Goal: Obtain resource: Download file/media

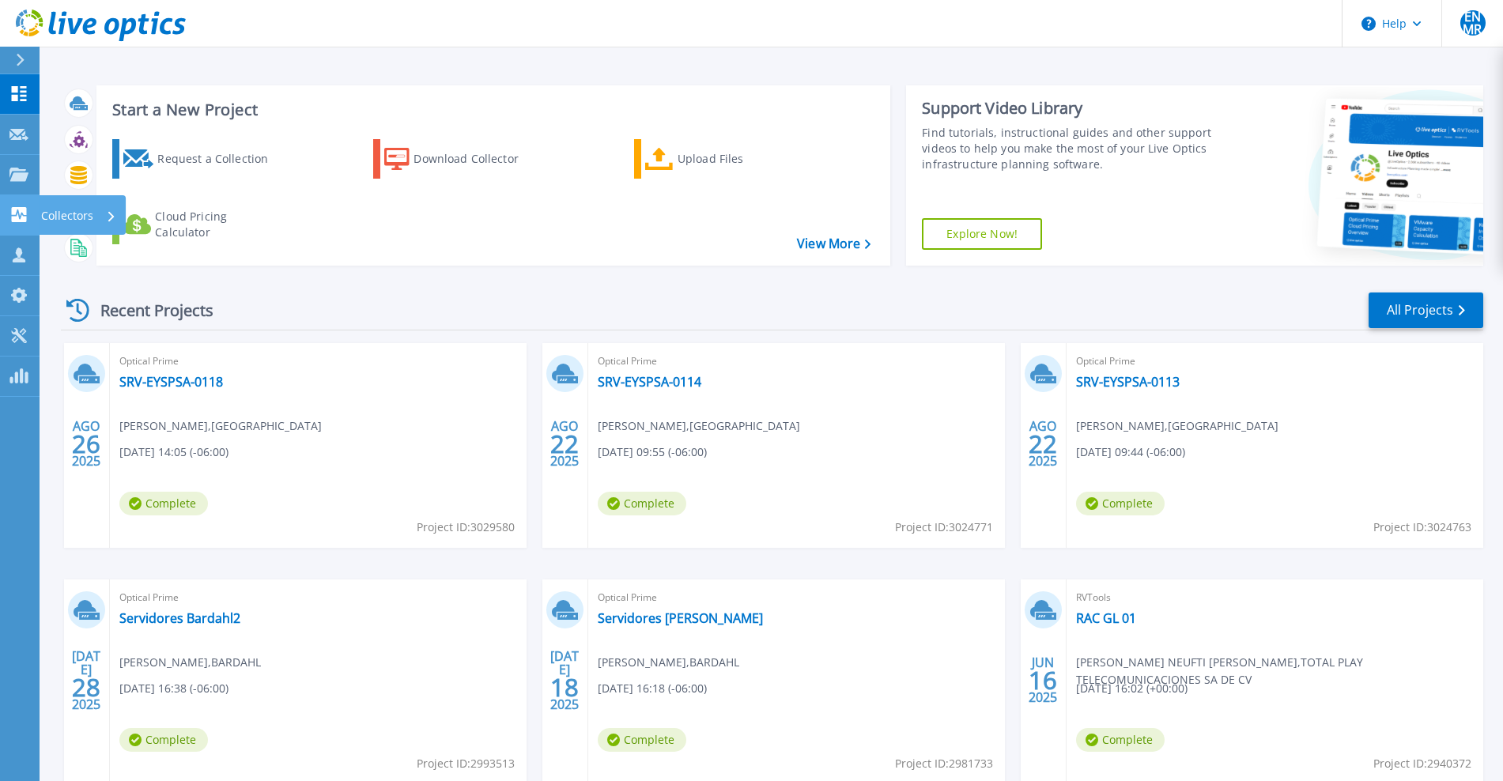
click at [50, 214] on p "Collectors" at bounding box center [67, 215] width 52 height 41
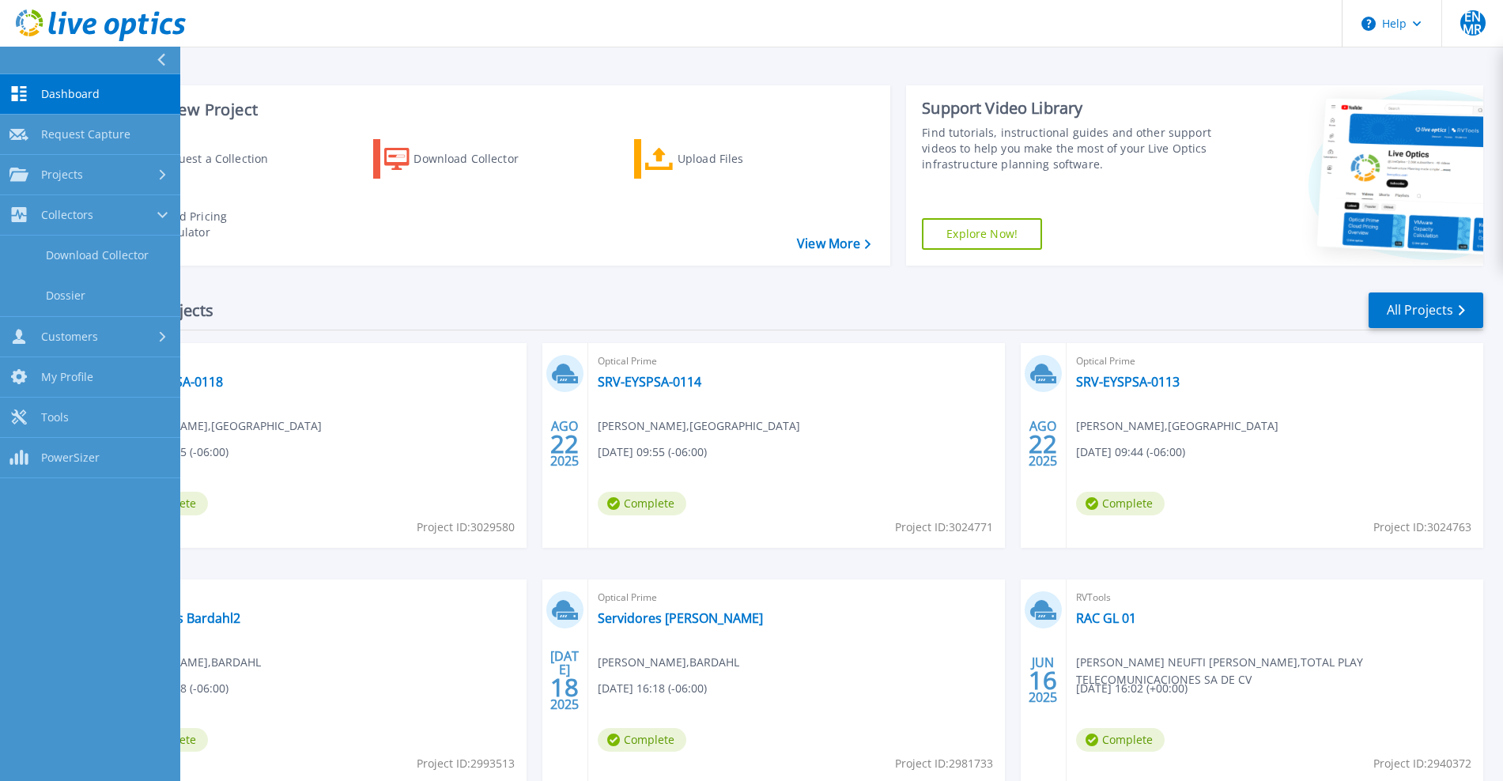
click at [374, 295] on div "Recent Projects All Projects" at bounding box center [772, 311] width 1423 height 40
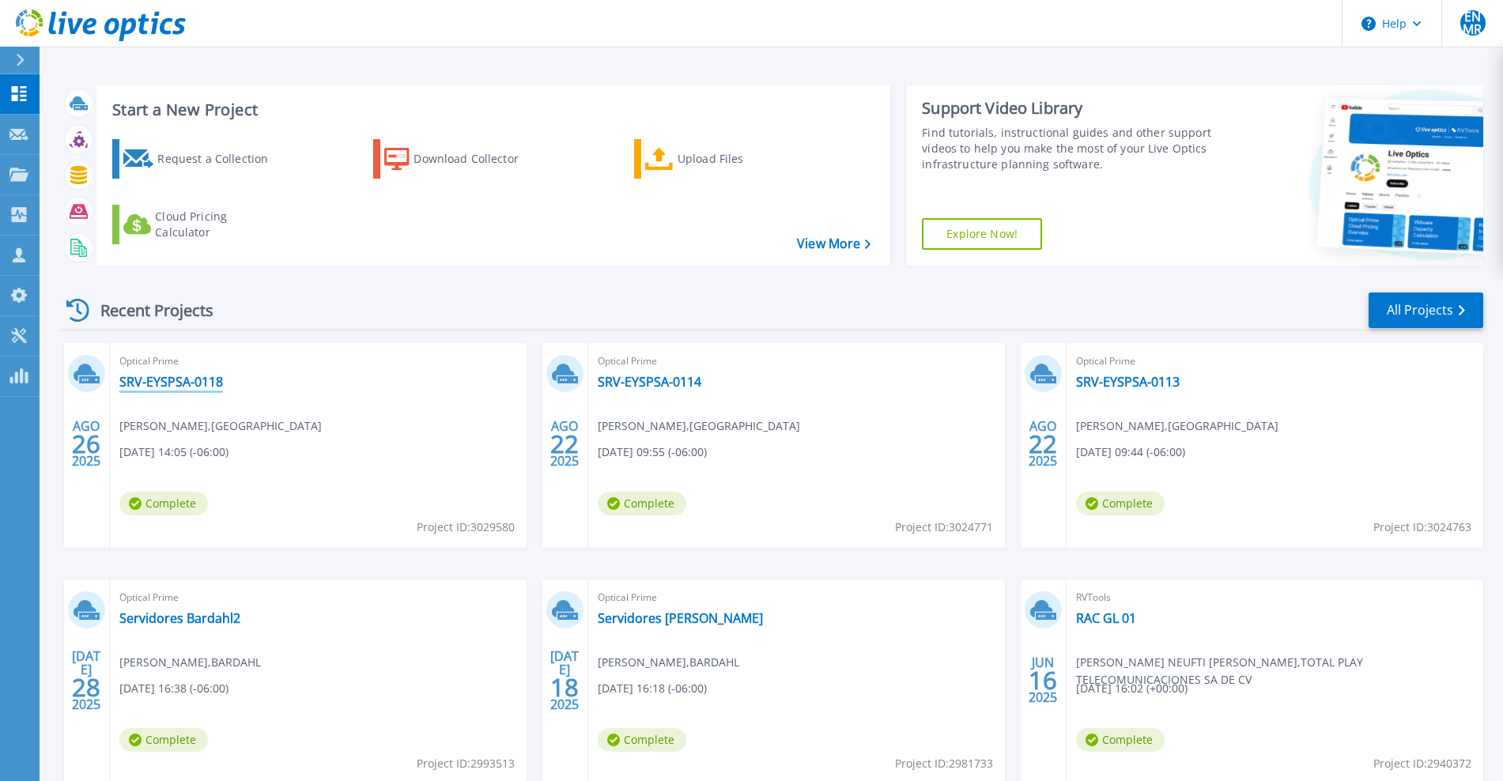
click at [176, 380] on link "SRV-EYSPSA-0118" at bounding box center [171, 382] width 104 height 16
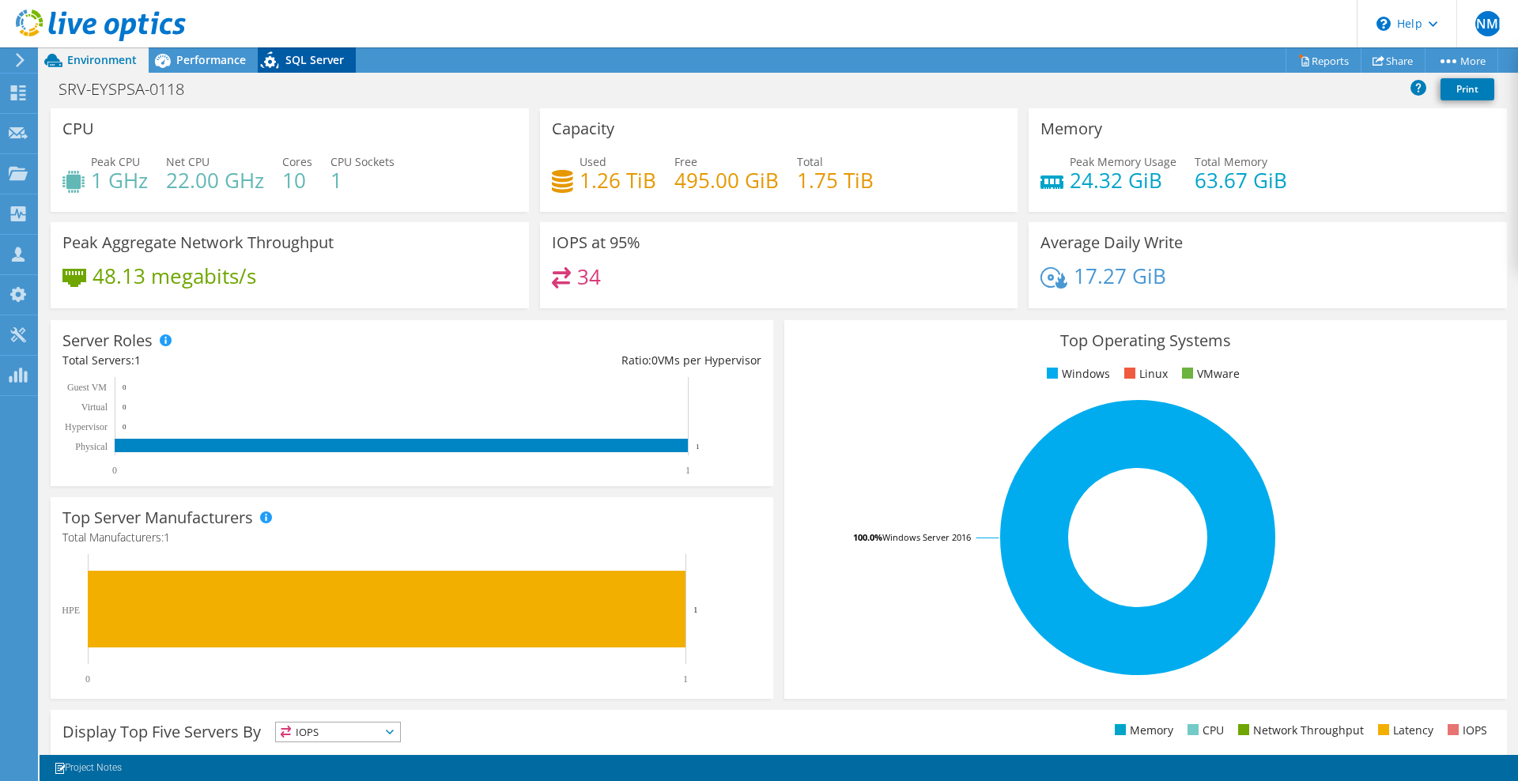
click at [328, 69] on div "SQL Server" at bounding box center [307, 59] width 98 height 25
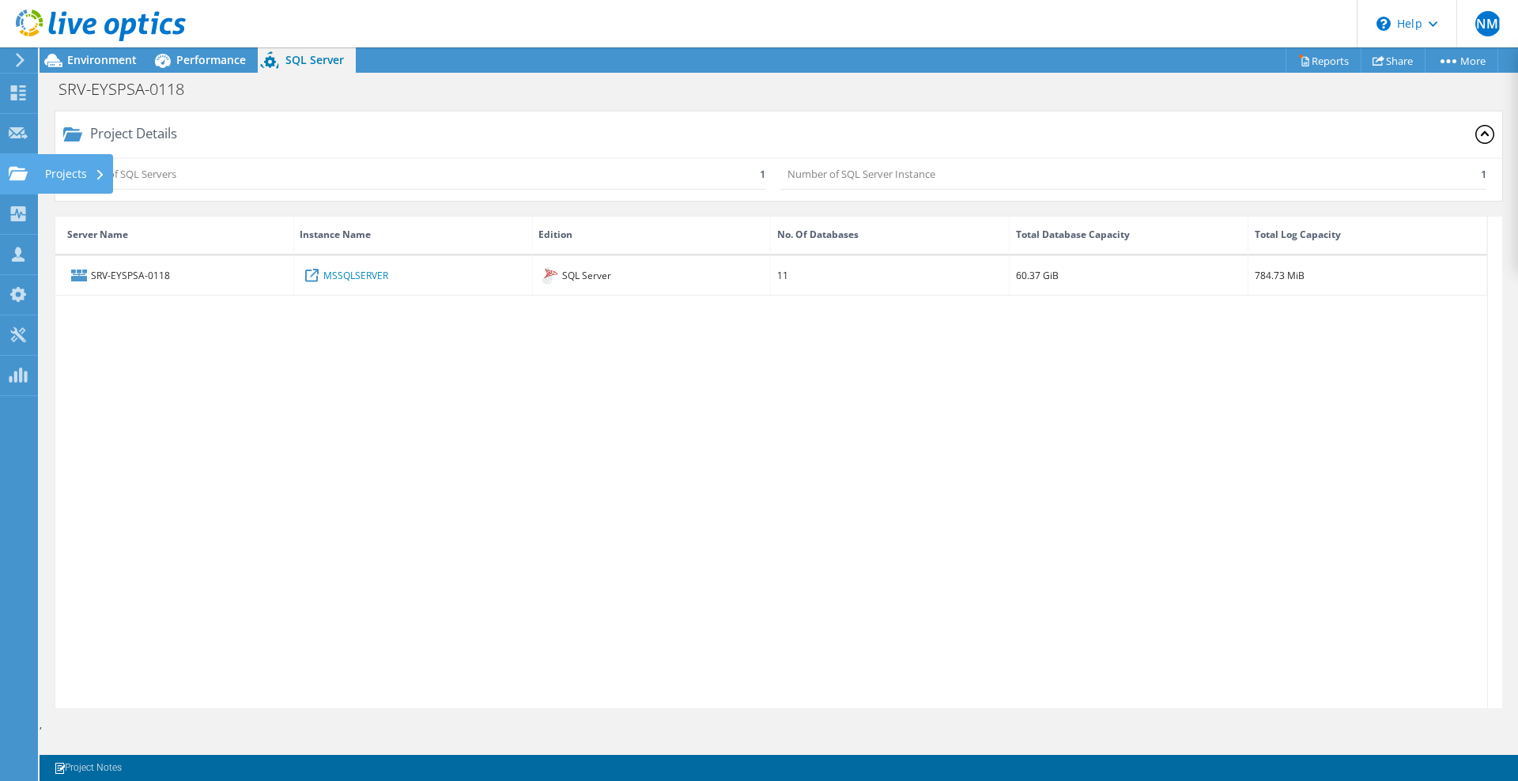
click at [12, 172] on icon at bounding box center [18, 173] width 19 height 15
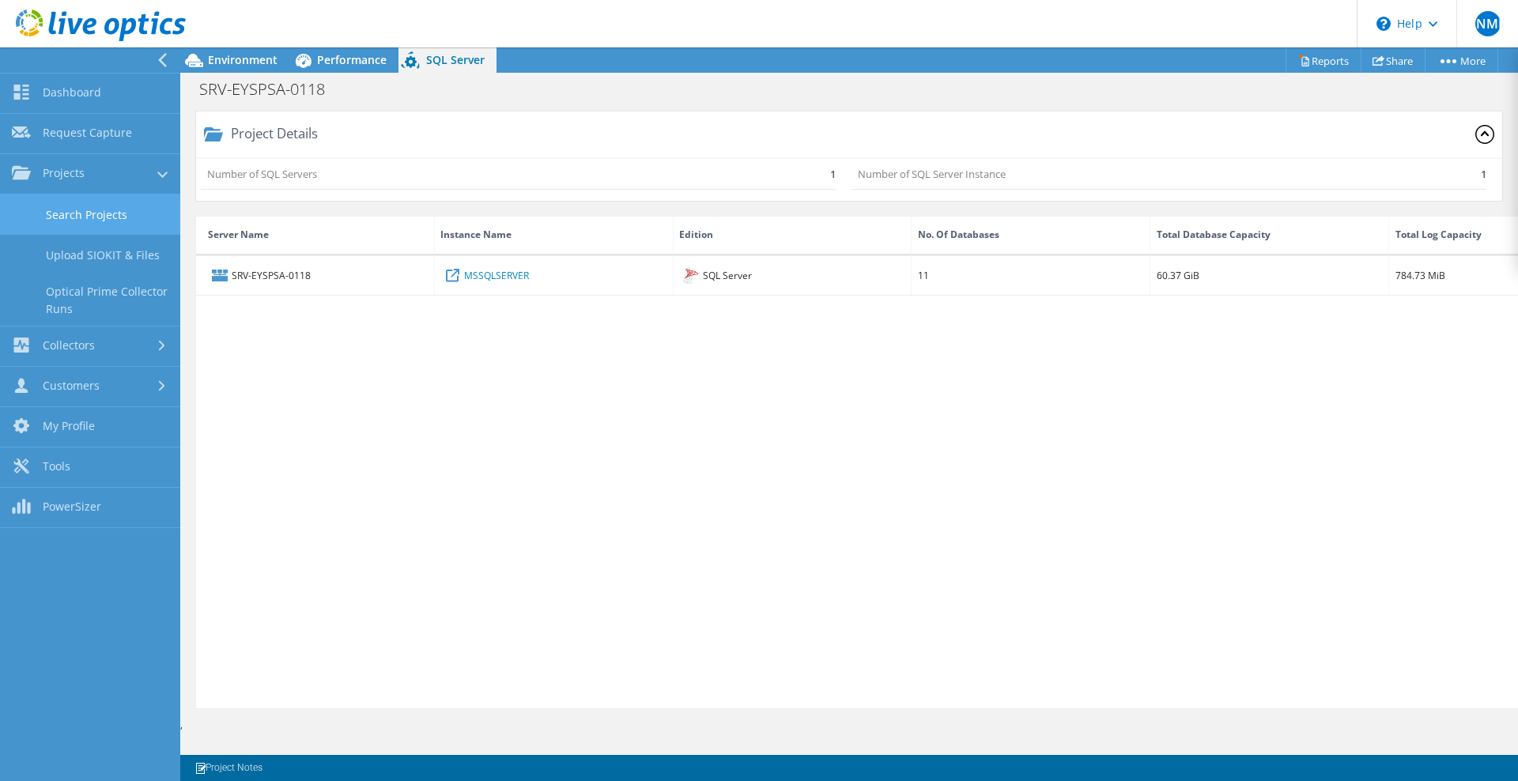
click at [77, 206] on link "Search Projects" at bounding box center [90, 215] width 180 height 40
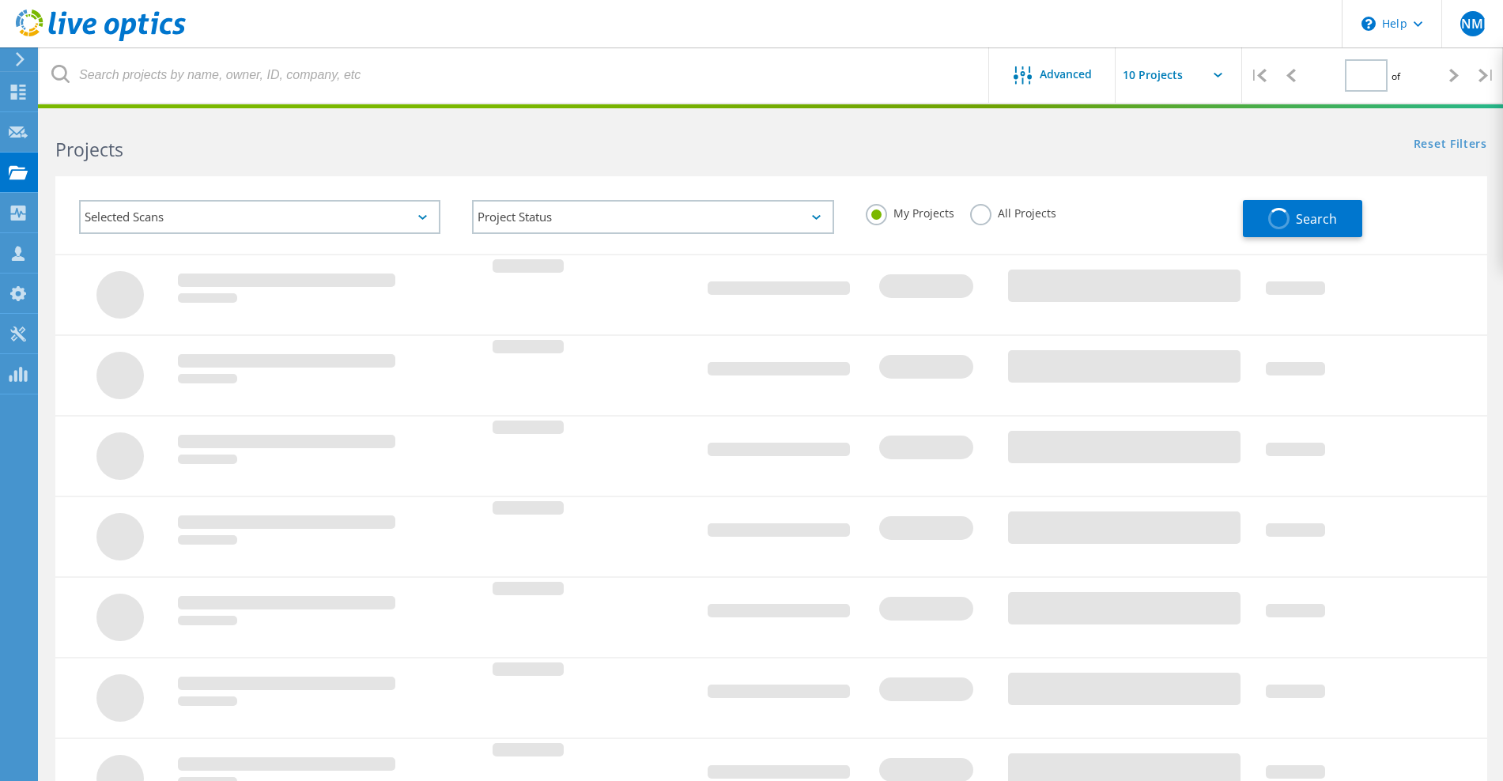
type input "1"
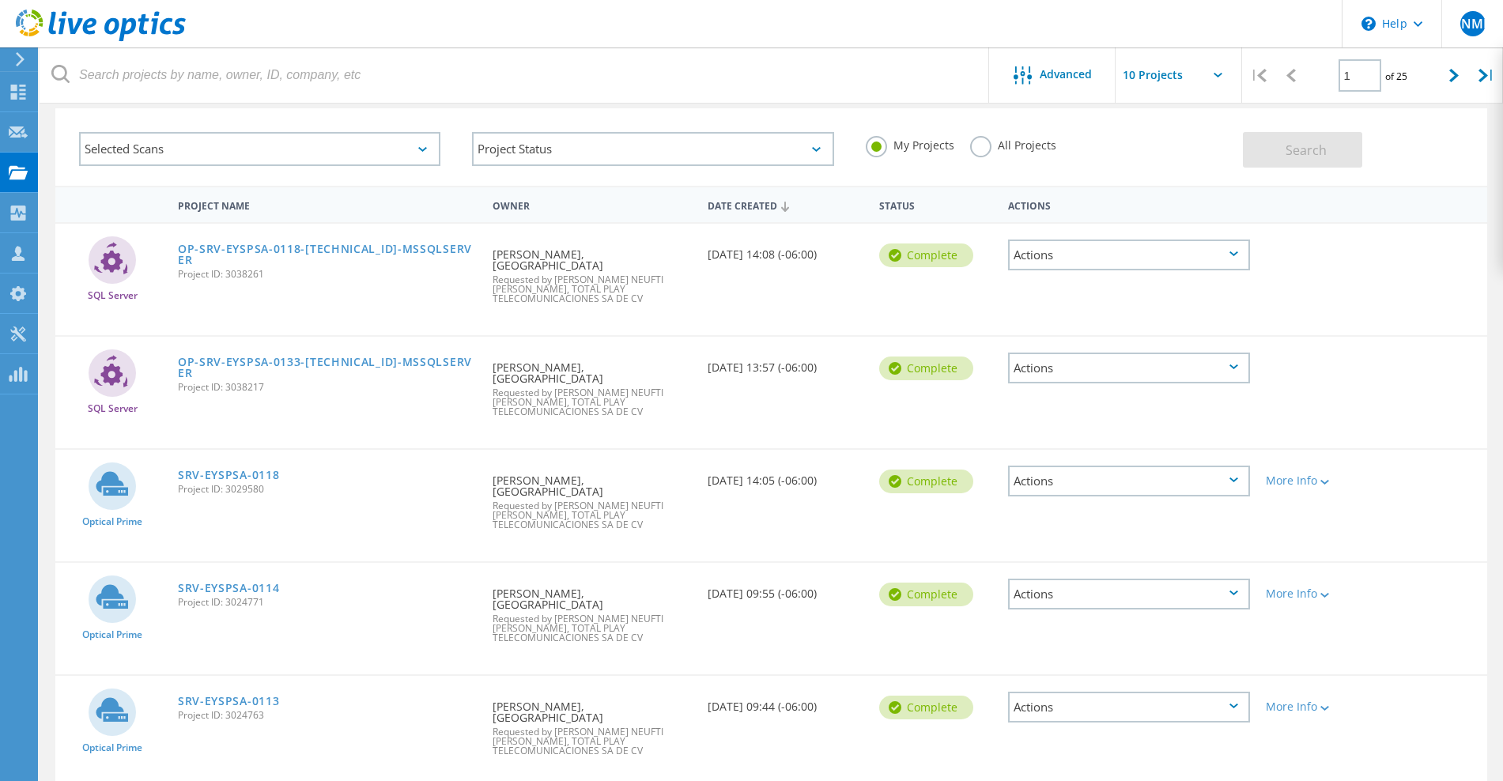
scroll to position [99, 0]
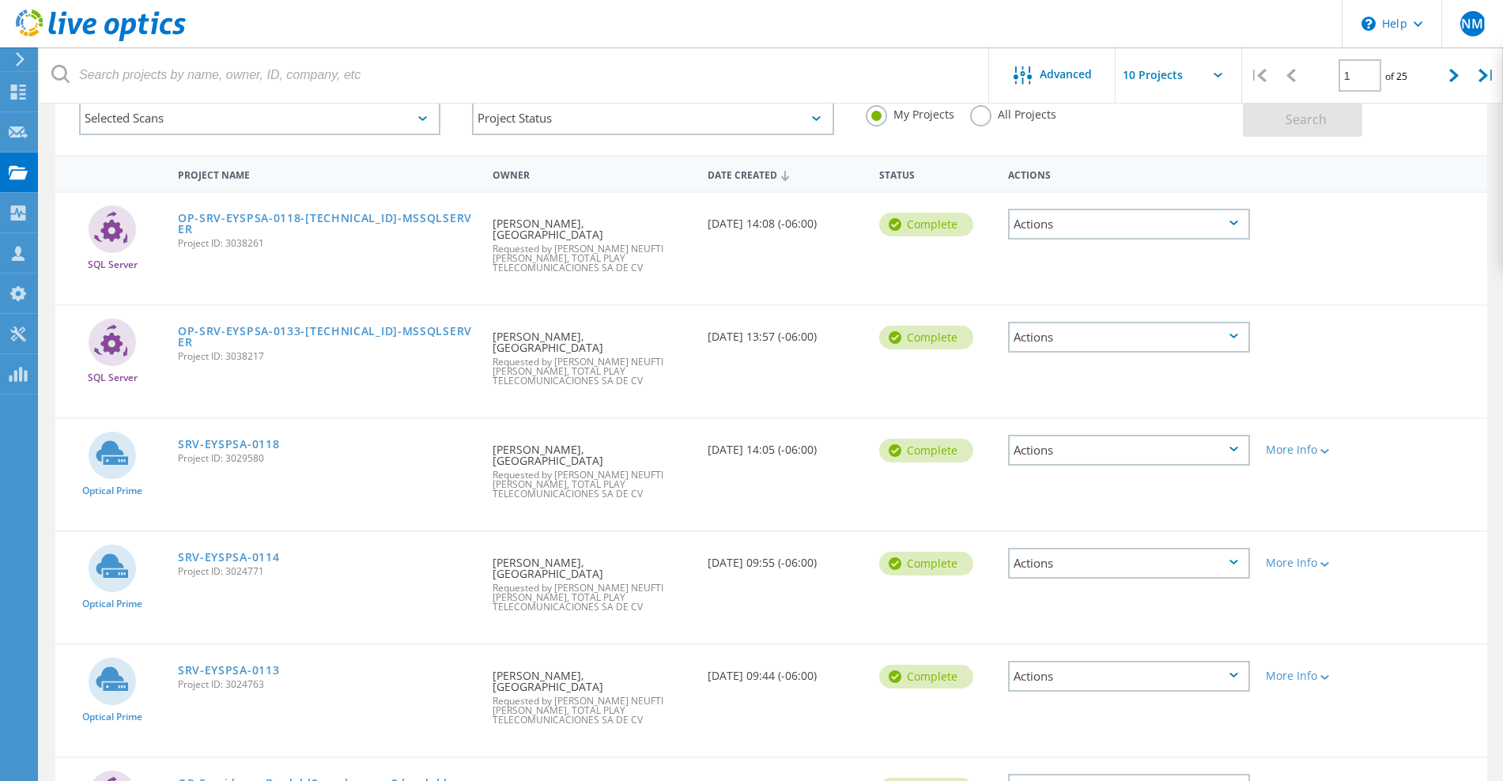
click at [236, 680] on span "Project ID: 3024763" at bounding box center [327, 684] width 299 height 9
click at [241, 665] on link "SRV-EYSPSA-0113" at bounding box center [229, 670] width 102 height 11
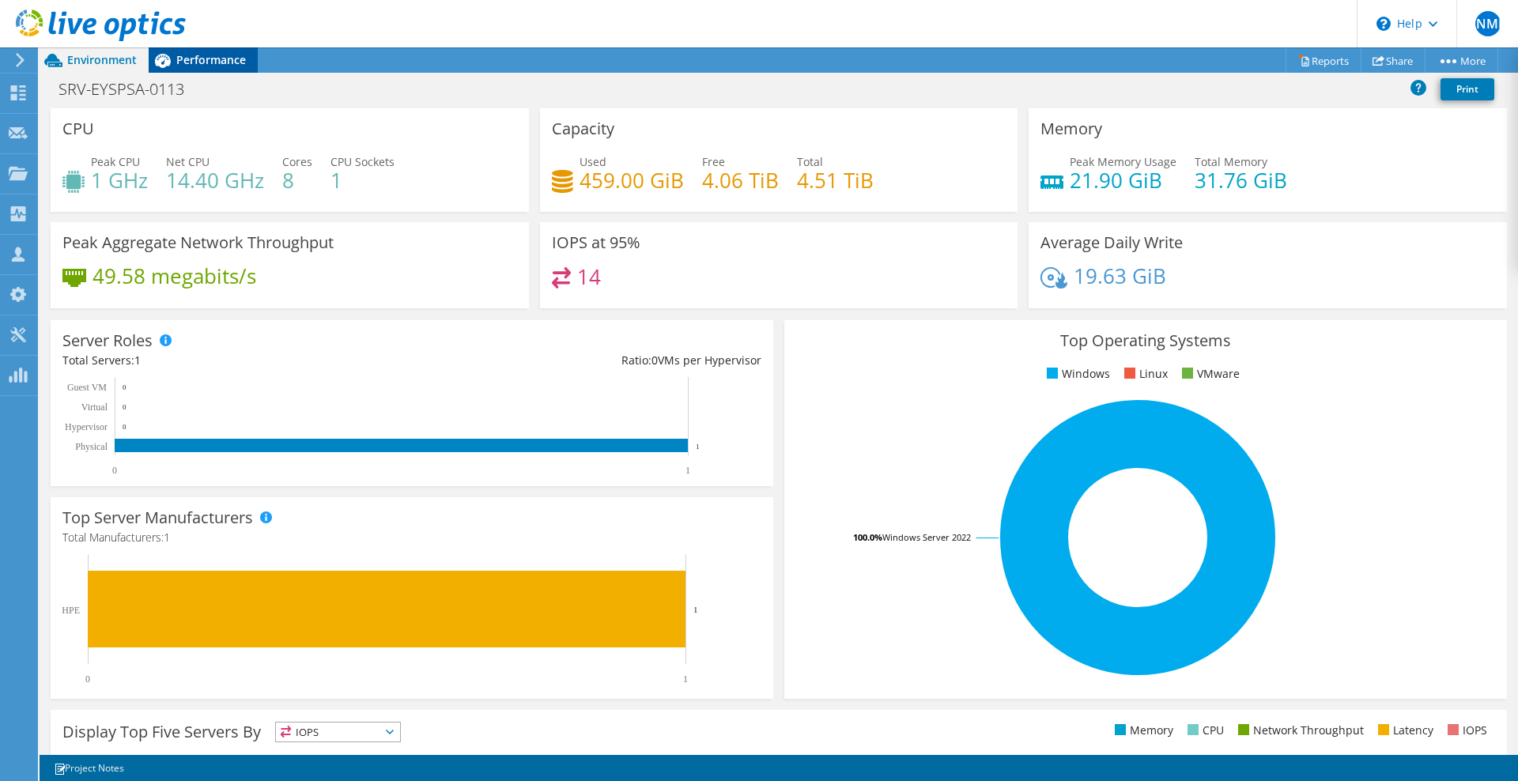
click at [192, 68] on div "Performance" at bounding box center [203, 59] width 109 height 25
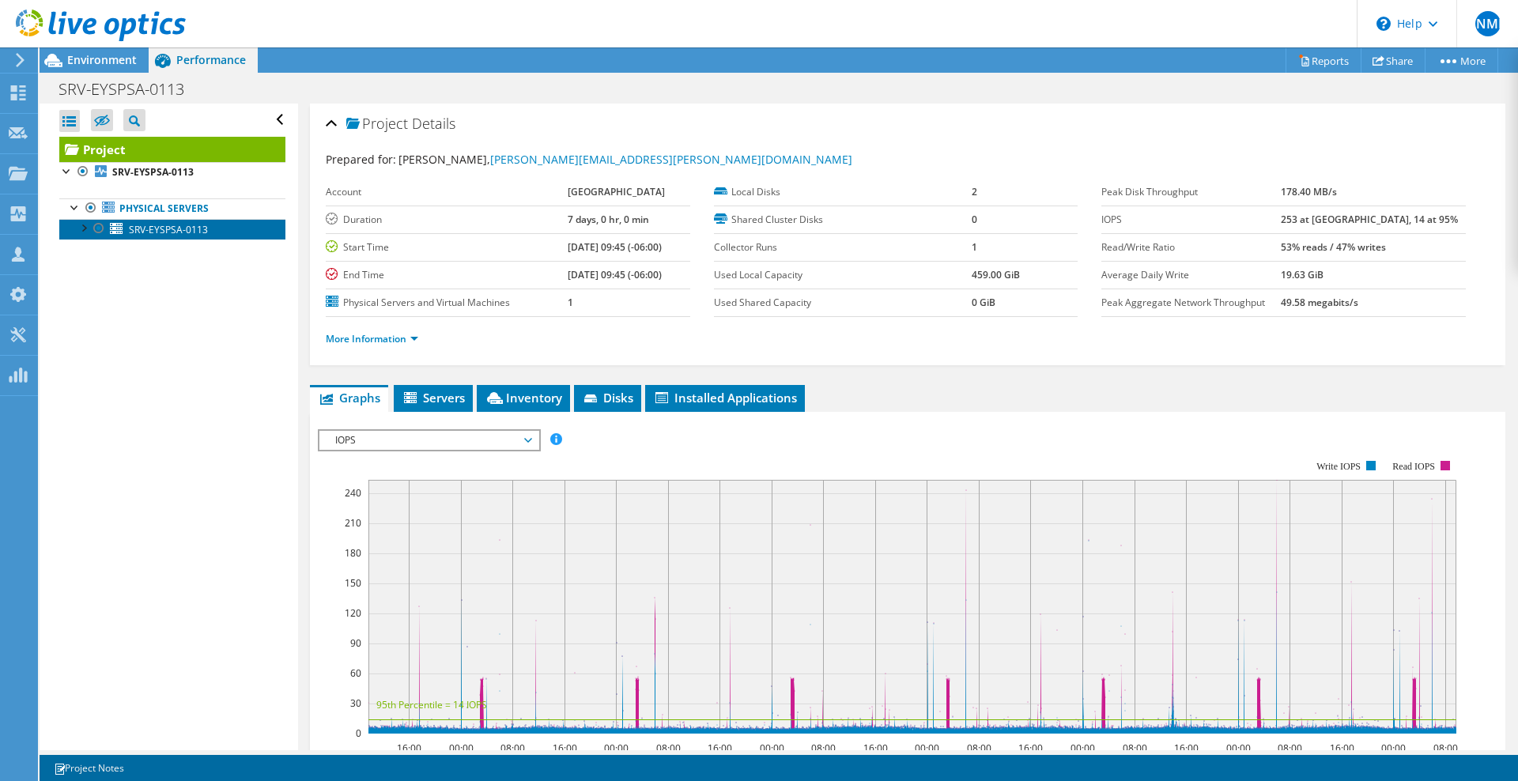
click at [189, 229] on span "SRV-EYSPSA-0113" at bounding box center [168, 229] width 79 height 13
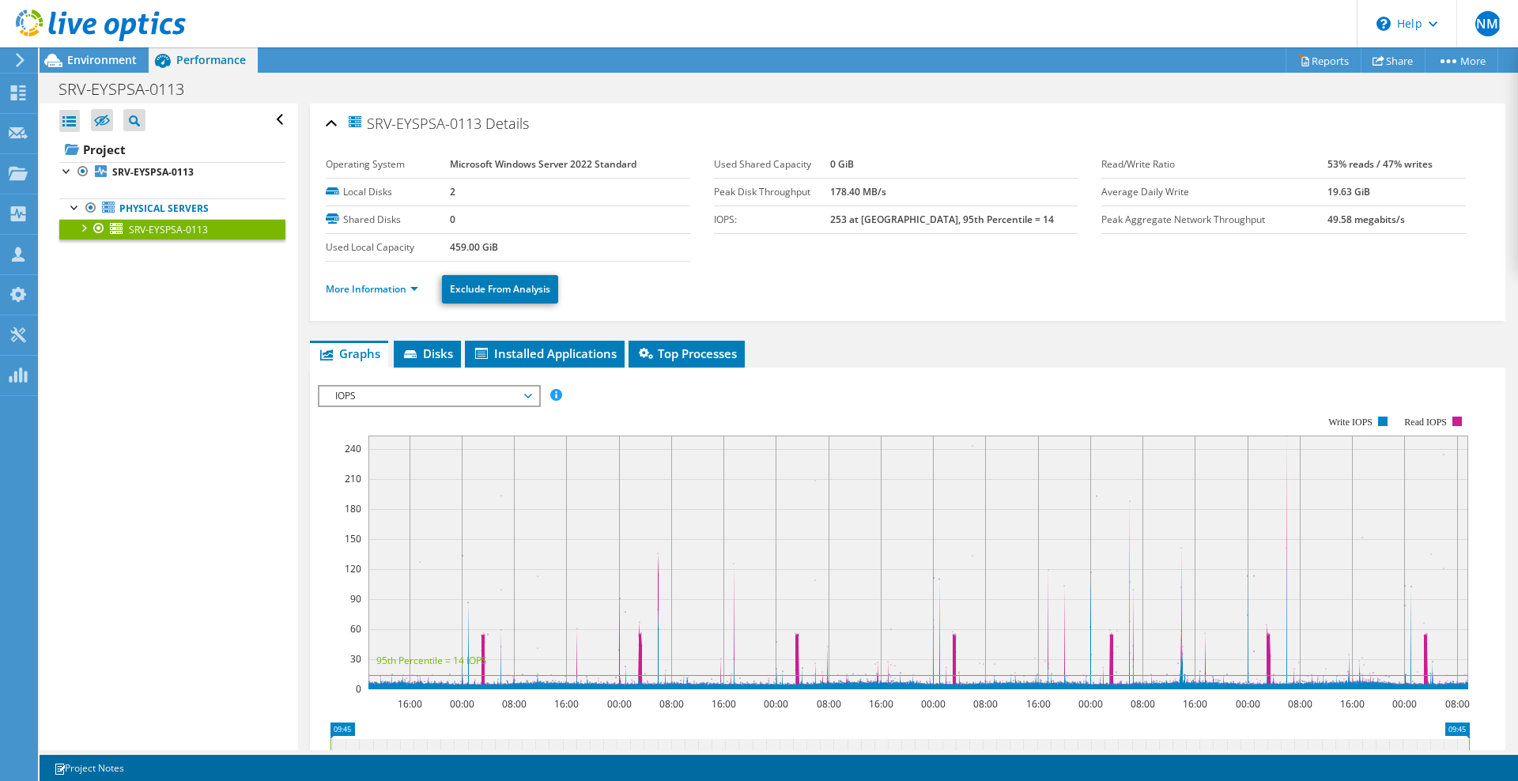
click at [901, 387] on div "IOPS Disk Throughput IO Size Latency Queue Depth CPU Percentage Memory Page Fau…" at bounding box center [908, 395] width 1180 height 21
click at [897, 354] on ul "Graphs Servers Inventory Hypervisor Disks Cluster Disks Installed Applications" at bounding box center [908, 354] width 1196 height 27
click at [806, 364] on ul "Graphs Servers Inventory Hypervisor Disks Cluster Disks Installed Applications" at bounding box center [908, 354] width 1196 height 27
click at [440, 355] on span "Disks" at bounding box center [427, 354] width 51 height 16
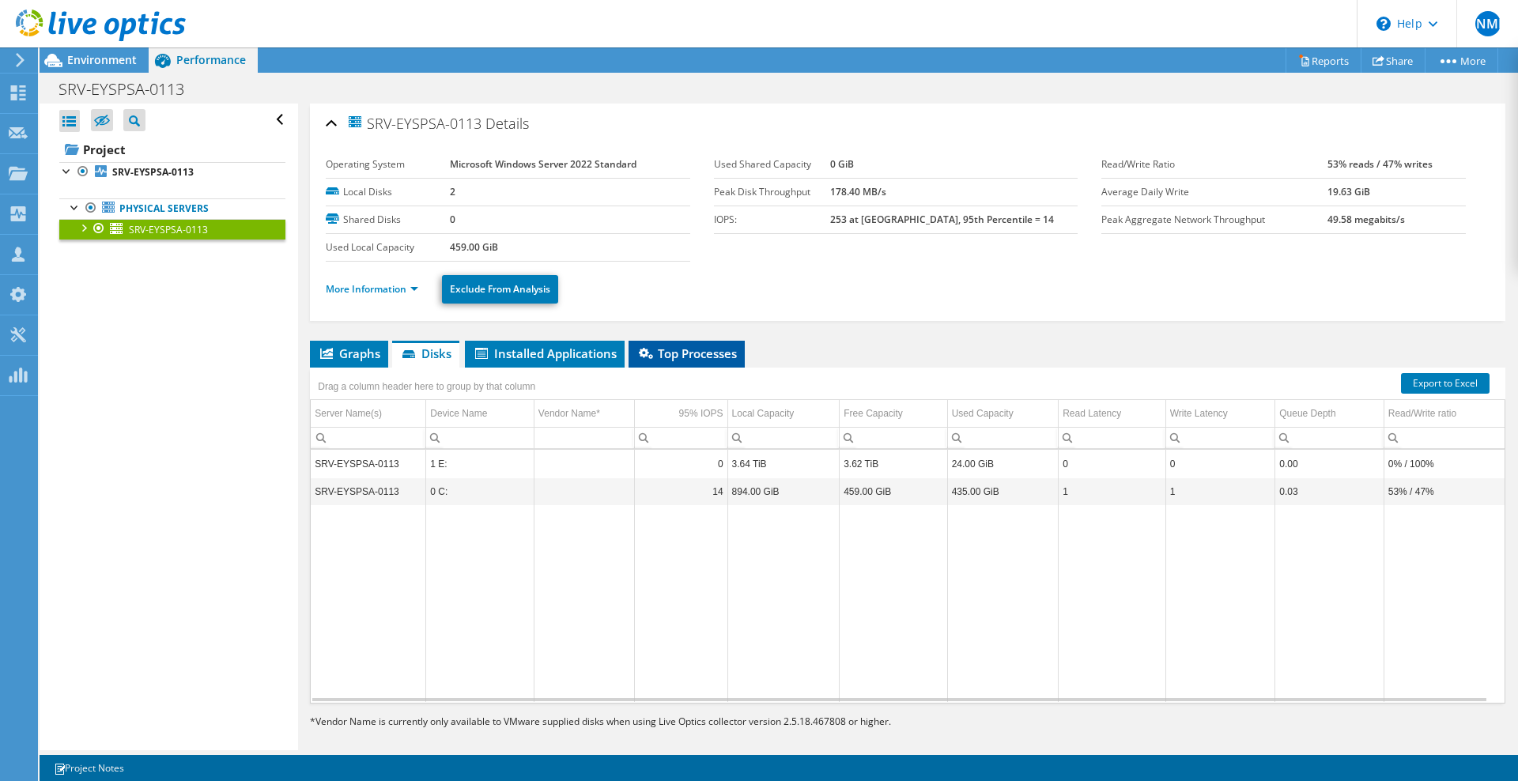
click at [701, 360] on span "Top Processes" at bounding box center [687, 354] width 100 height 16
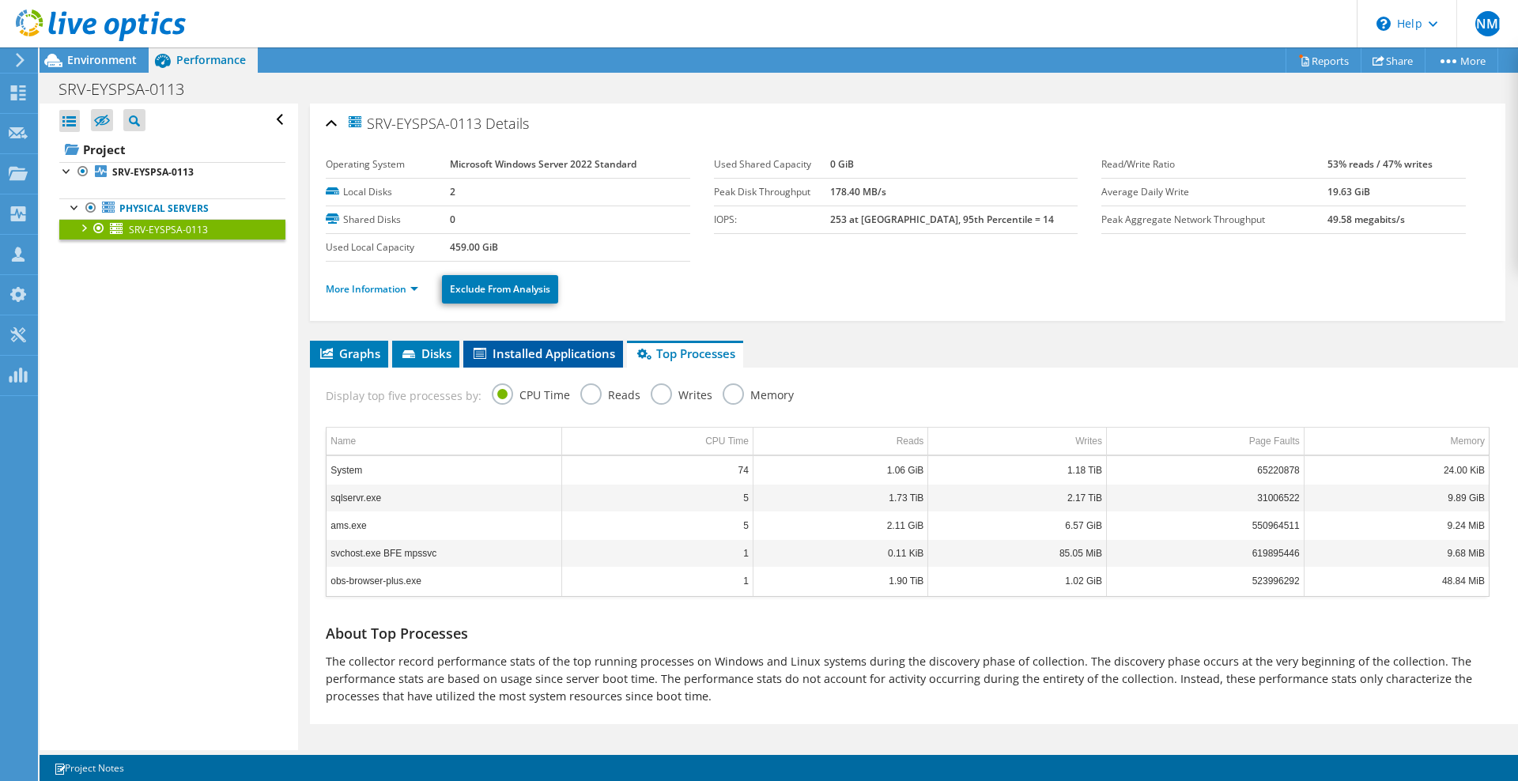
click at [565, 349] on span "Installed Applications" at bounding box center [543, 354] width 144 height 16
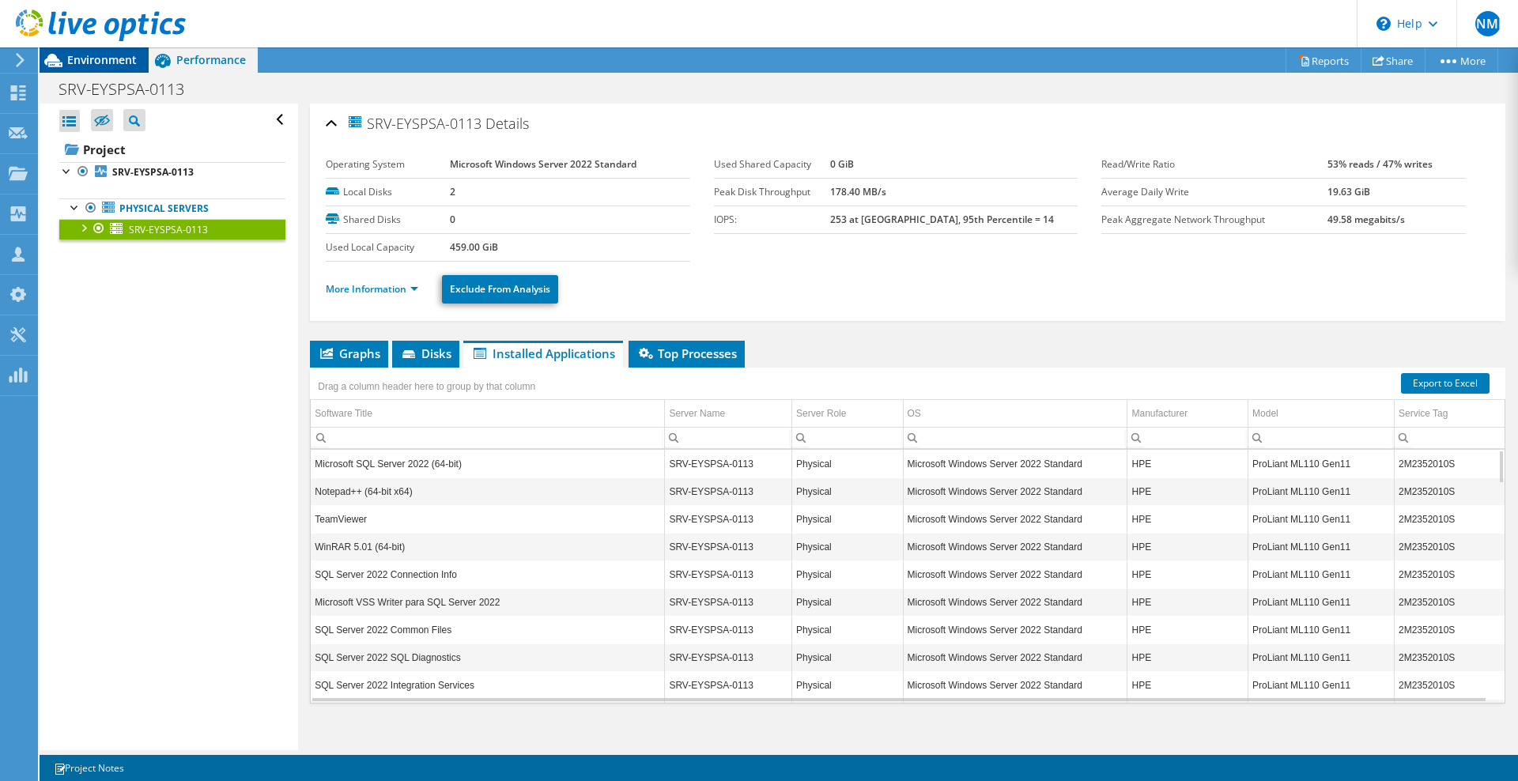
click at [93, 63] on span "Environment" at bounding box center [102, 59] width 70 height 15
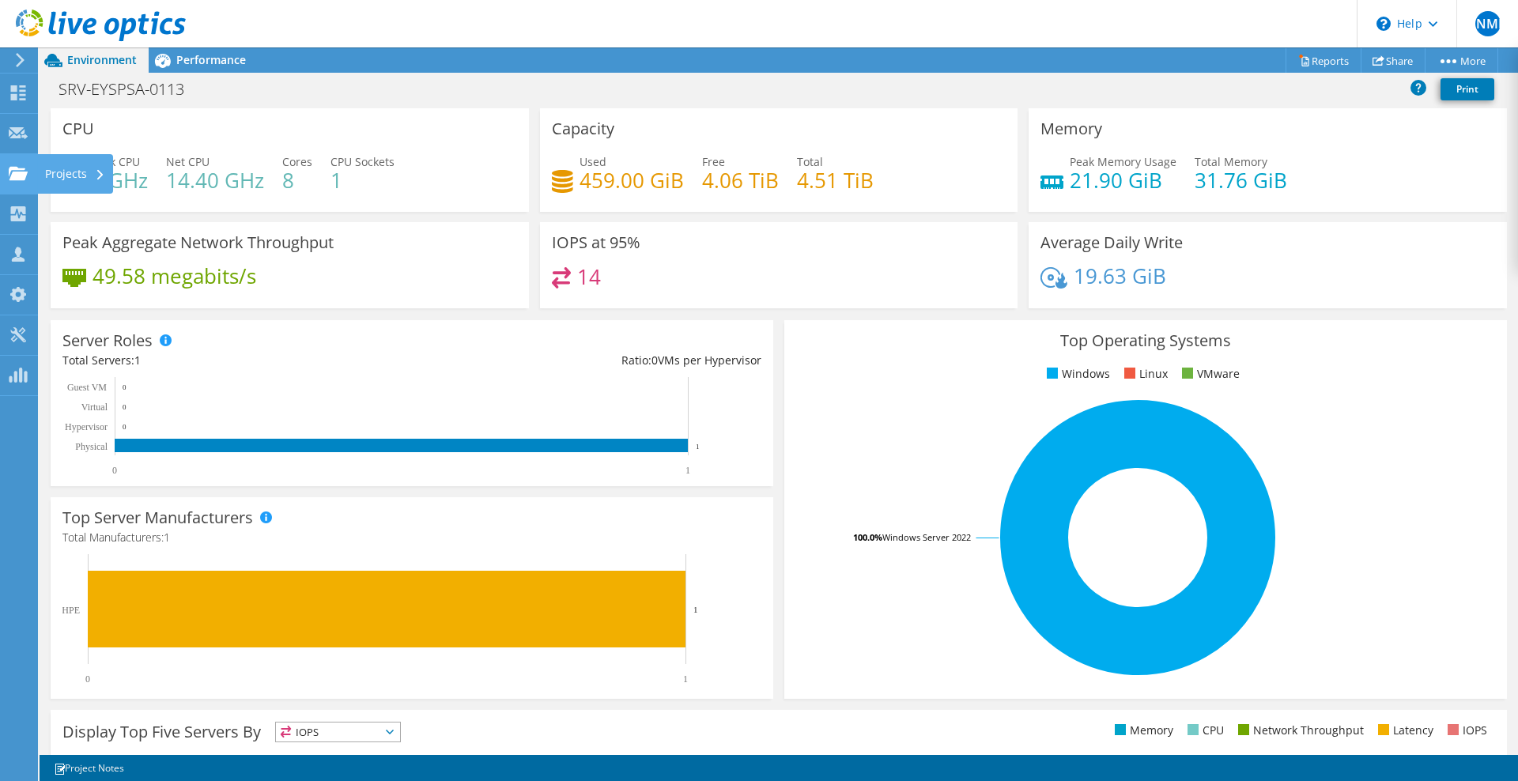
click at [23, 171] on icon at bounding box center [18, 173] width 19 height 15
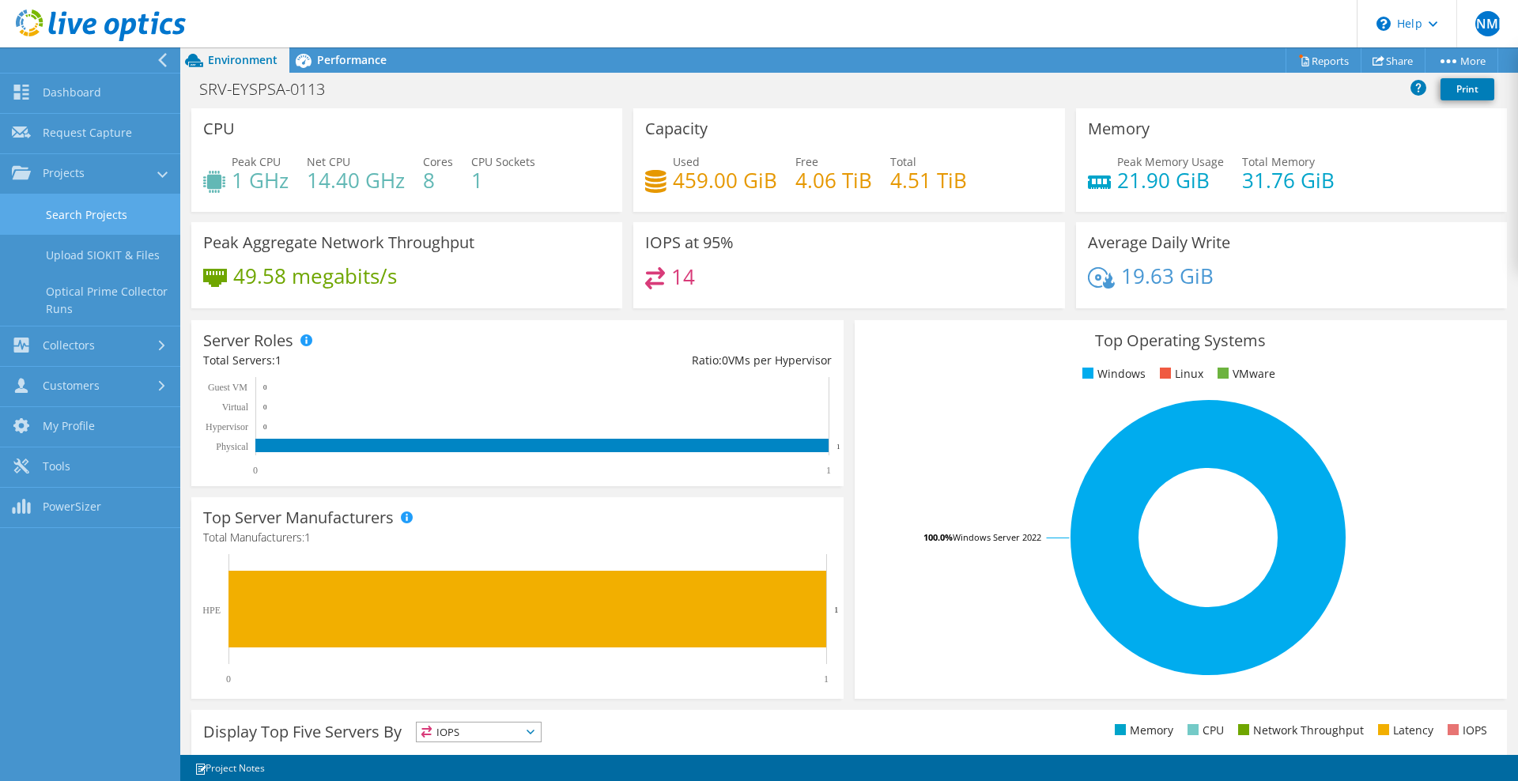
click at [81, 205] on link "Search Projects" at bounding box center [90, 215] width 180 height 40
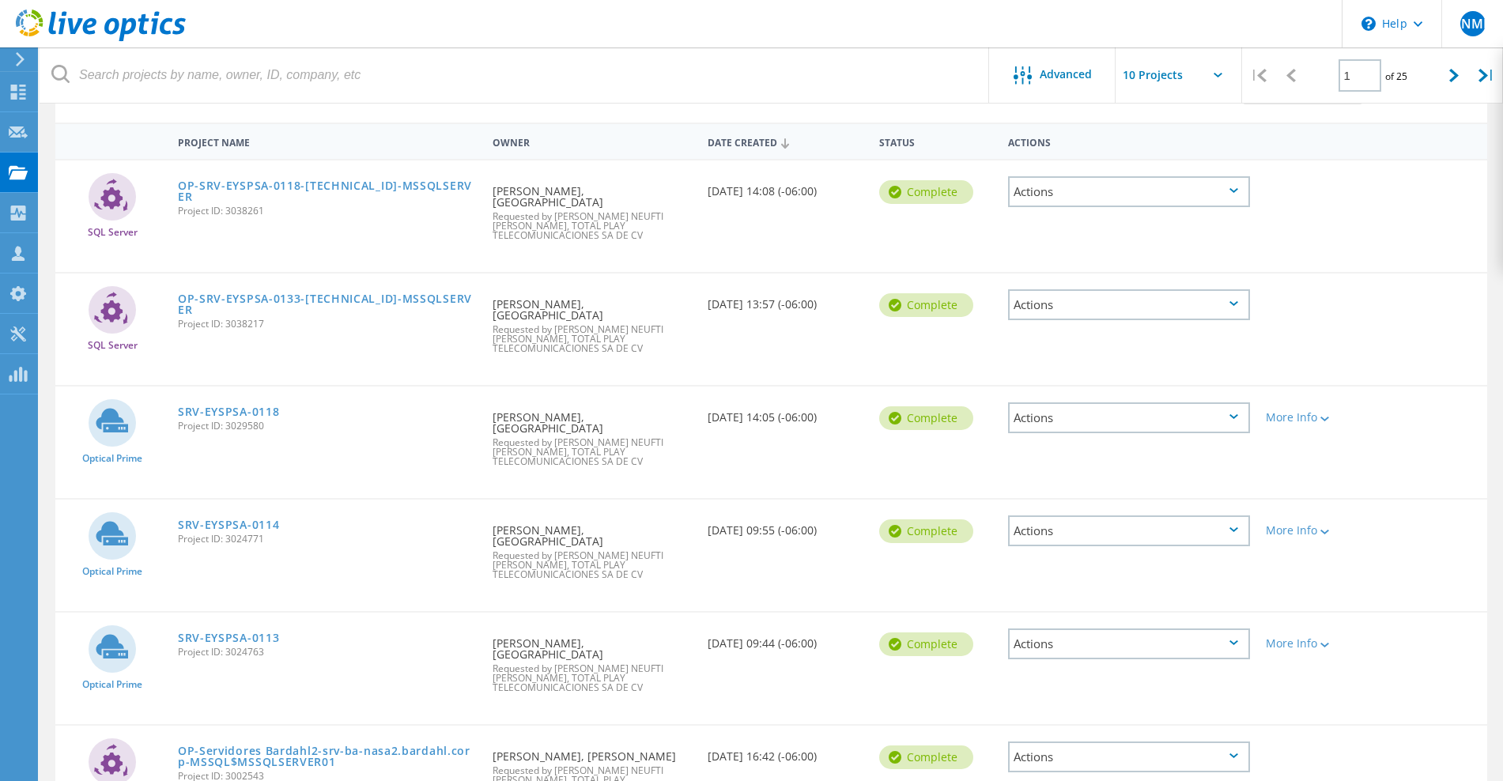
scroll to position [132, 0]
click at [265, 519] on link "SRV-EYSPSA-0114" at bounding box center [229, 524] width 102 height 11
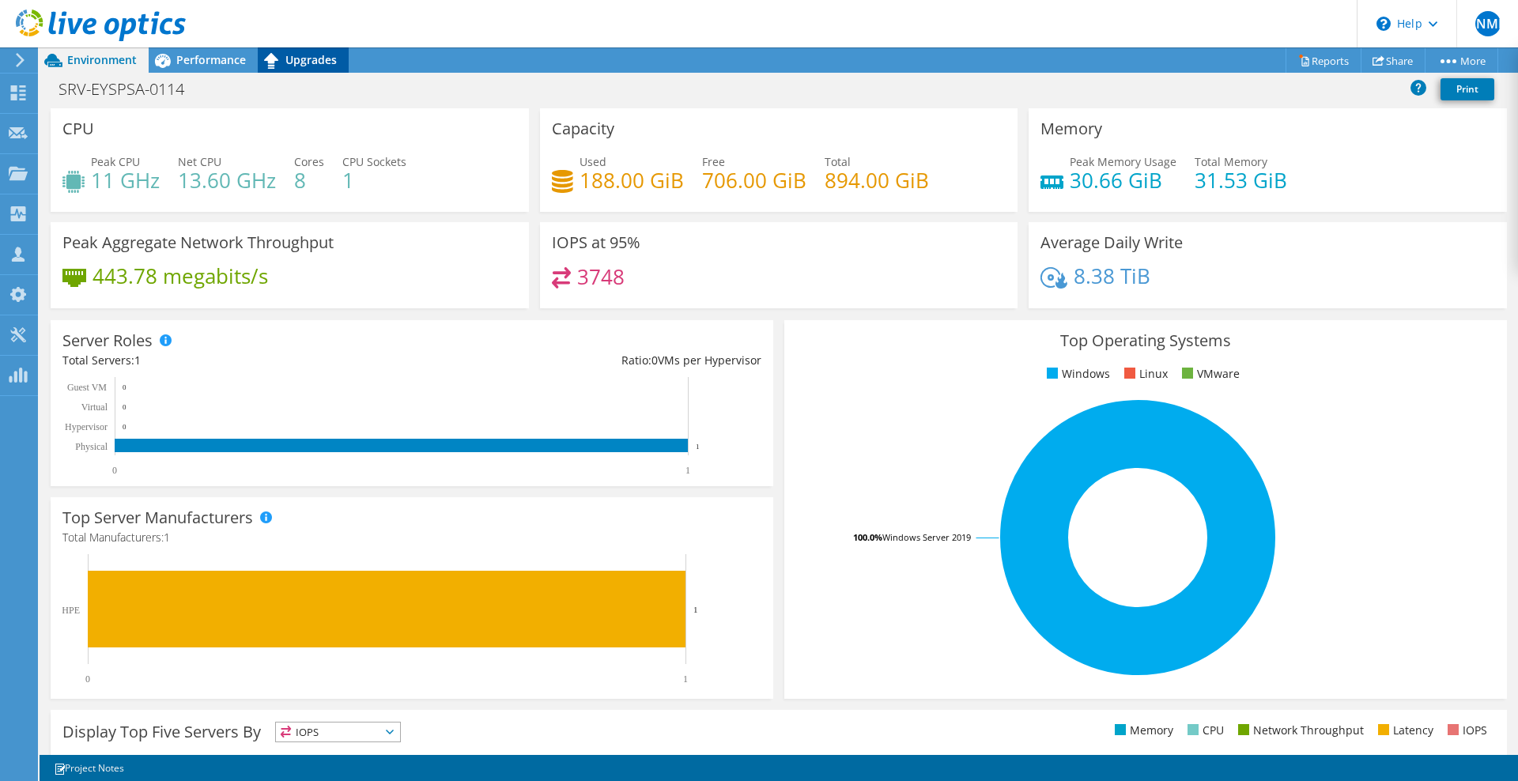
click at [289, 63] on span "Upgrades" at bounding box center [310, 59] width 51 height 15
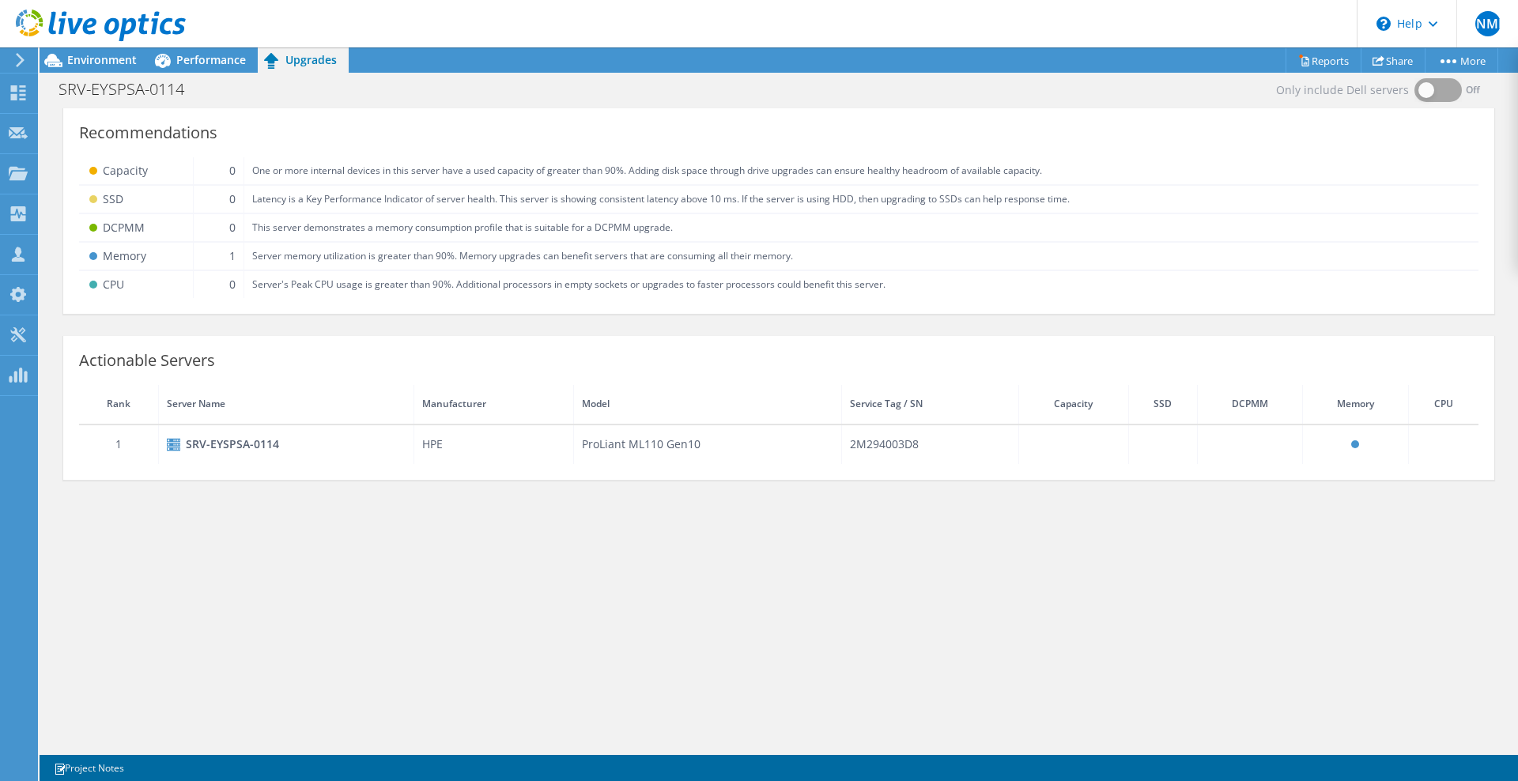
click at [285, 440] on div "SRV-EYSPSA-0114" at bounding box center [287, 444] width 240 height 19
click at [282, 440] on div "SRV-EYSPSA-0114" at bounding box center [287, 444] width 240 height 19
click at [264, 442] on div "SRV-EYSPSA-0114" at bounding box center [287, 444] width 240 height 19
click at [119, 55] on span "Environment" at bounding box center [102, 59] width 70 height 15
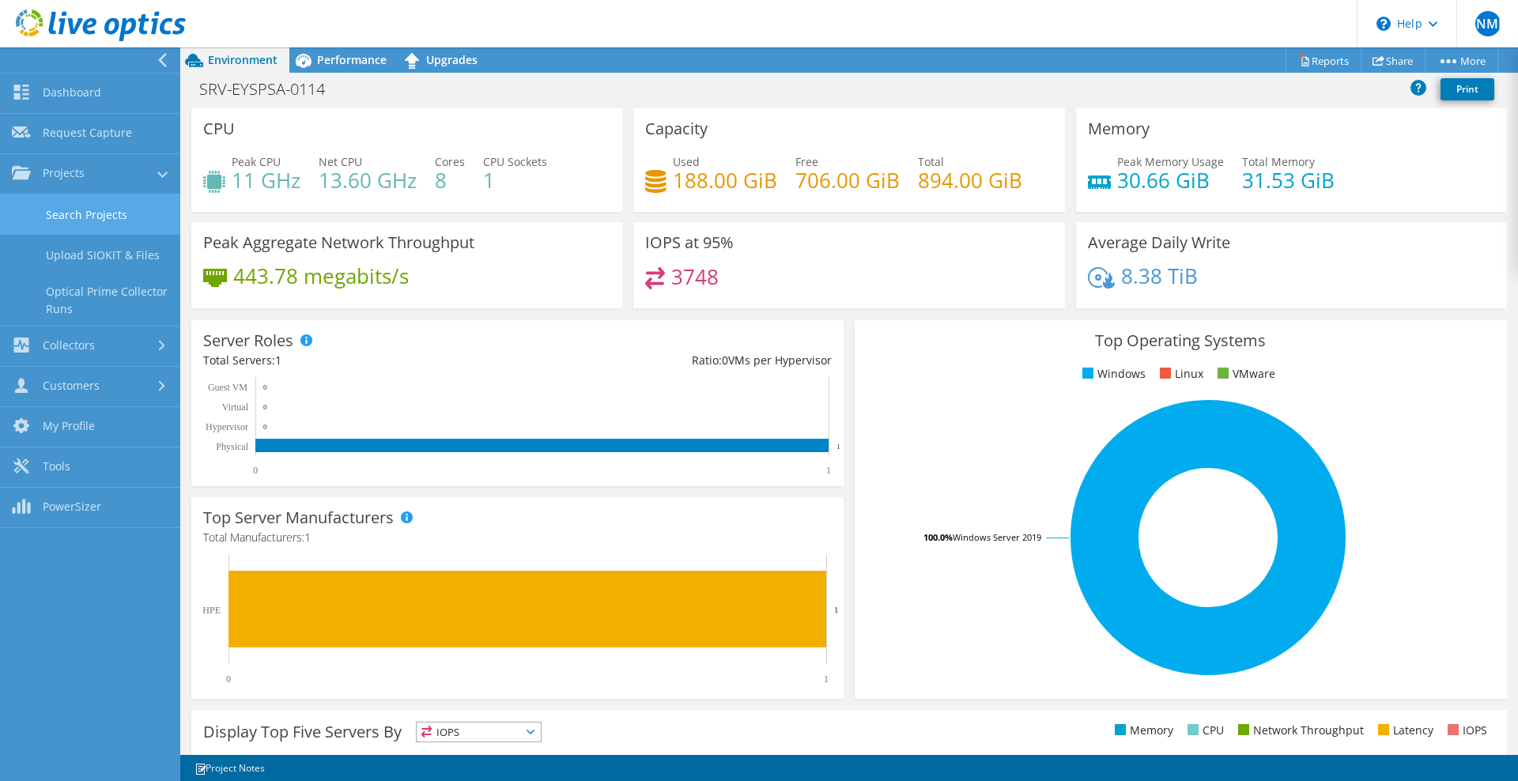
click at [102, 218] on link "Search Projects" at bounding box center [90, 215] width 180 height 40
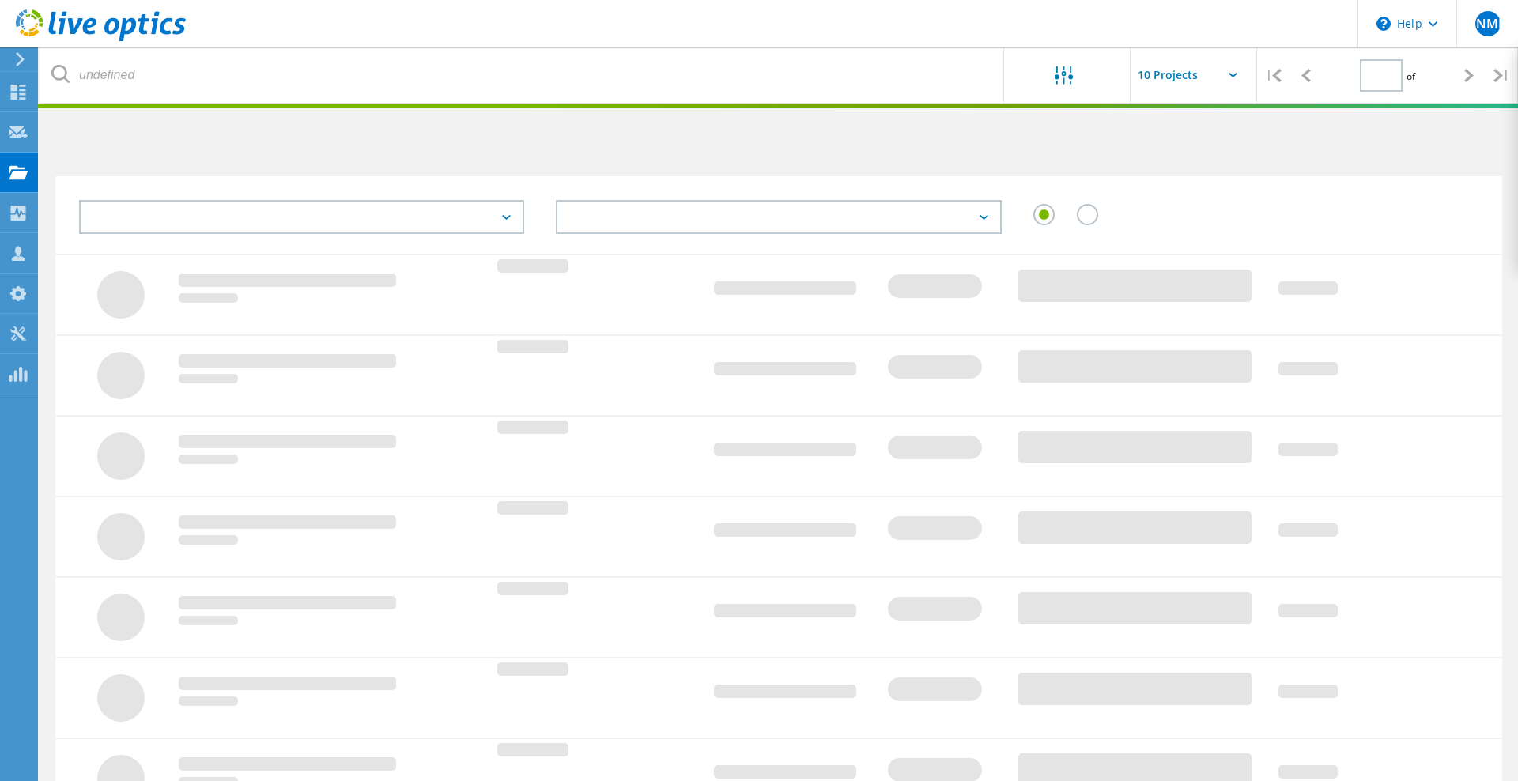
type input "1"
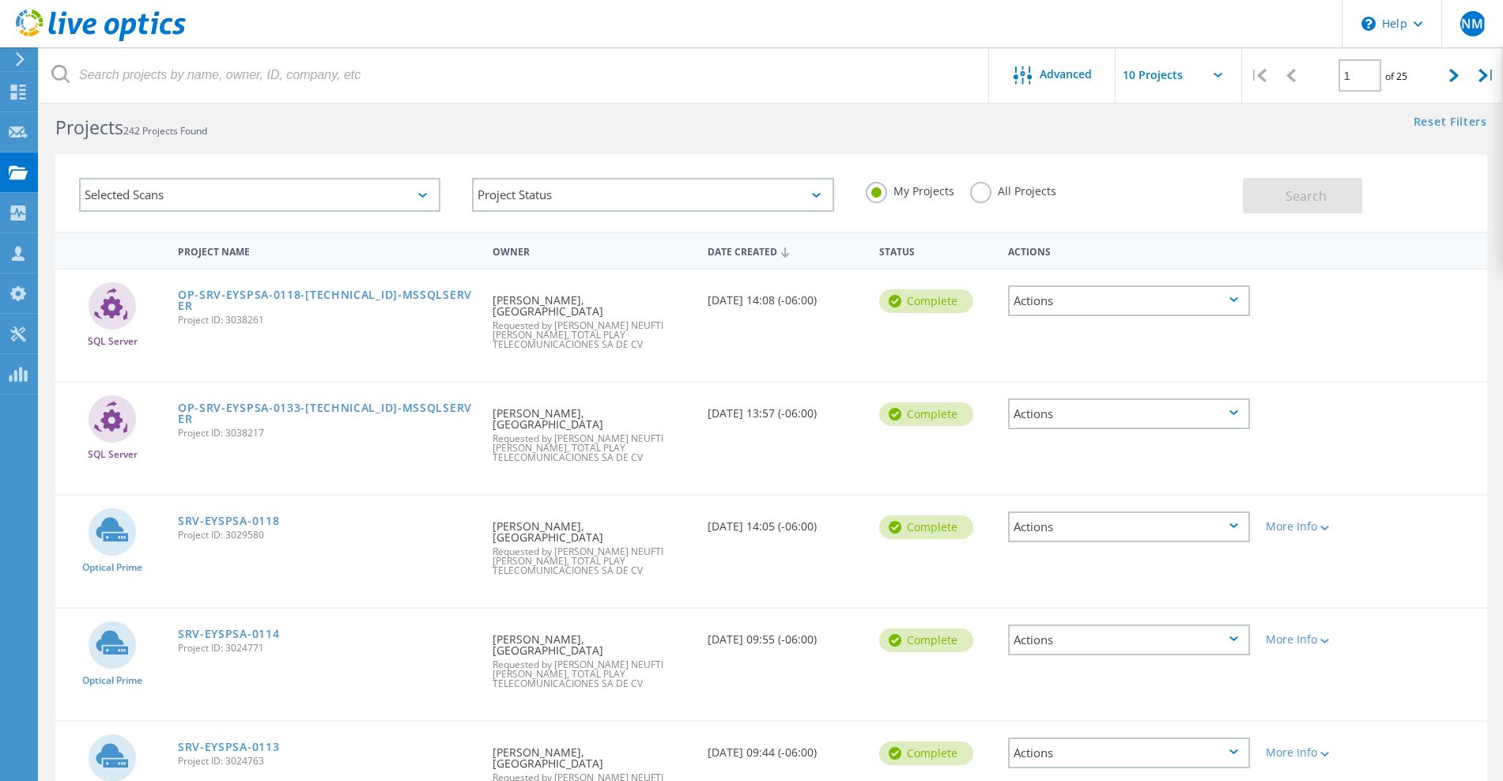
scroll to position [66, 0]
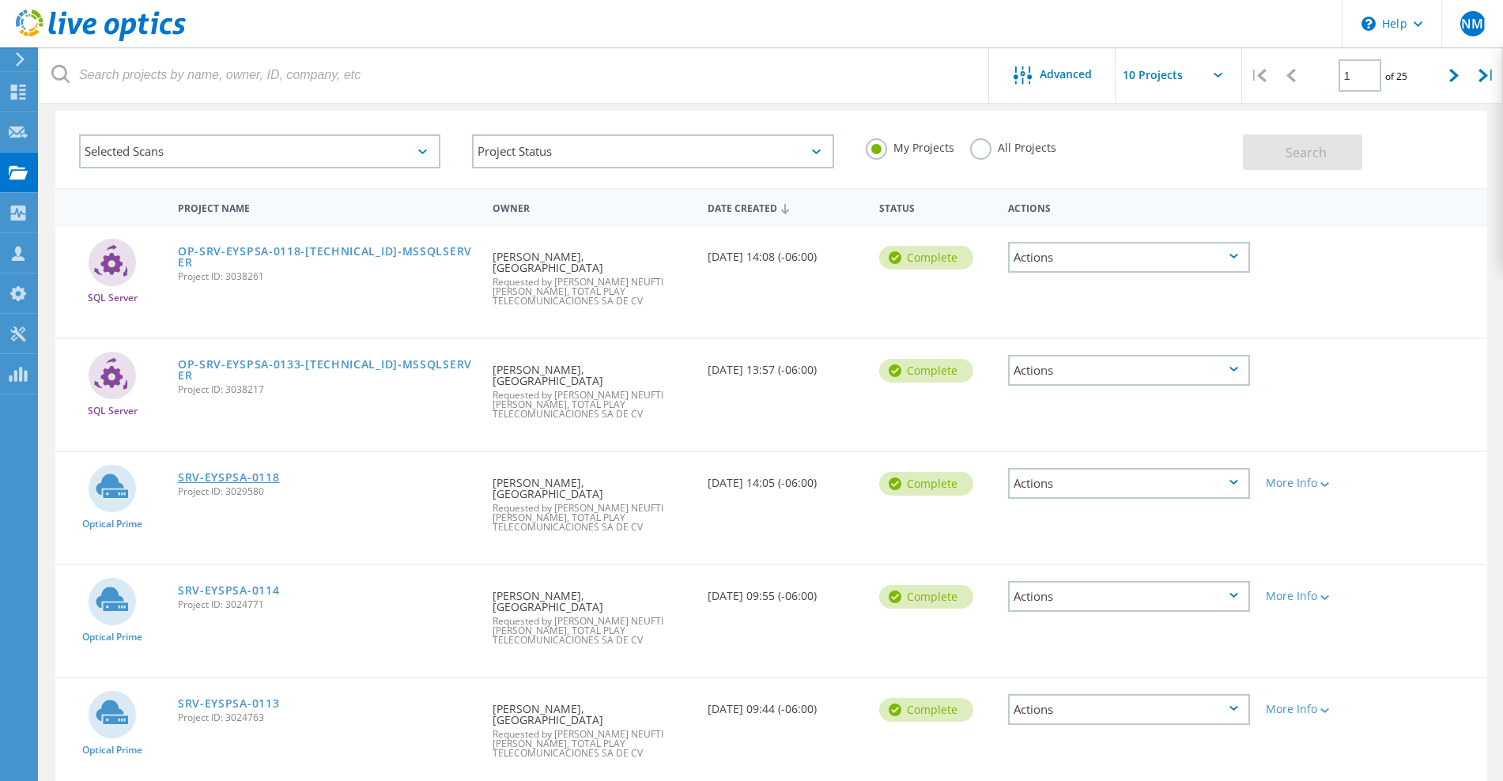
click at [248, 472] on link "SRV-EYSPSA-0118" at bounding box center [229, 477] width 102 height 11
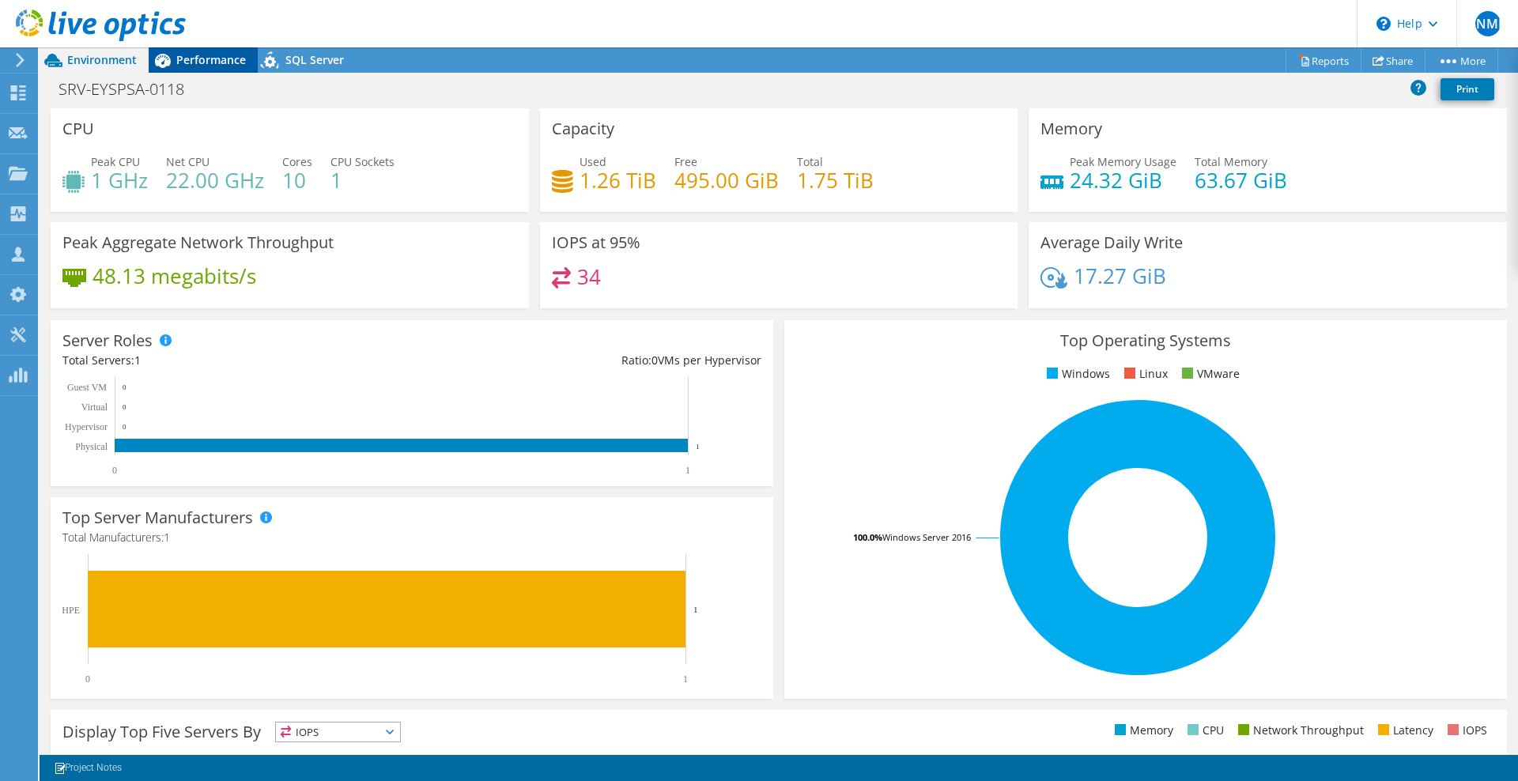
scroll to position [33, 0]
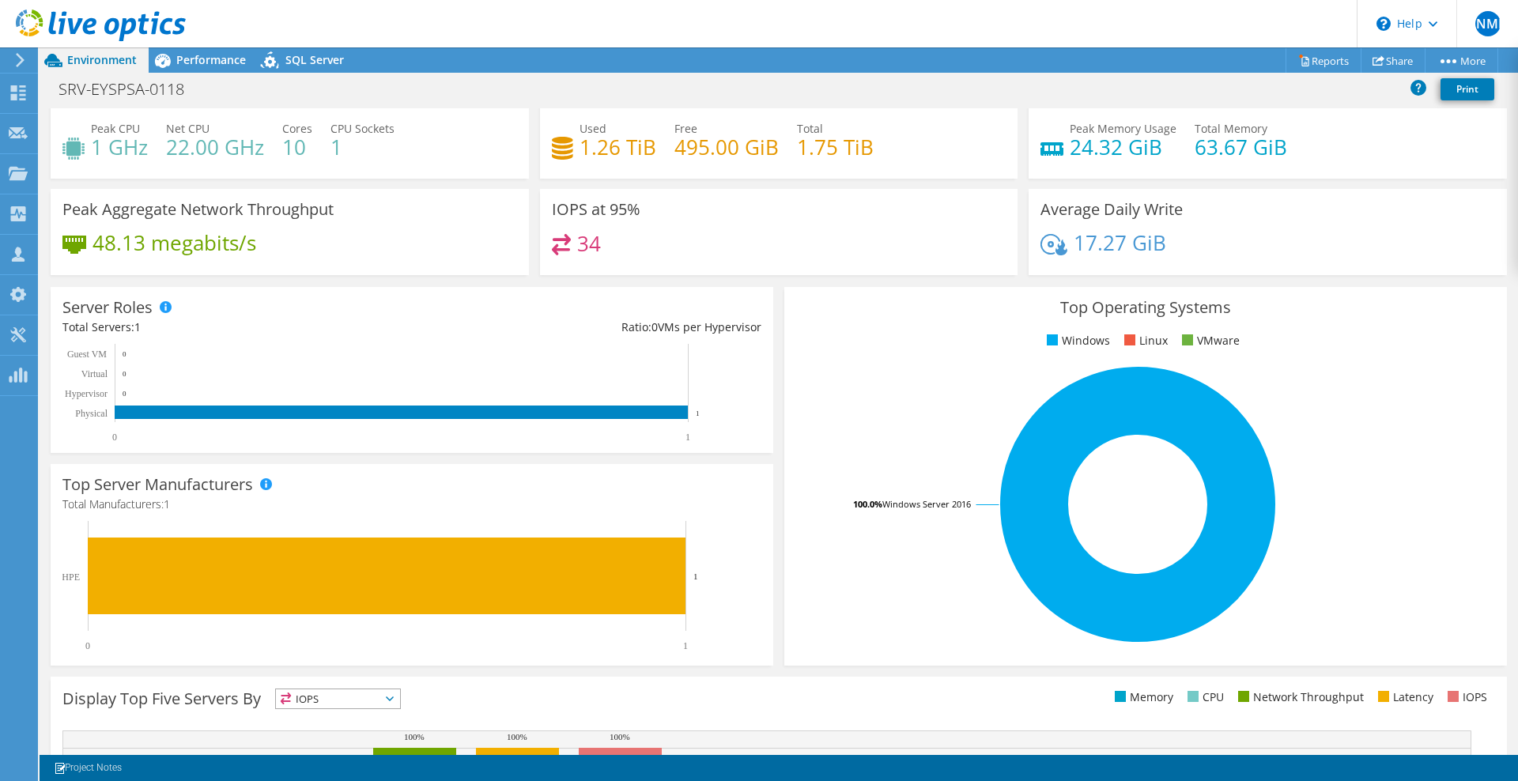
click at [768, 283] on div "Server Roles Physical Servers represent bare metal servers that were targets of…" at bounding box center [412, 370] width 734 height 177
click at [779, 283] on div "Top Operating Systems Windows Linux VMware 100.0% Windows Server 2016" at bounding box center [1146, 477] width 734 height 390
click at [527, 282] on div "Server Roles Physical Servers represent bare metal servers that were targets of…" at bounding box center [412, 370] width 734 height 177
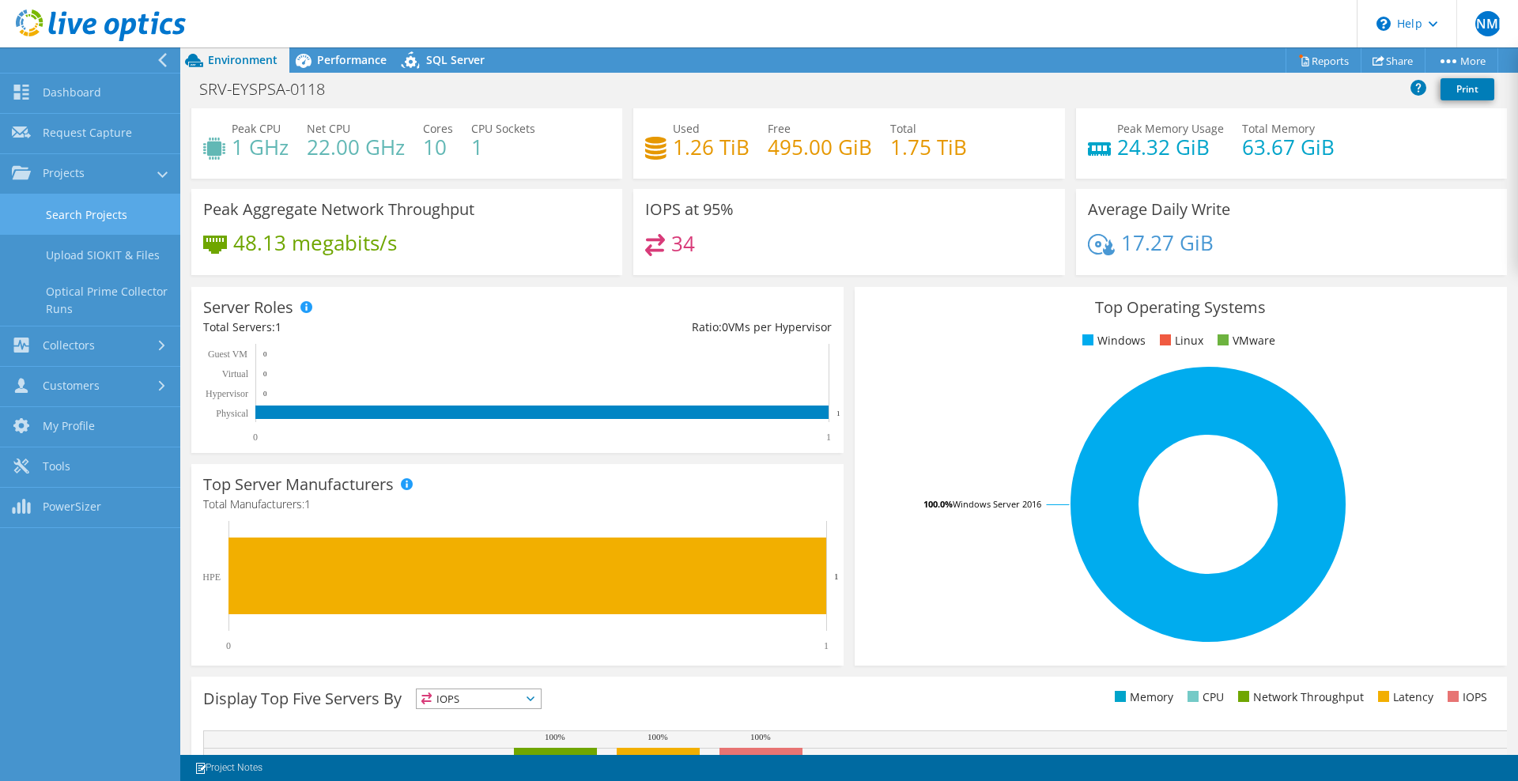
click at [74, 225] on link "Search Projects" at bounding box center [90, 215] width 180 height 40
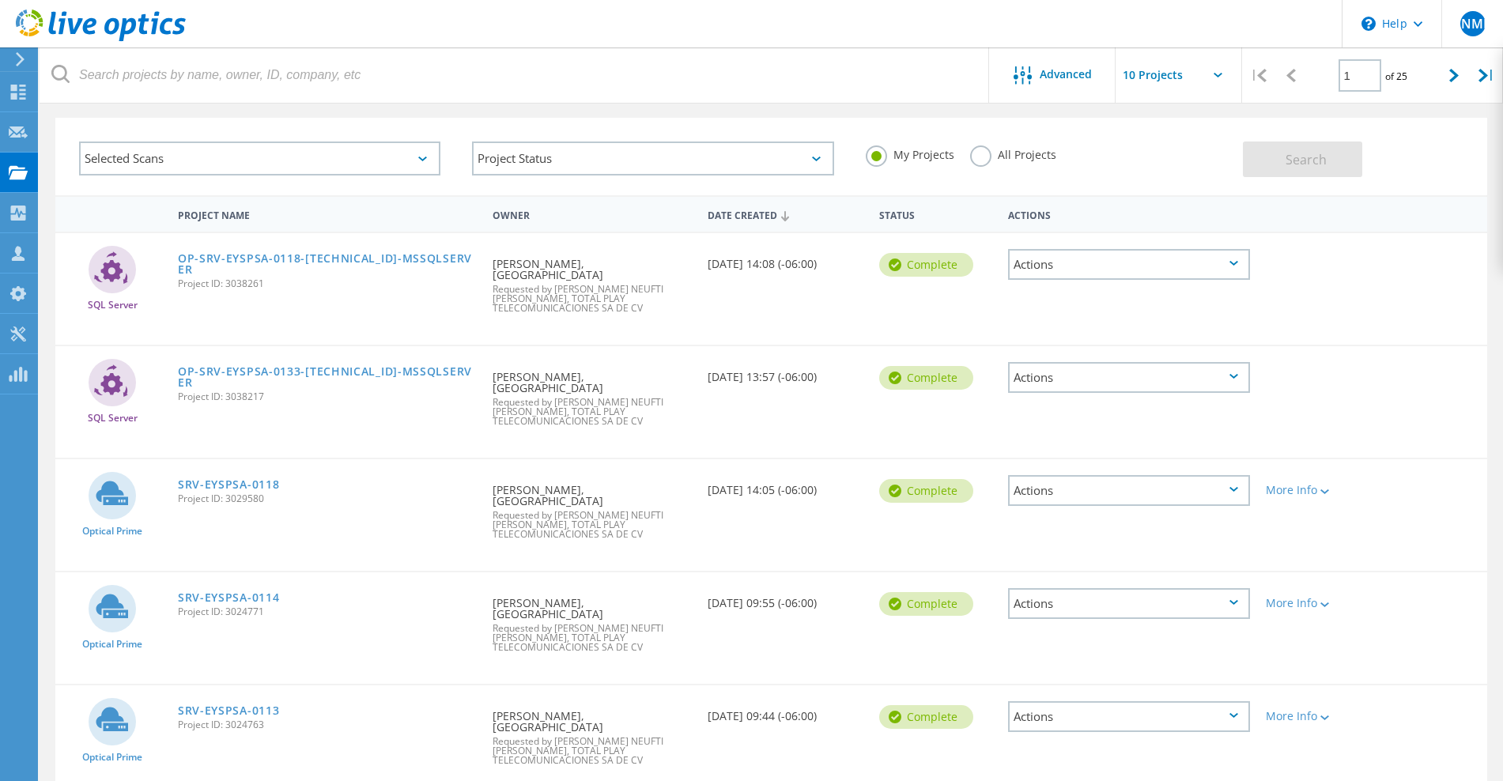
scroll to position [66, 0]
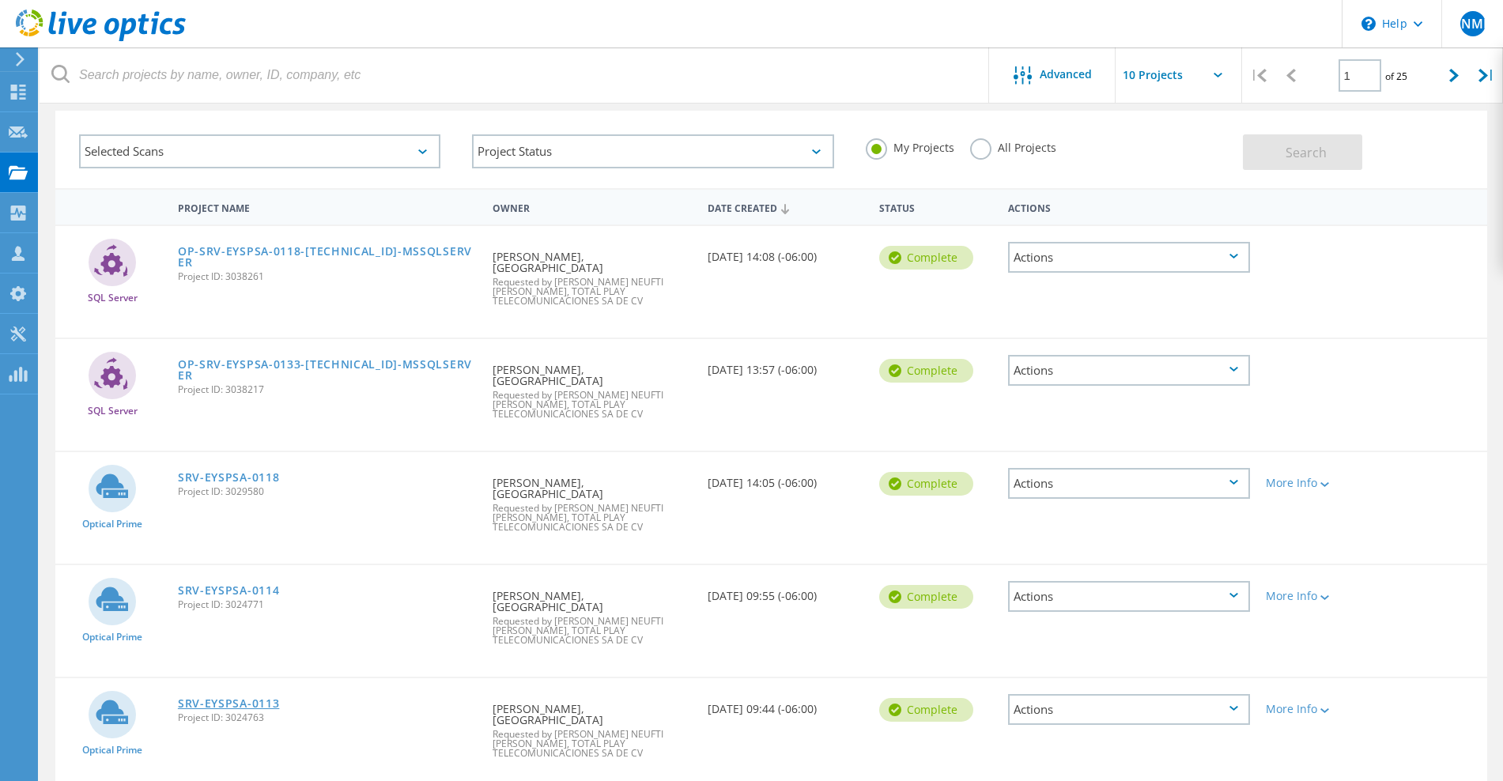
click at [263, 698] on link "SRV-EYSPSA-0113" at bounding box center [229, 703] width 102 height 11
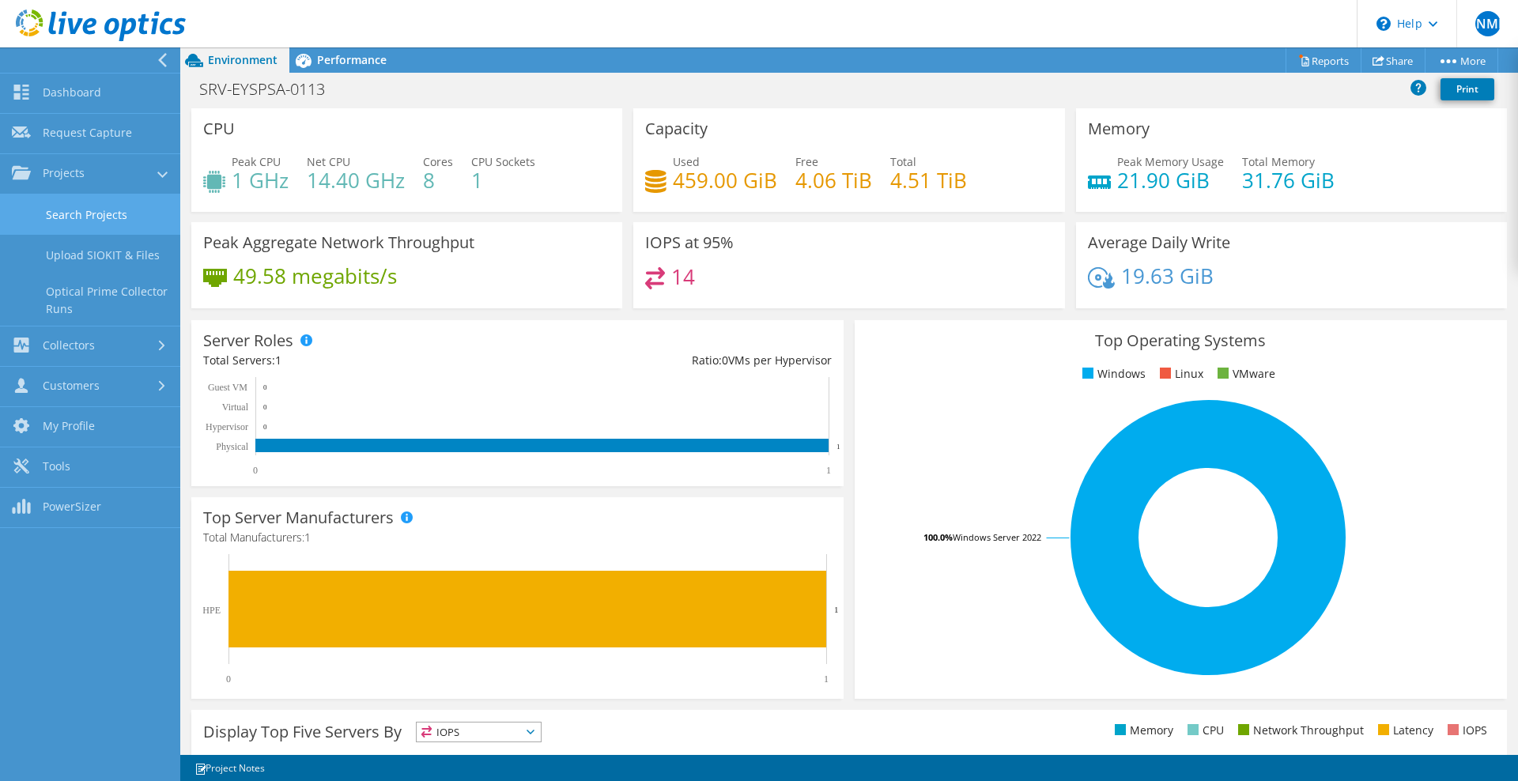
click at [119, 214] on link "Search Projects" at bounding box center [90, 215] width 180 height 40
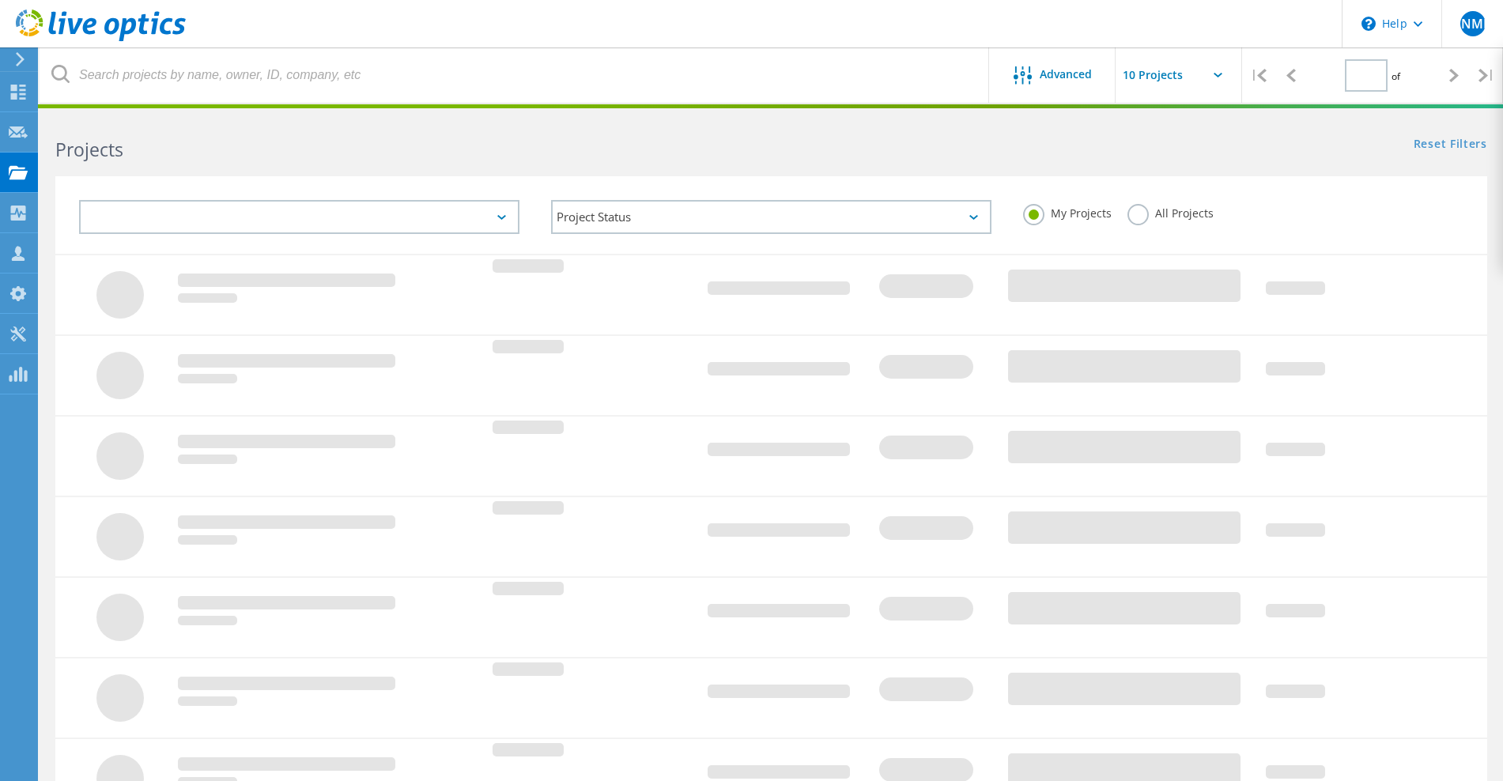
type input "1"
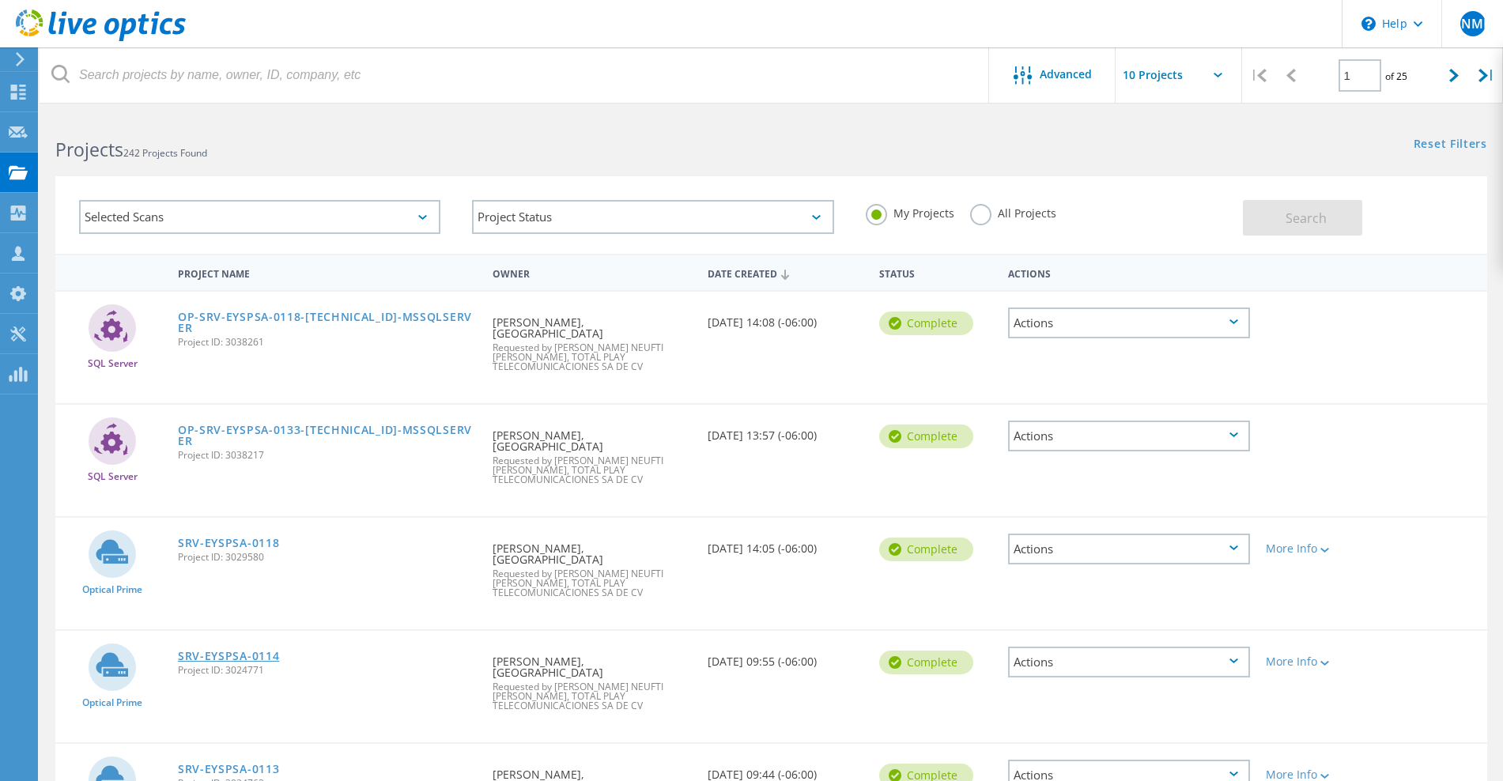
click at [263, 651] on link "SRV-EYSPSA-0114" at bounding box center [229, 656] width 102 height 11
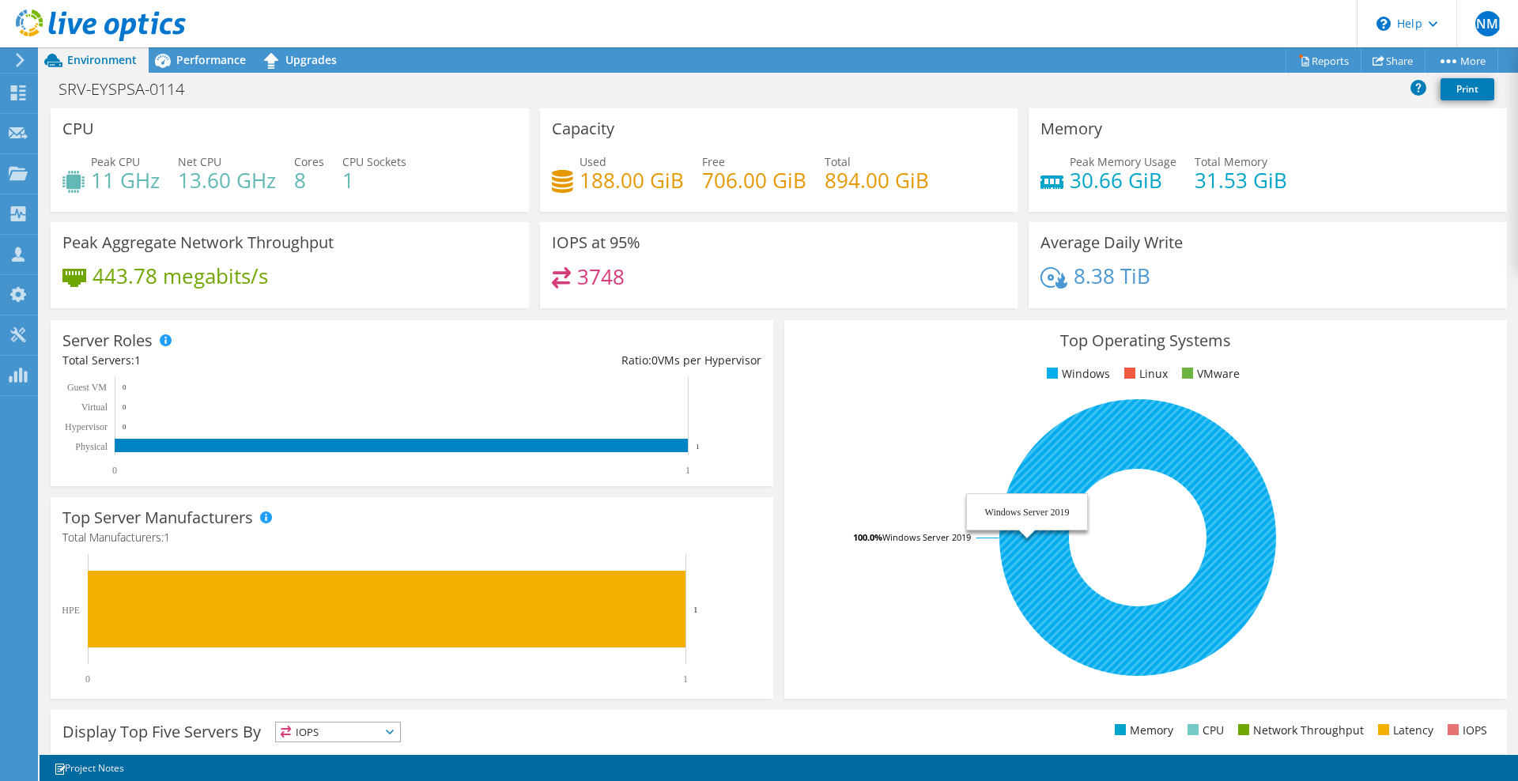
click at [1064, 501] on icon at bounding box center [1138, 537] width 277 height 277
click at [1066, 461] on icon at bounding box center [1138, 537] width 277 height 277
click at [1042, 615] on icon at bounding box center [1138, 537] width 277 height 277
click at [1195, 489] on icon at bounding box center [1138, 537] width 277 height 277
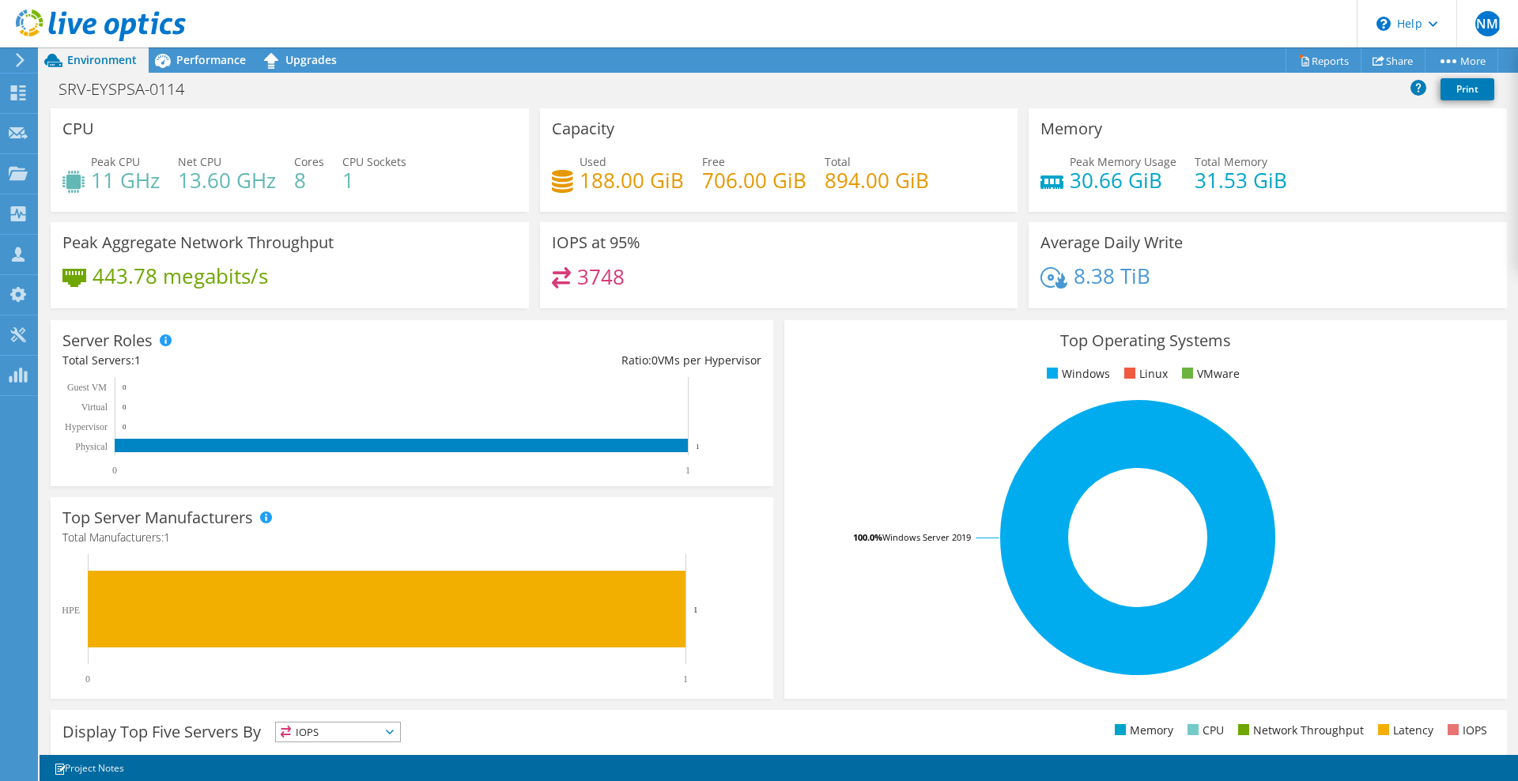
click at [1063, 408] on rect at bounding box center [1137, 537] width 683 height 277
click at [962, 421] on rect at bounding box center [1137, 537] width 683 height 277
drag, startPoint x: 1116, startPoint y: 441, endPoint x: 1070, endPoint y: 588, distance: 154.1
click at [796, 431] on rect at bounding box center [1137, 537] width 683 height 277
click at [779, 315] on div "Top Operating Systems Windows Linux VMware 100.0% Windows Server 2019" at bounding box center [1146, 510] width 734 height 390
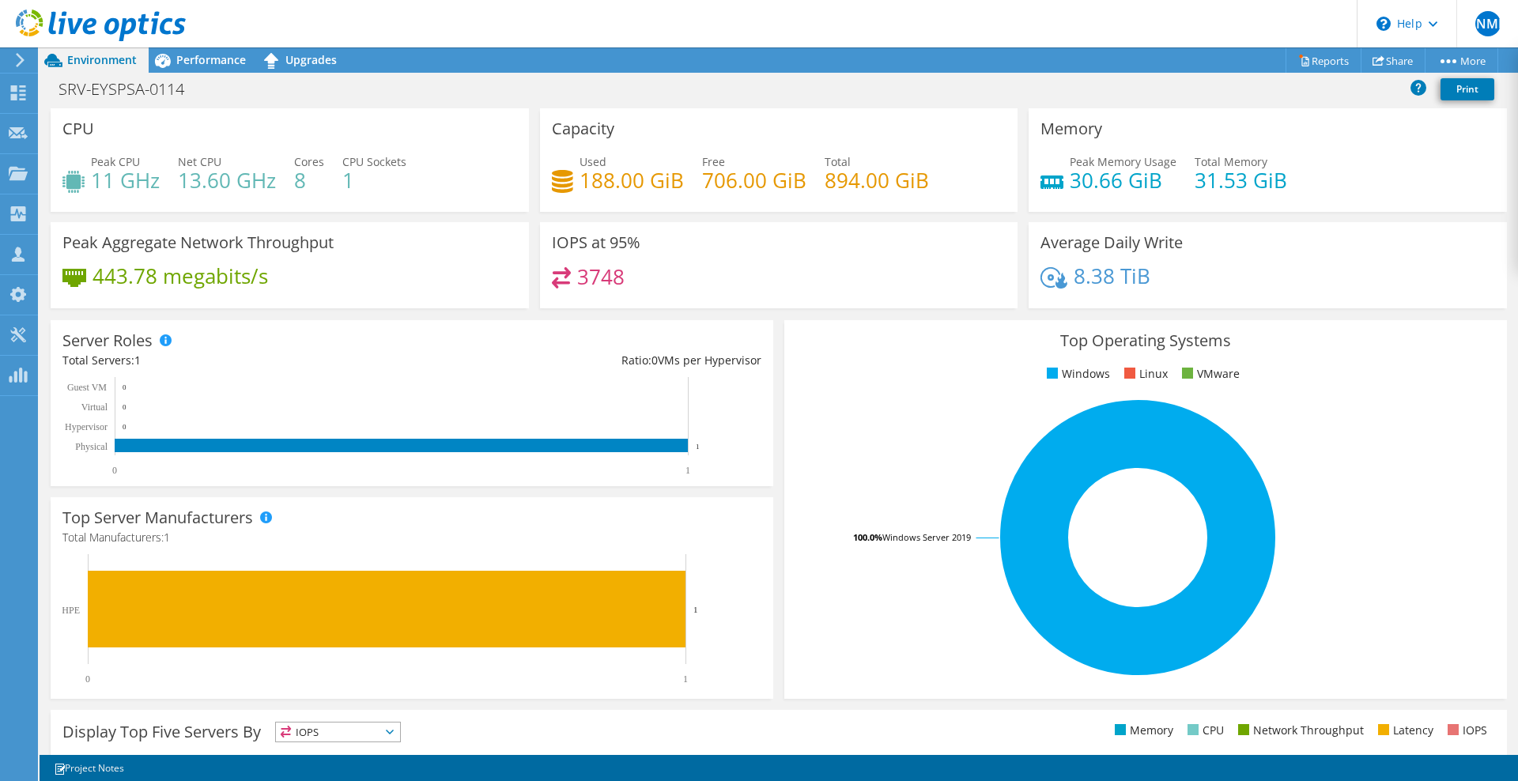
click at [1028, 93] on div "SRV-EYSPSA-0114 Print" at bounding box center [779, 88] width 1479 height 29
click at [1320, 65] on link "Reports" at bounding box center [1324, 60] width 76 height 25
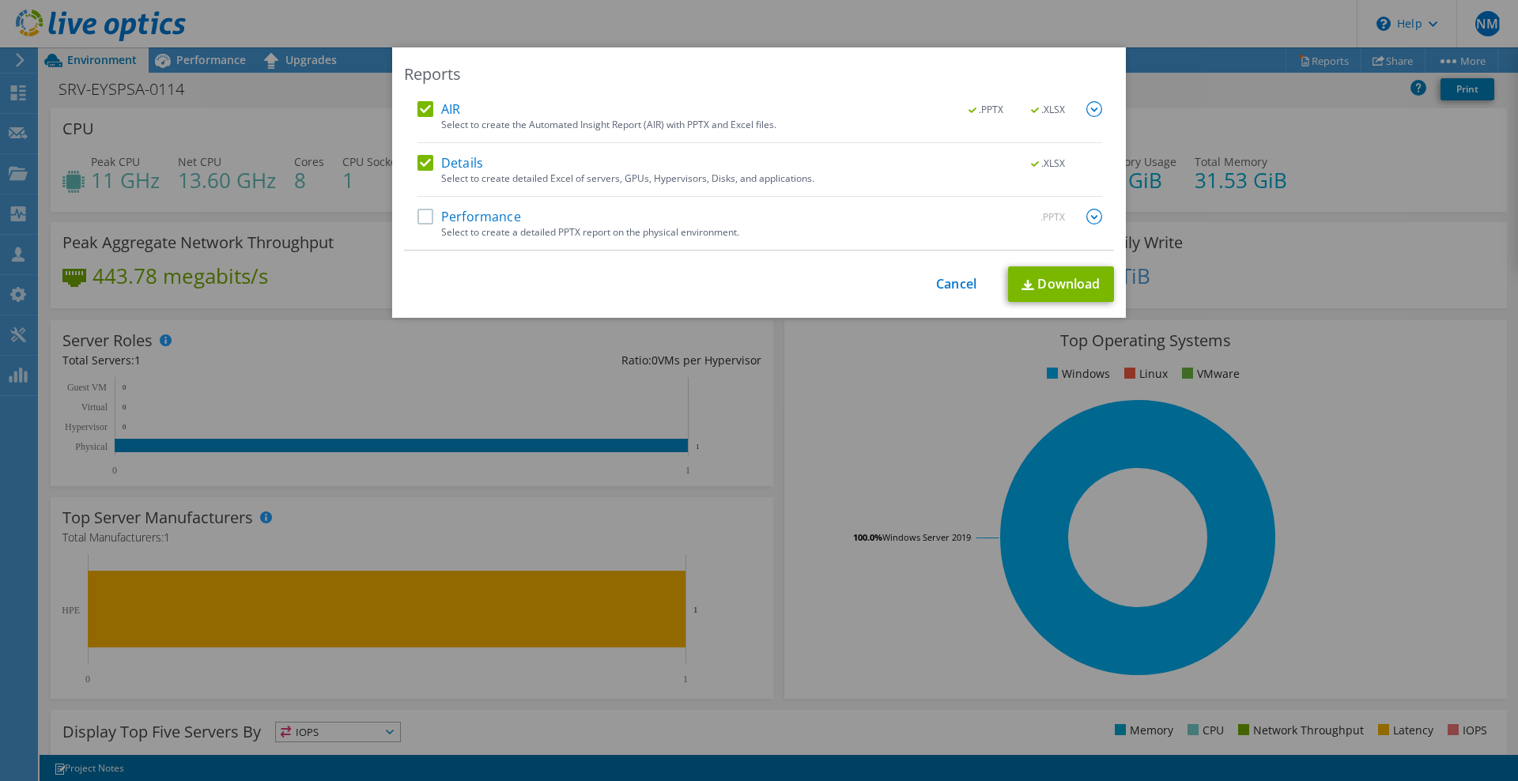
click at [459, 229] on div "Select to create a detailed PPTX report on the physical environment." at bounding box center [771, 232] width 661 height 11
click at [459, 219] on label "Performance" at bounding box center [470, 217] width 104 height 16
click at [0, 0] on input "Performance" at bounding box center [0, 0] width 0 height 0
click at [1087, 221] on img at bounding box center [1095, 217] width 16 height 16
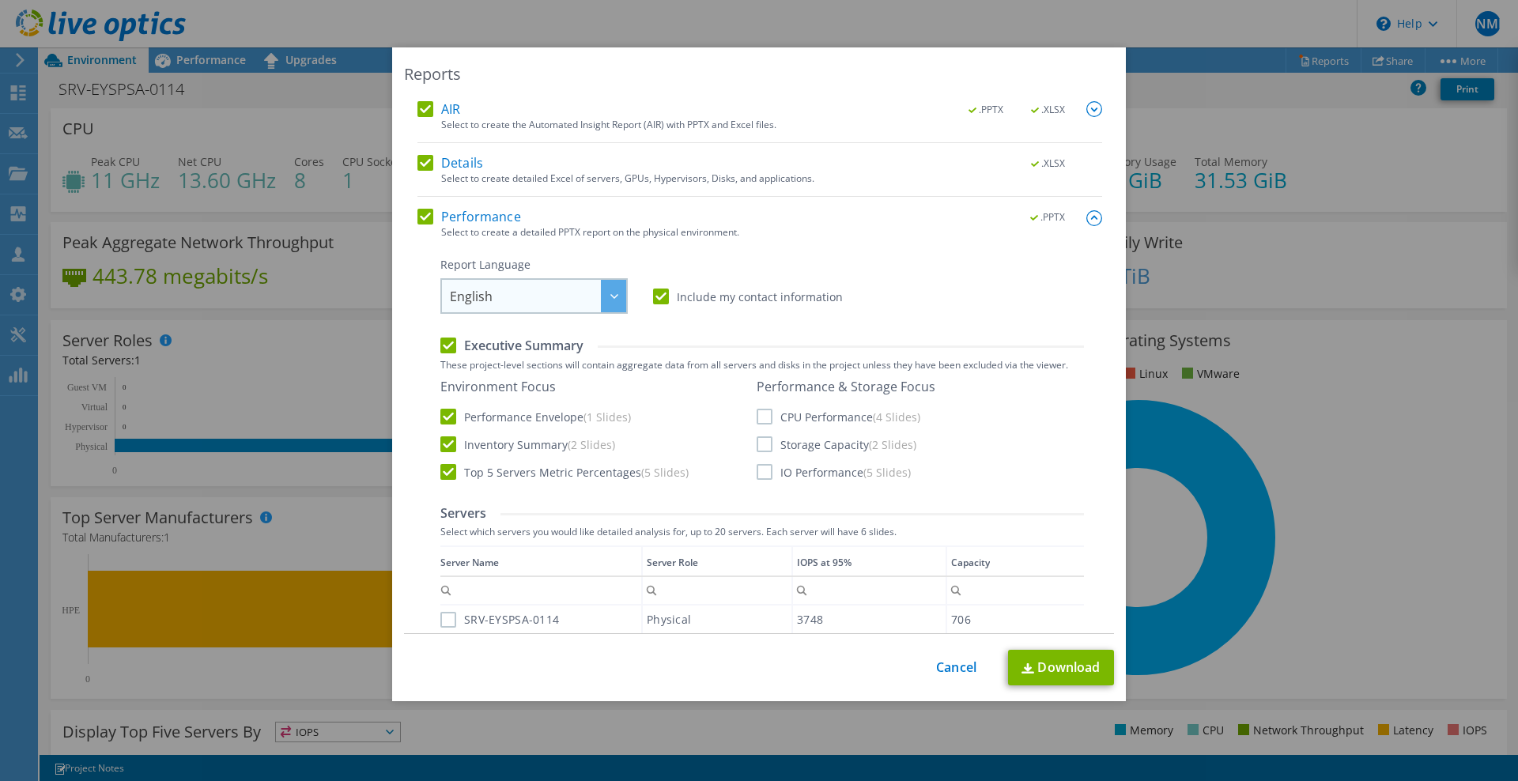
click at [615, 299] on div at bounding box center [613, 296] width 25 height 32
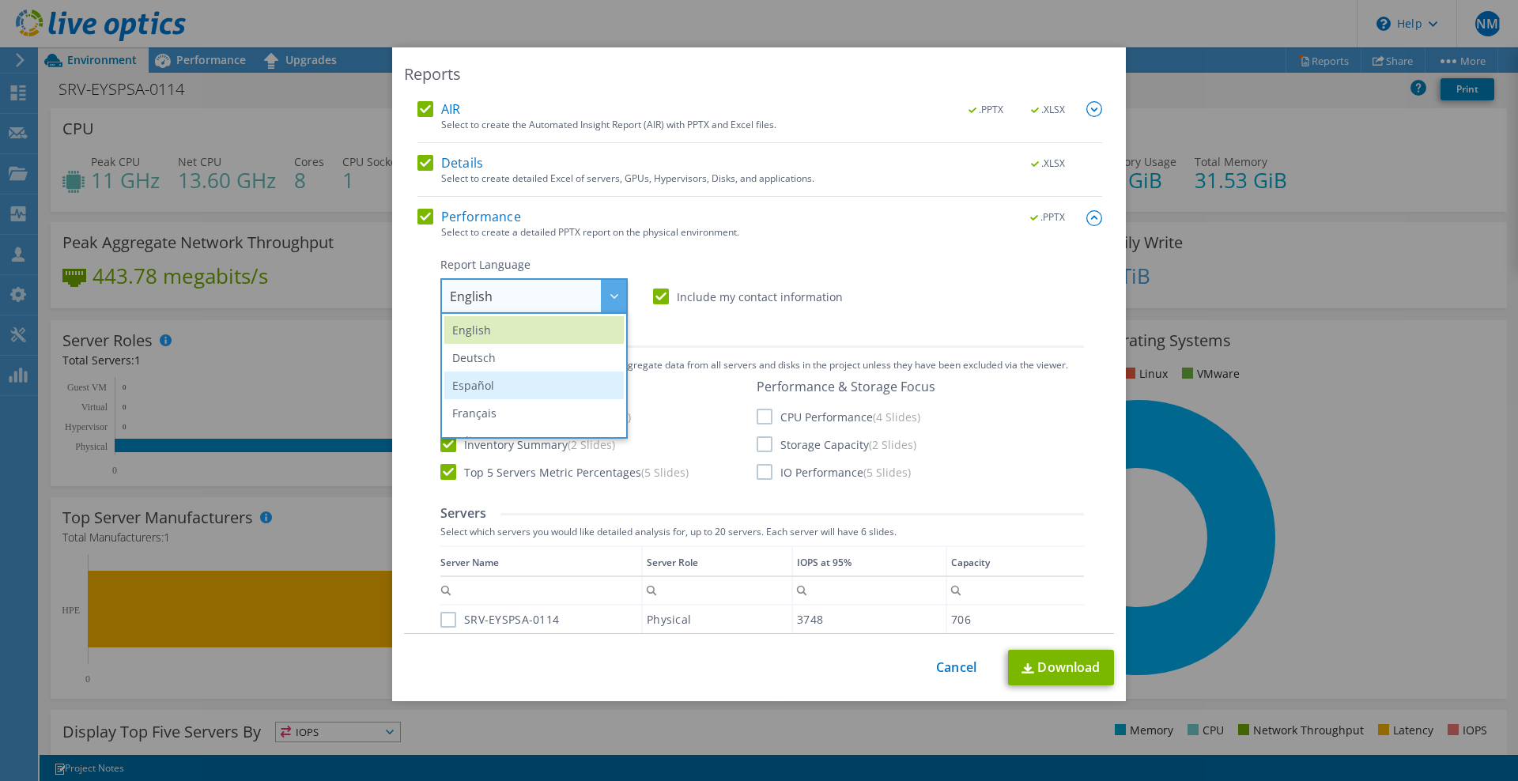
click at [510, 380] on li "Español" at bounding box center [534, 386] width 180 height 28
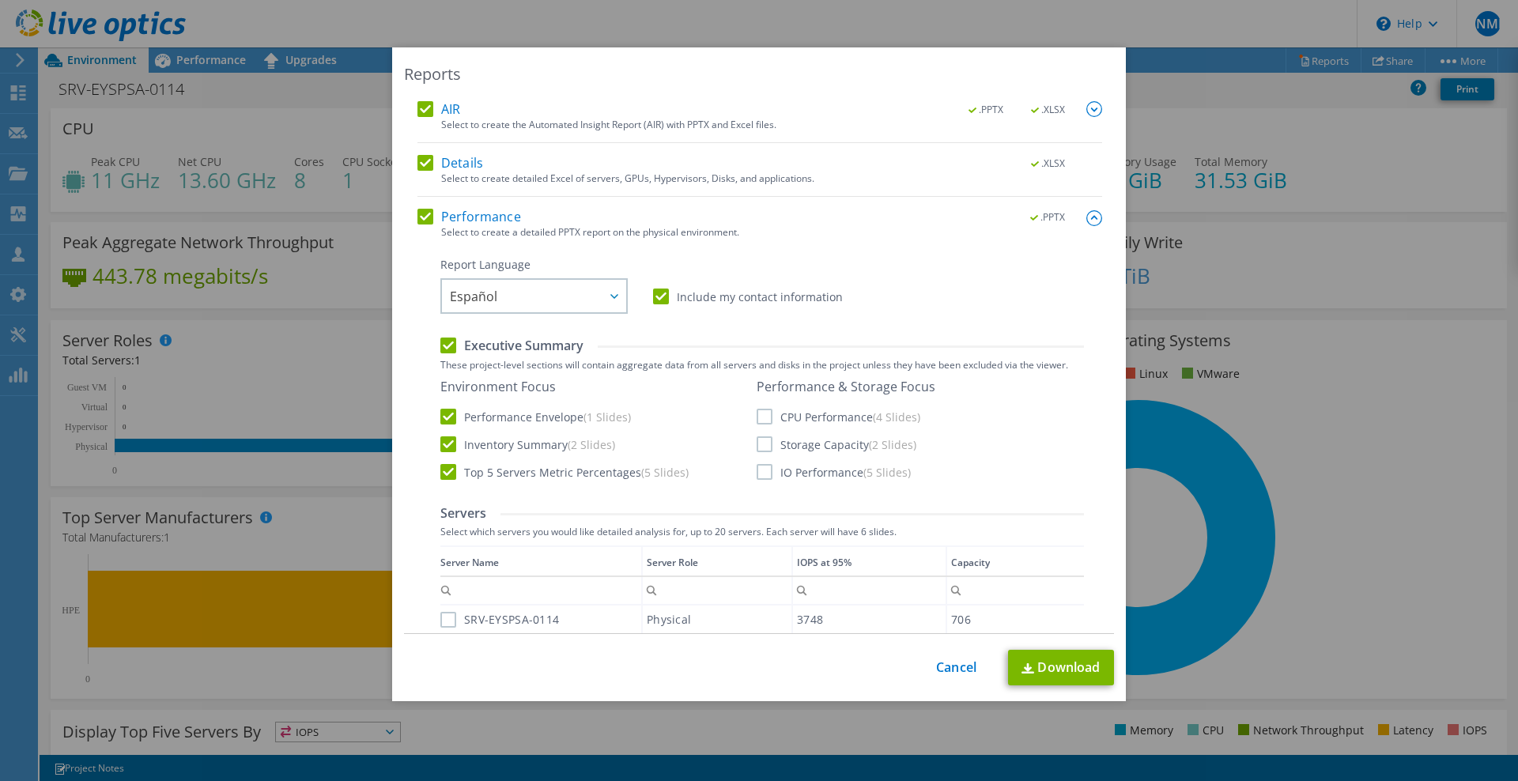
click at [653, 297] on label "Include my contact information" at bounding box center [748, 297] width 190 height 16
click at [0, 0] on input "Include my contact information" at bounding box center [0, 0] width 0 height 0
click at [653, 297] on label "Include my contact information" at bounding box center [748, 297] width 190 height 16
click at [0, 0] on input "Include my contact information" at bounding box center [0, 0] width 0 height 0
click at [447, 337] on label "Executive Summary" at bounding box center [511, 345] width 143 height 17
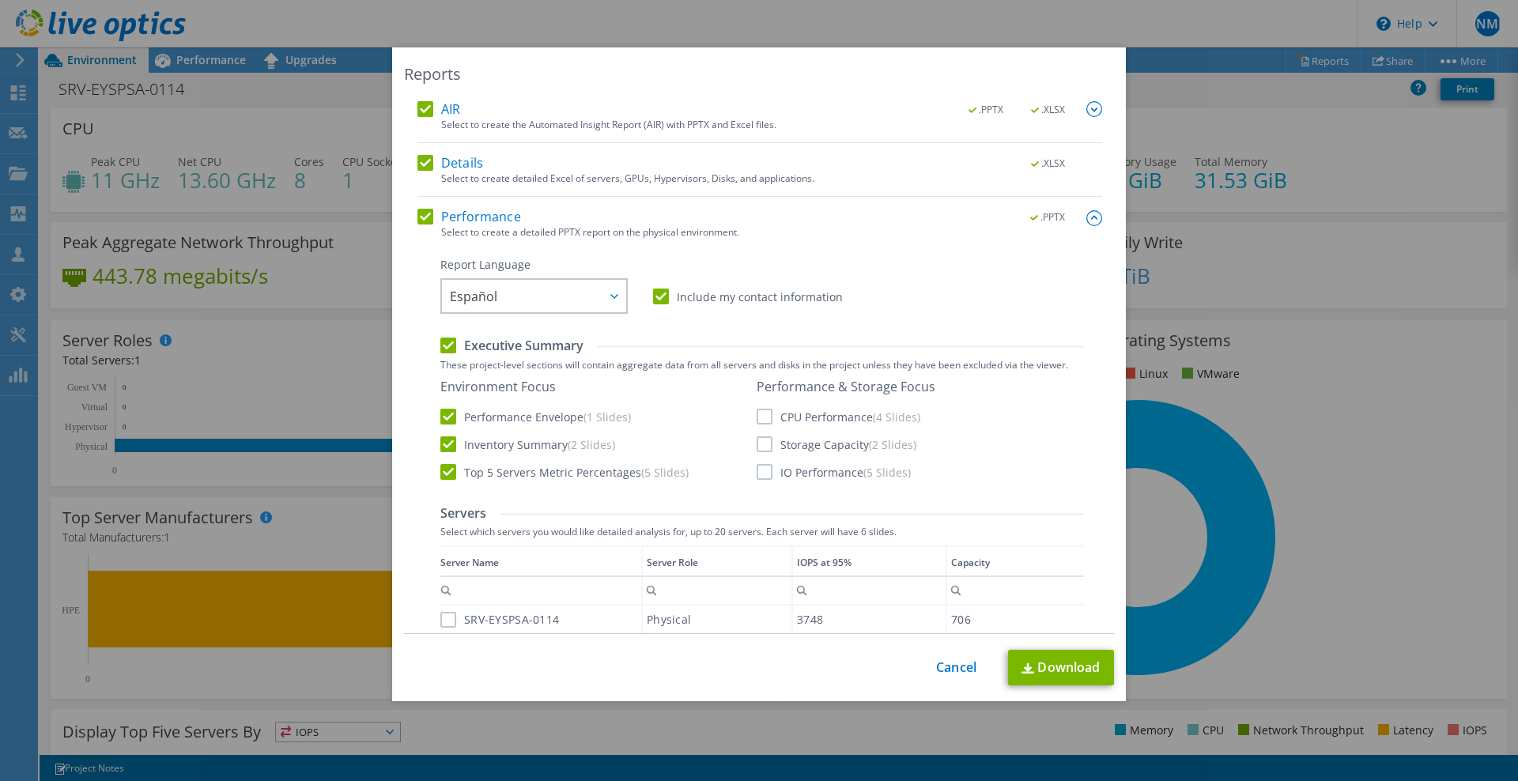
click at [0, 0] on input "Executive Summary" at bounding box center [0, 0] width 0 height 0
click at [444, 341] on label "Executive Summary" at bounding box center [511, 345] width 143 height 17
click at [0, 0] on input "Executive Summary" at bounding box center [0, 0] width 0 height 0
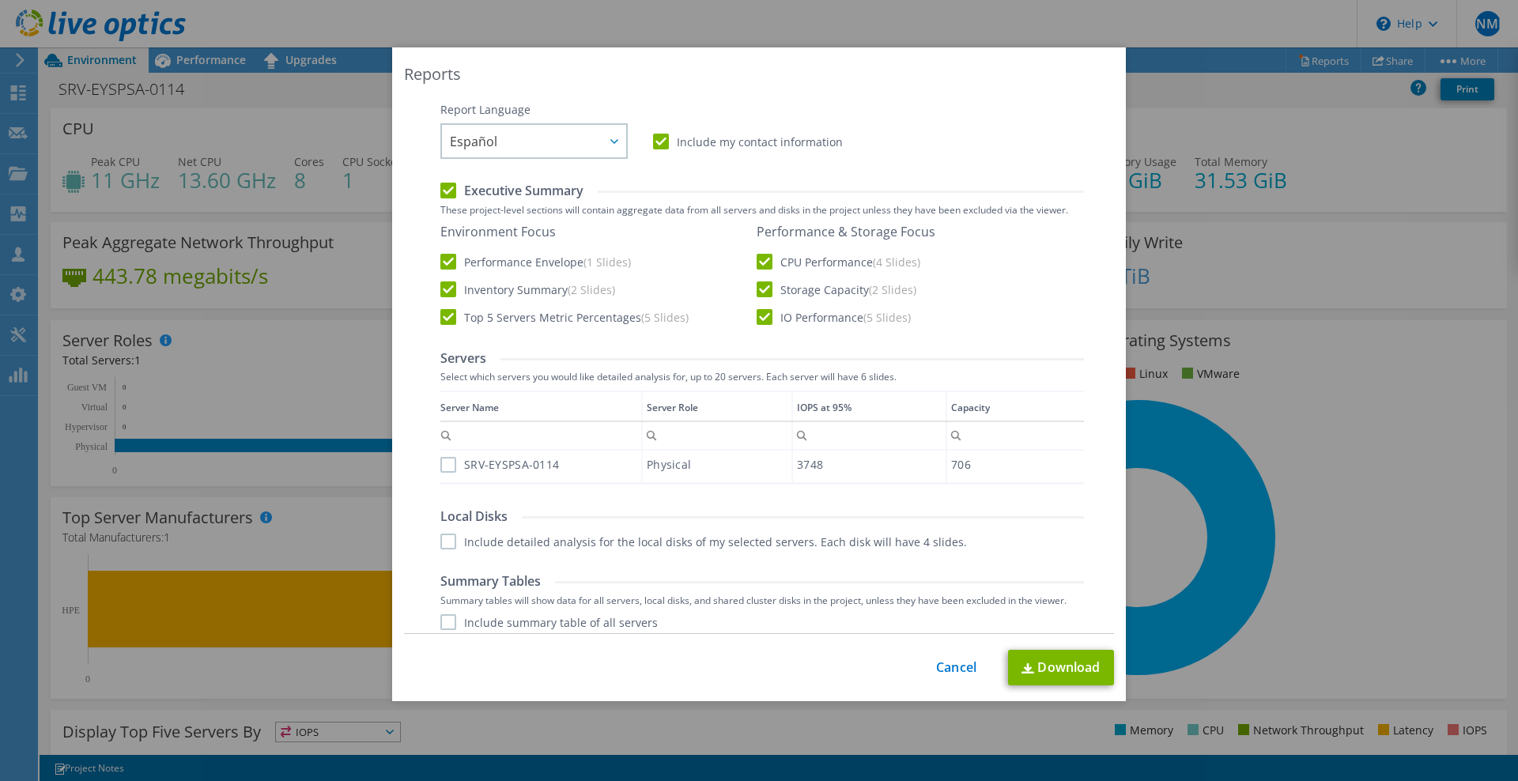
scroll to position [164, 0]
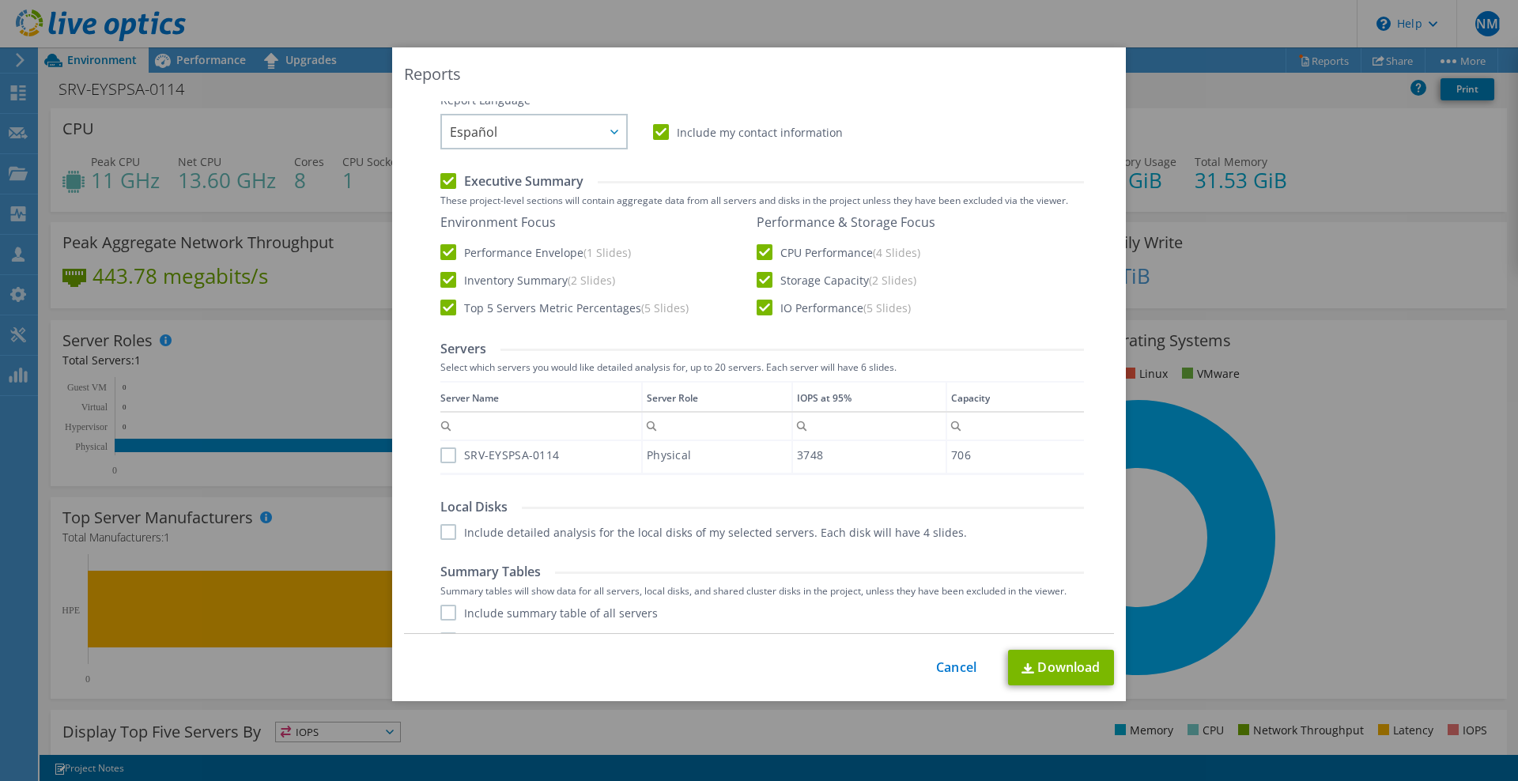
click at [444, 454] on label "SRV-EYSPSA-0114" at bounding box center [499, 456] width 119 height 16
click at [0, 0] on input "SRV-EYSPSA-0114" at bounding box center [0, 0] width 0 height 0
click at [440, 527] on label "Include detailed analysis for the local disks of my selected servers. Each disk…" at bounding box center [703, 532] width 527 height 16
click at [0, 0] on input "Include detailed analysis for the local disks of my selected servers. Each disk…" at bounding box center [0, 0] width 0 height 0
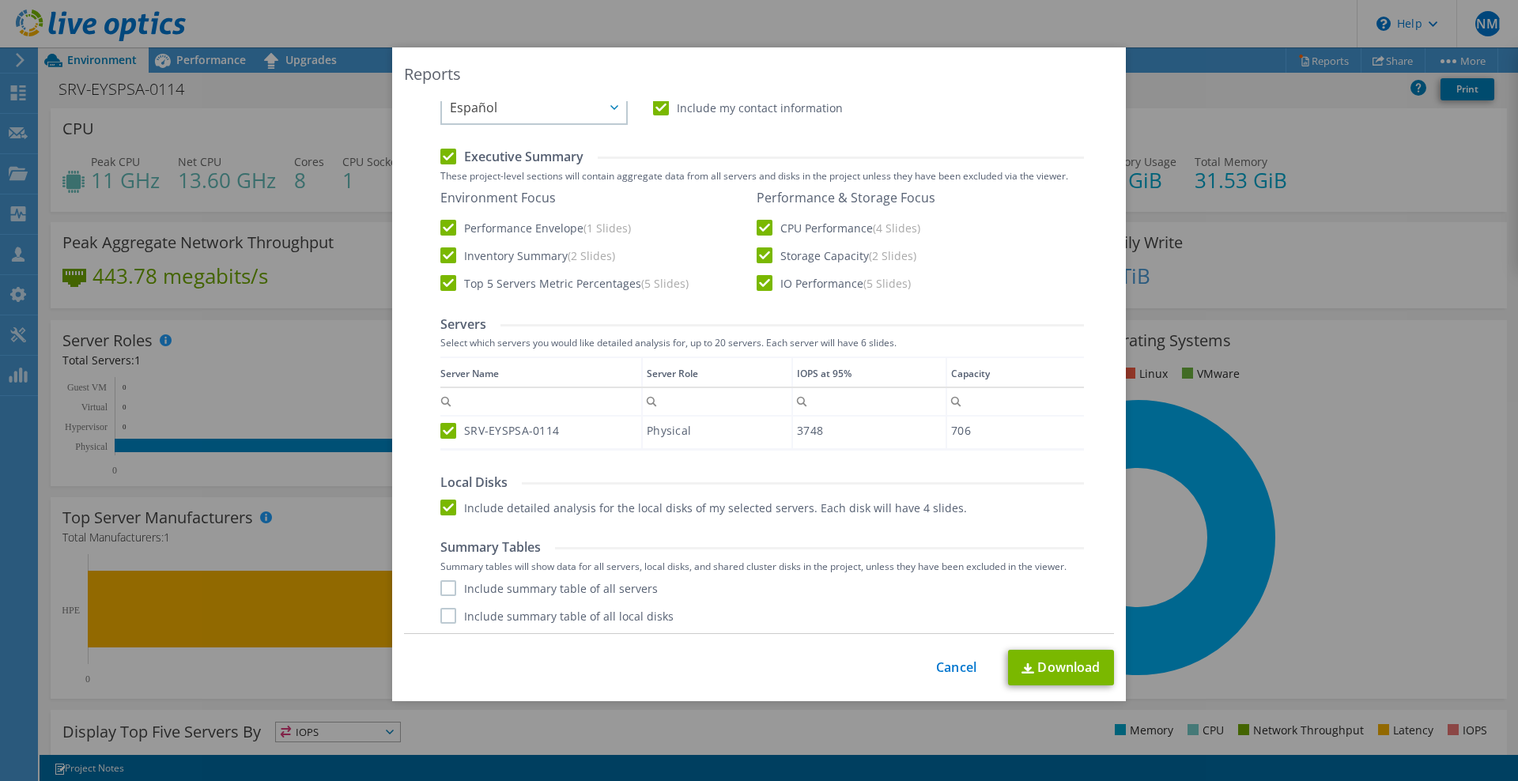
scroll to position [219, 0]
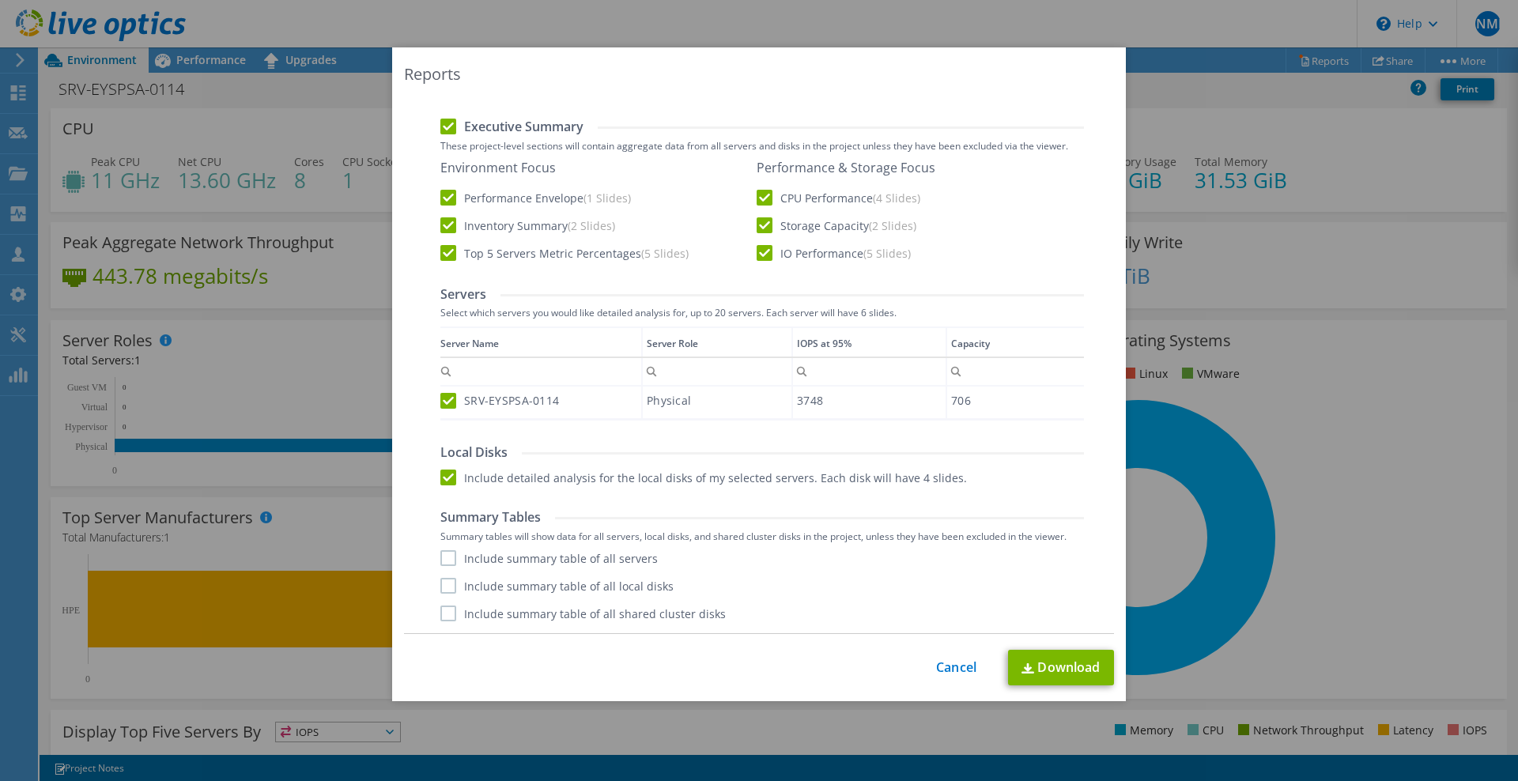
click at [443, 561] on label "Include summary table of all servers" at bounding box center [548, 558] width 217 height 16
click at [0, 0] on input "Include summary table of all servers" at bounding box center [0, 0] width 0 height 0
click at [447, 595] on div "Include summary table of all servers Include summary table of all local disks I…" at bounding box center [762, 585] width 644 height 71
click at [442, 610] on label "Include summary table of all shared cluster disks" at bounding box center [582, 614] width 285 height 16
click at [0, 0] on input "Include summary table of all shared cluster disks" at bounding box center [0, 0] width 0 height 0
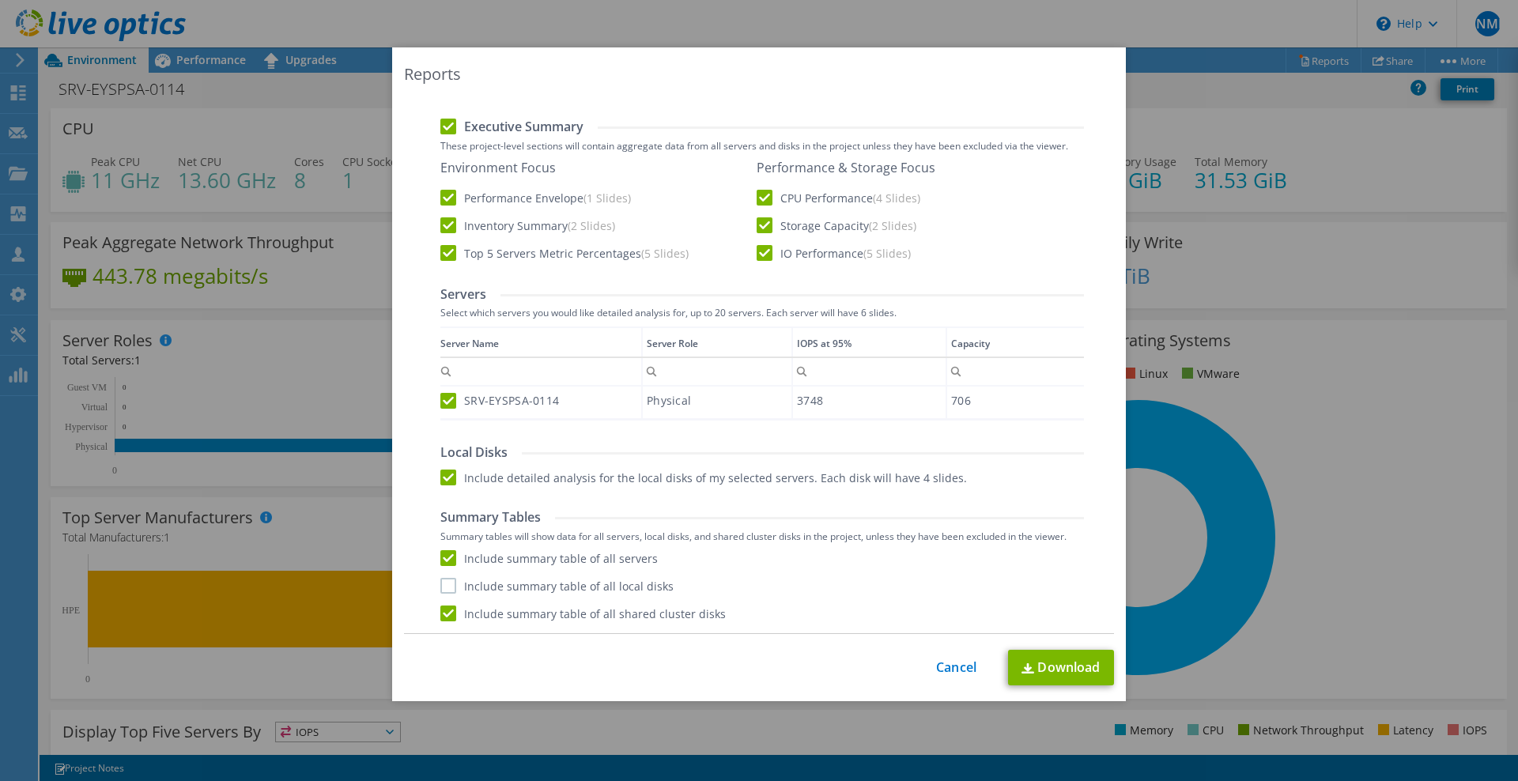
click at [440, 586] on label "Include summary table of all local disks" at bounding box center [556, 586] width 233 height 16
click at [0, 0] on input "Include summary table of all local disks" at bounding box center [0, 0] width 0 height 0
click at [1038, 668] on link "Download" at bounding box center [1061, 668] width 106 height 36
click at [956, 671] on link "Cancel" at bounding box center [956, 667] width 40 height 15
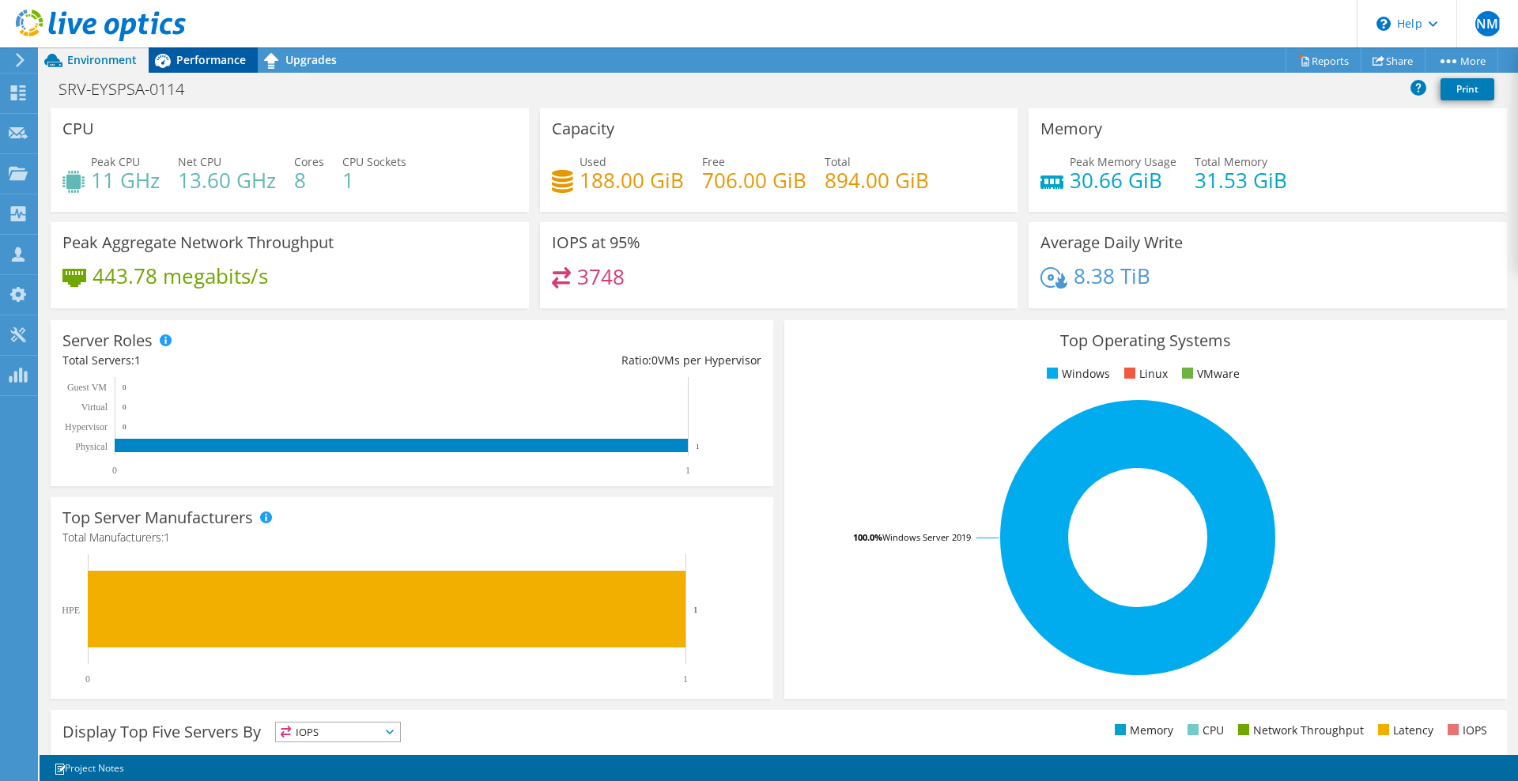
click at [222, 66] on span "Performance" at bounding box center [211, 59] width 70 height 15
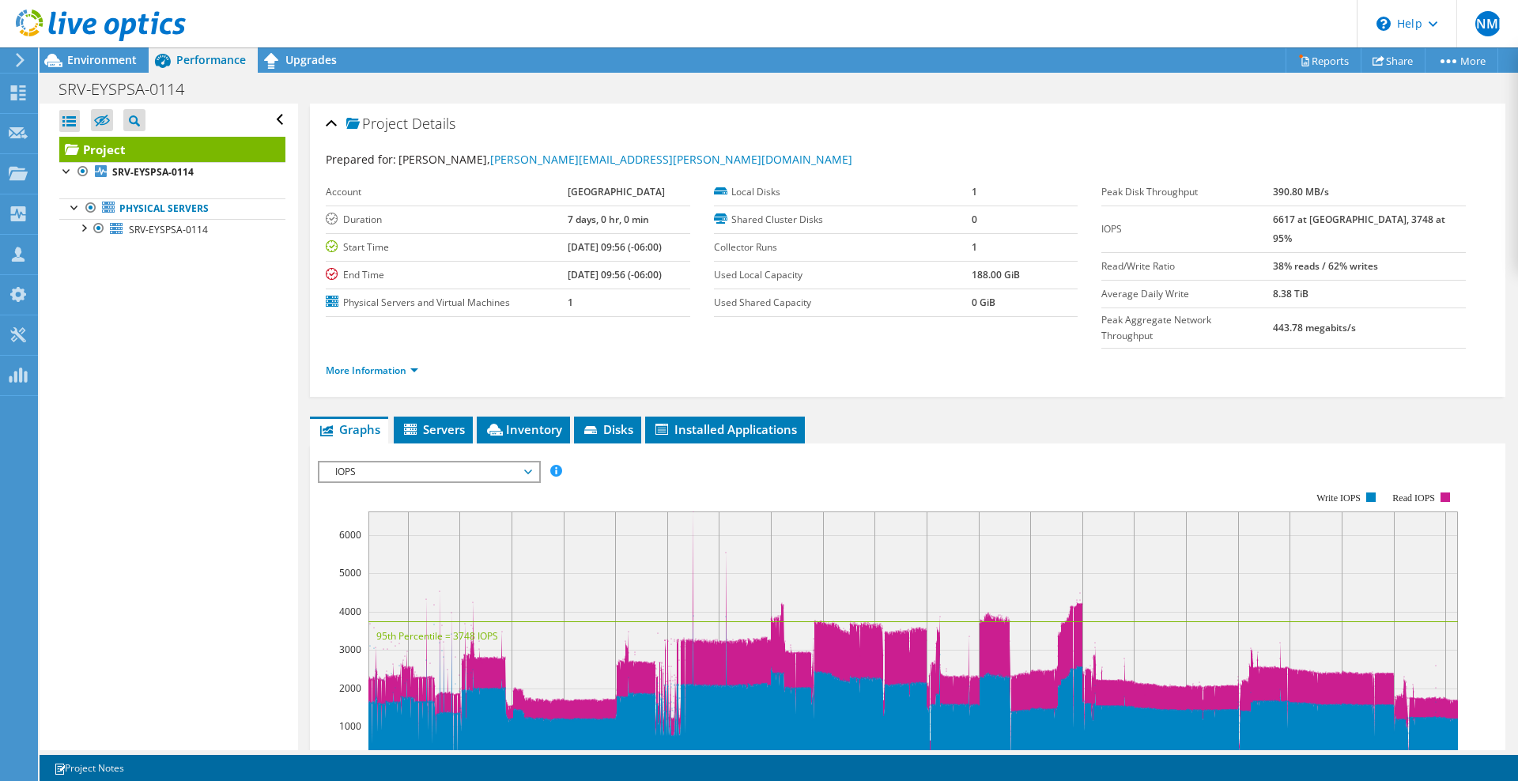
click at [404, 463] on span "IOPS" at bounding box center [428, 472] width 203 height 19
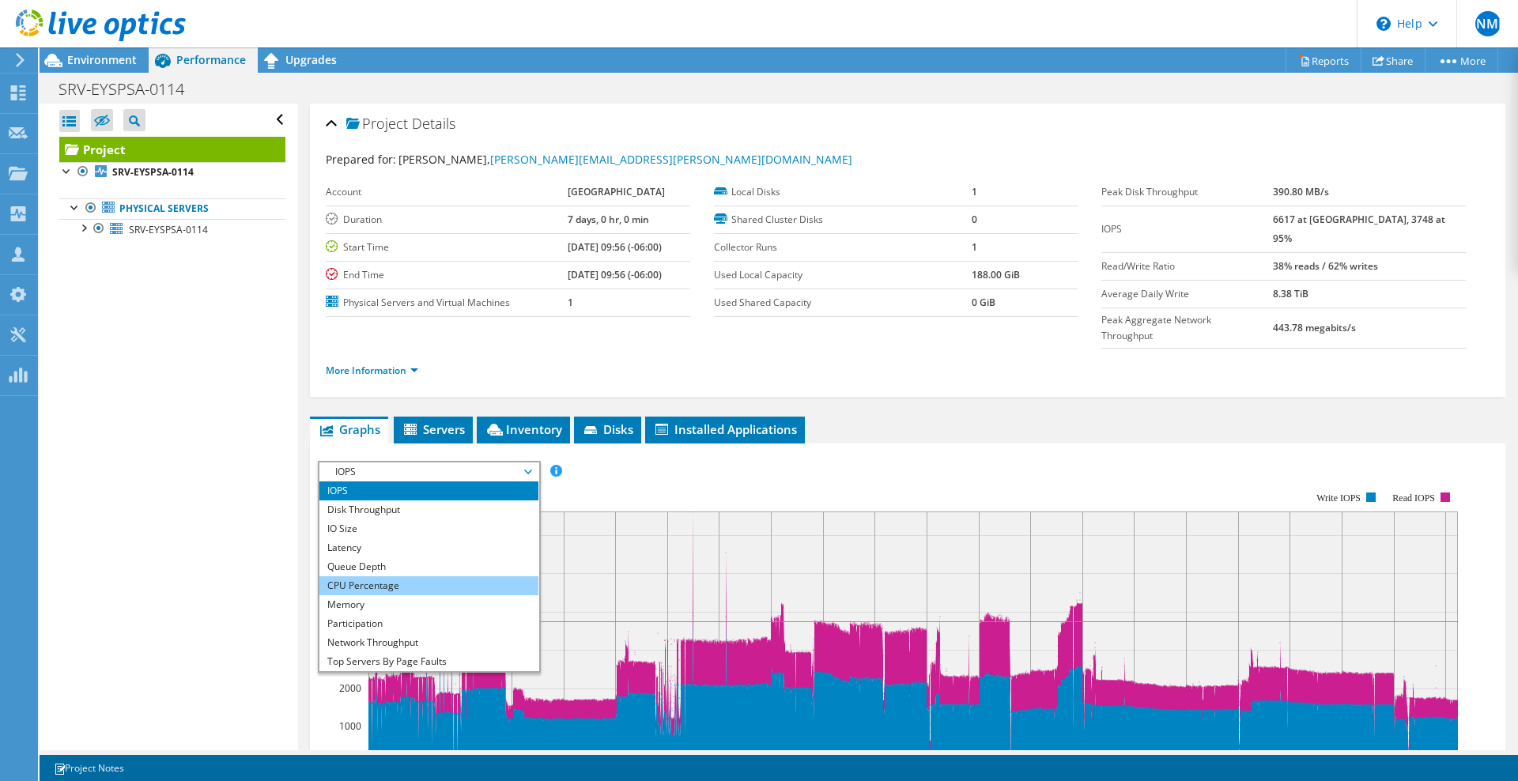
click at [405, 576] on li "CPU Percentage" at bounding box center [428, 585] width 219 height 19
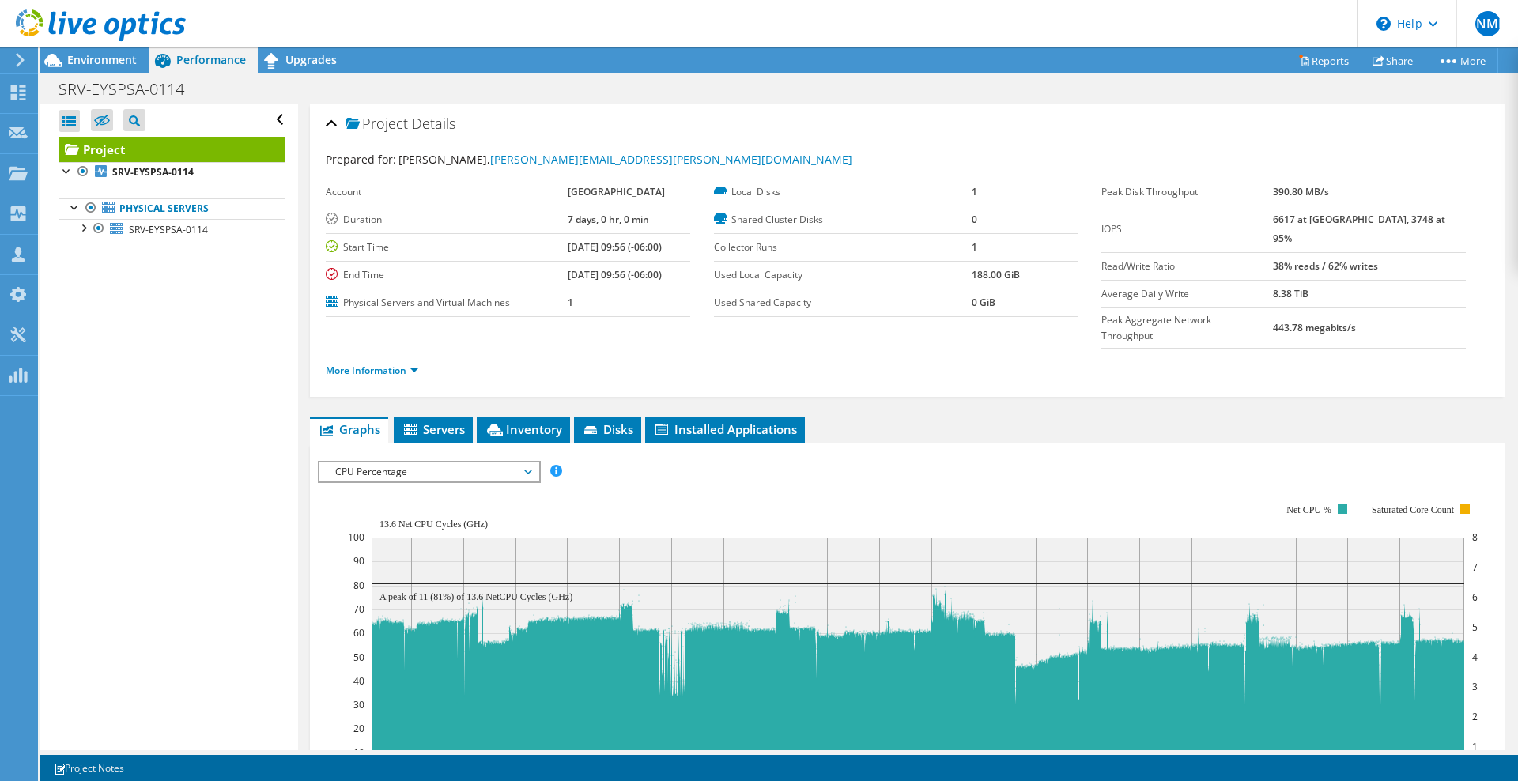
click at [1000, 484] on rect at bounding box center [913, 640] width 1130 height 316
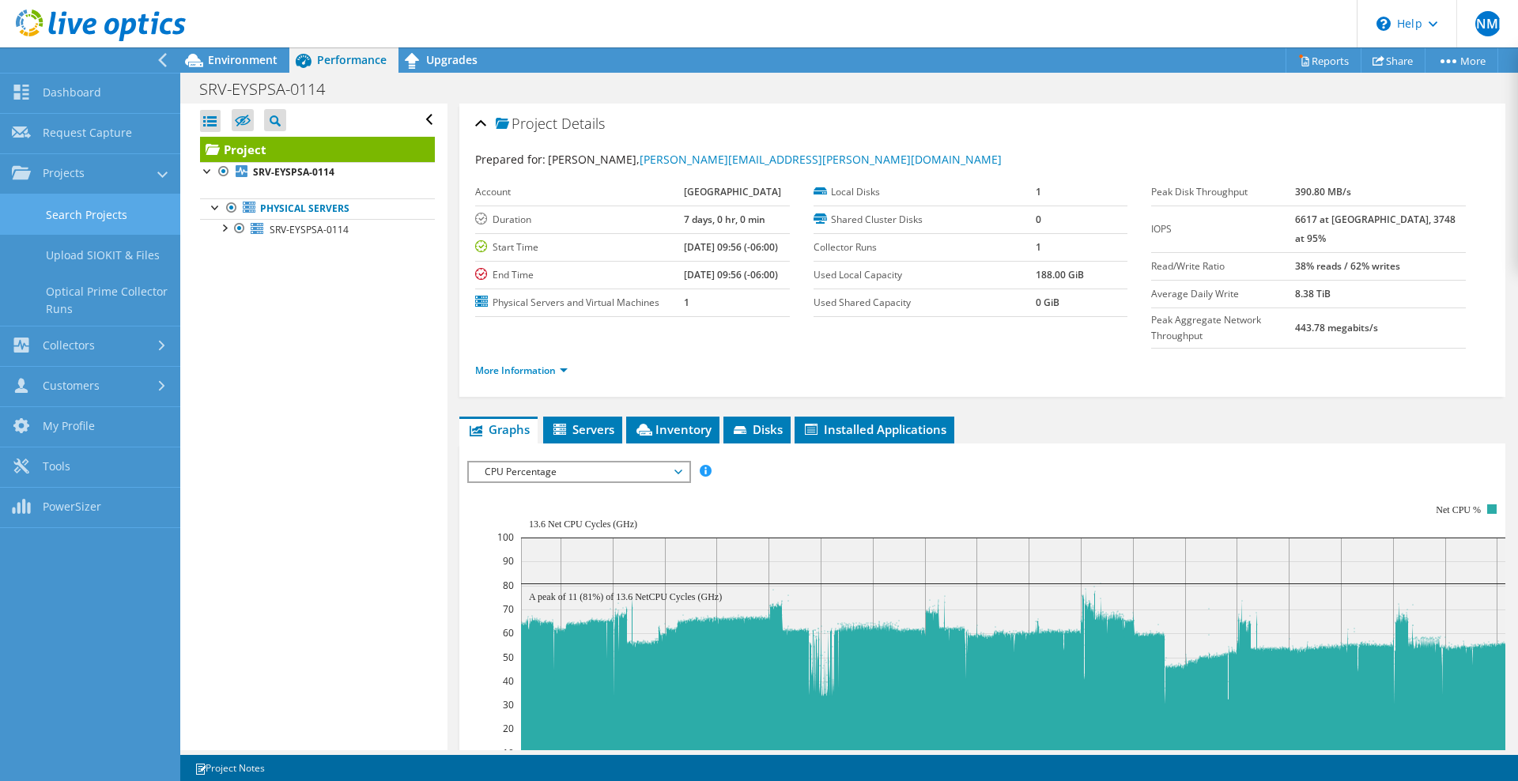
click at [50, 202] on link "Search Projects" at bounding box center [90, 215] width 180 height 40
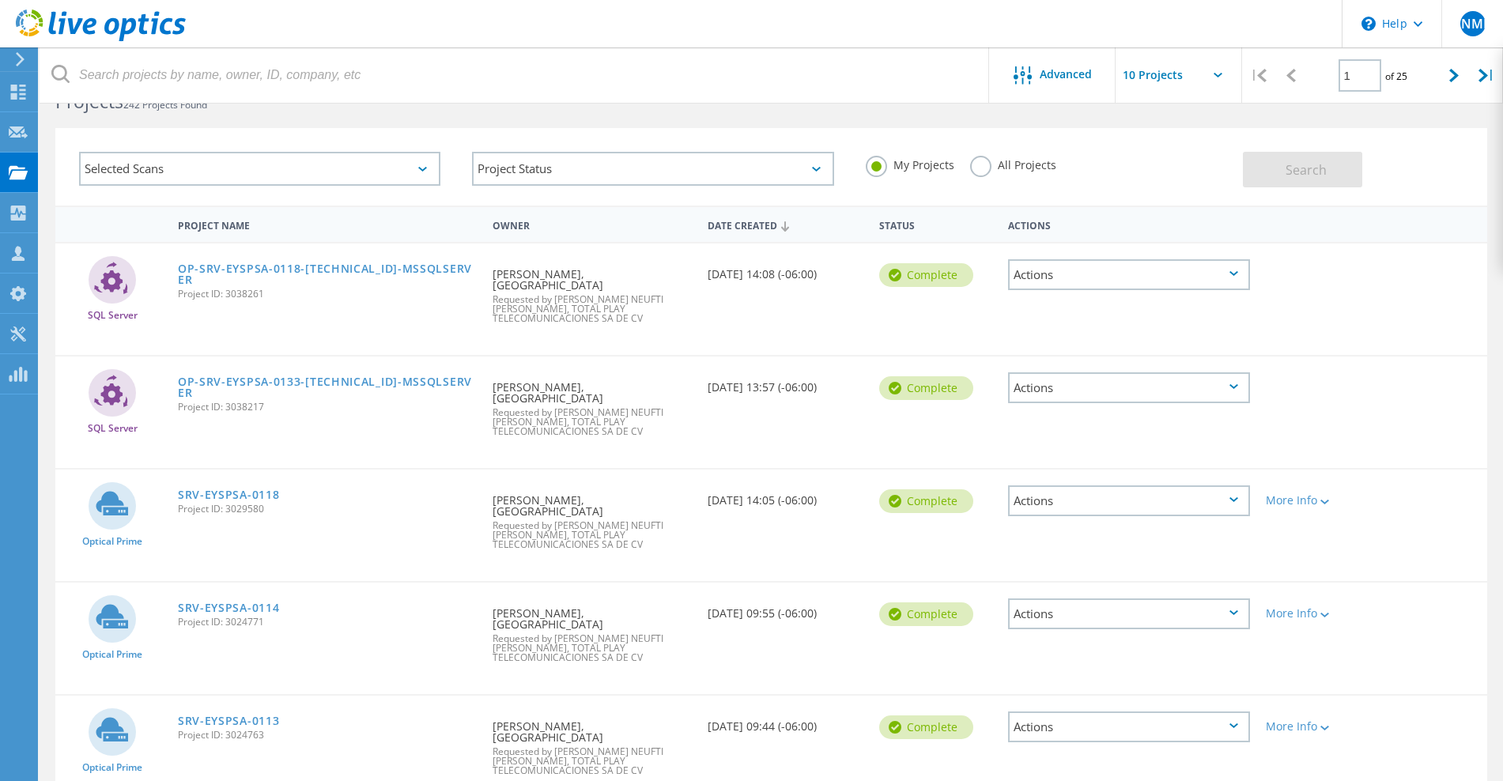
scroll to position [66, 0]
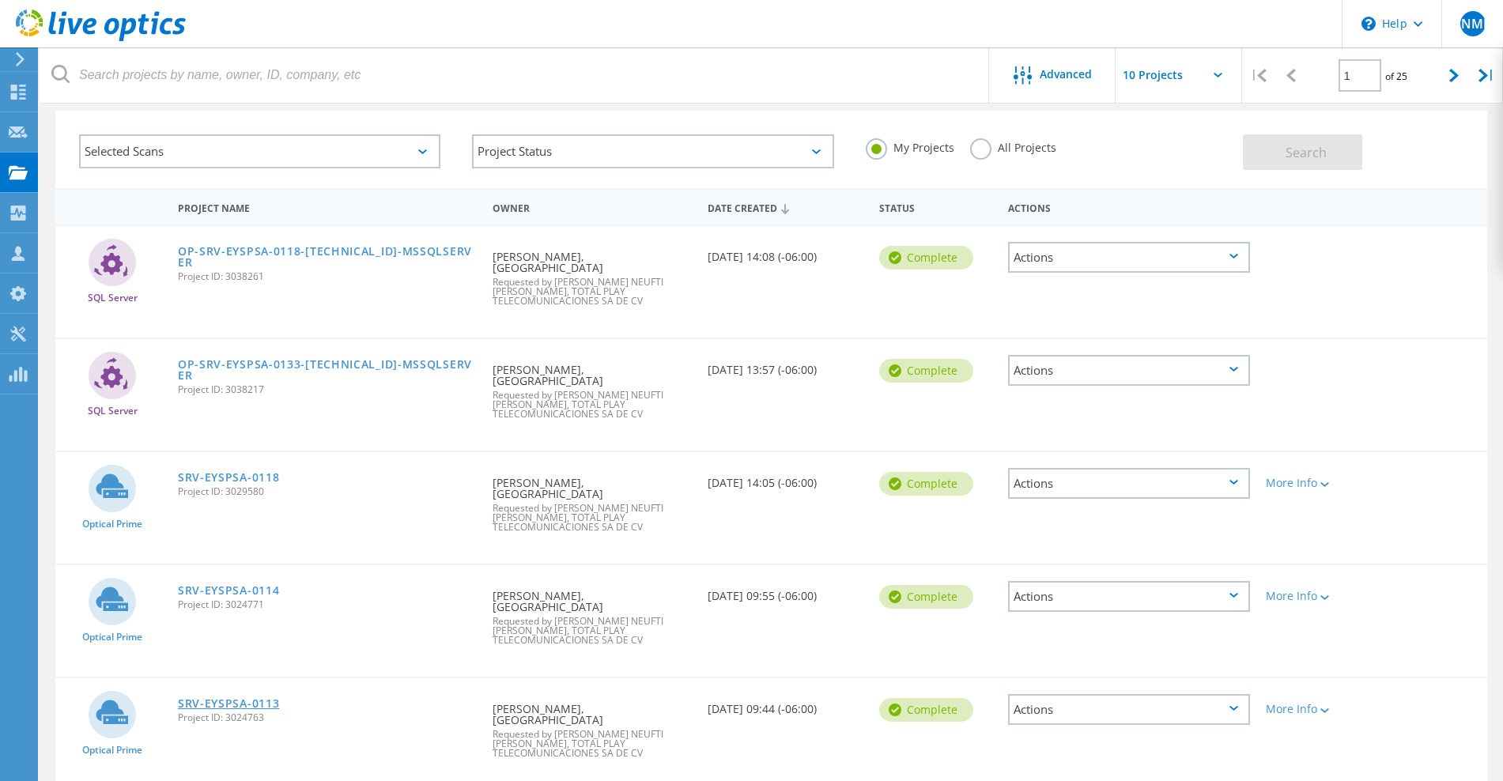
click at [256, 698] on link "SRV-EYSPSA-0113" at bounding box center [229, 703] width 102 height 11
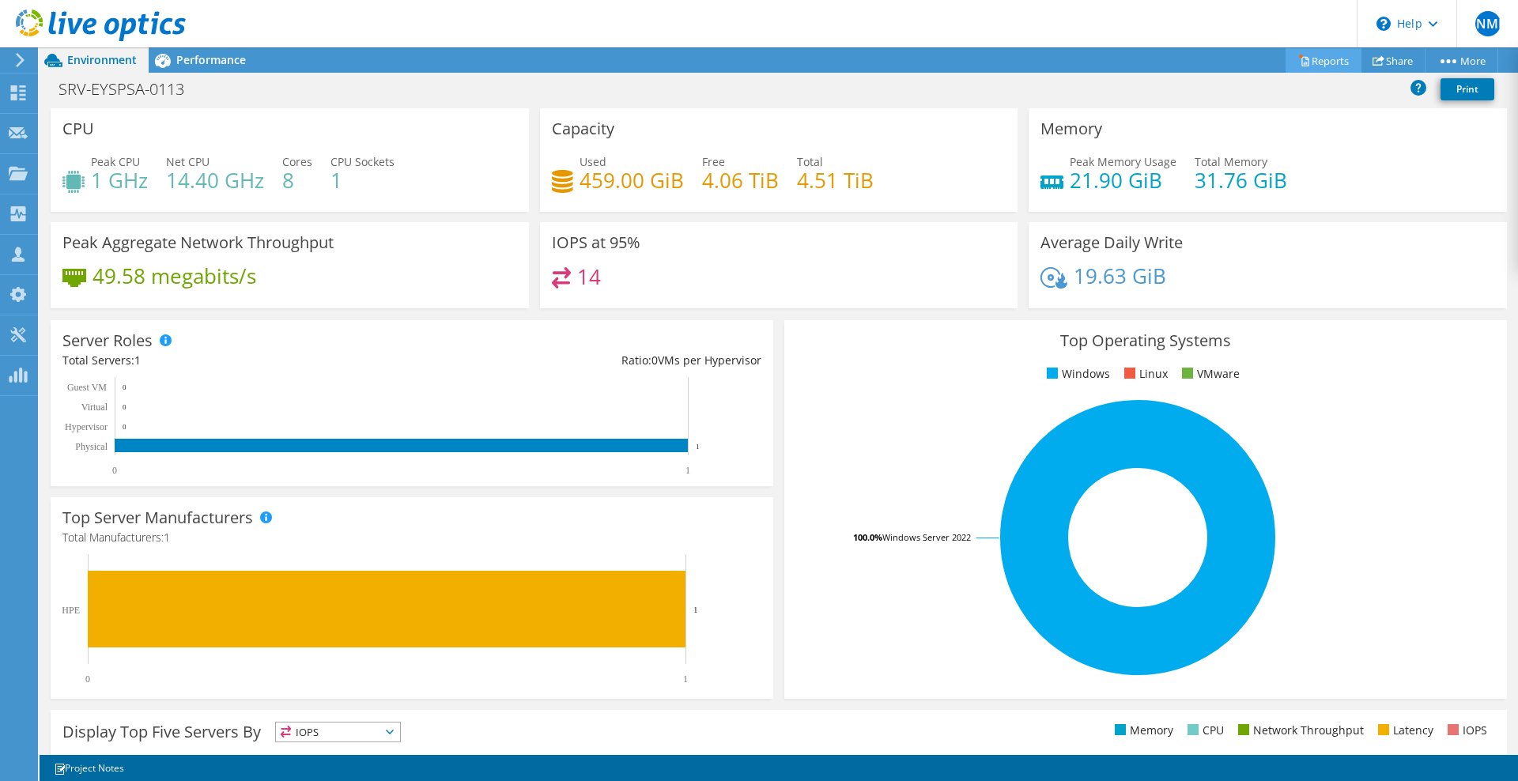
click at [1327, 66] on link "Reports" at bounding box center [1324, 60] width 76 height 25
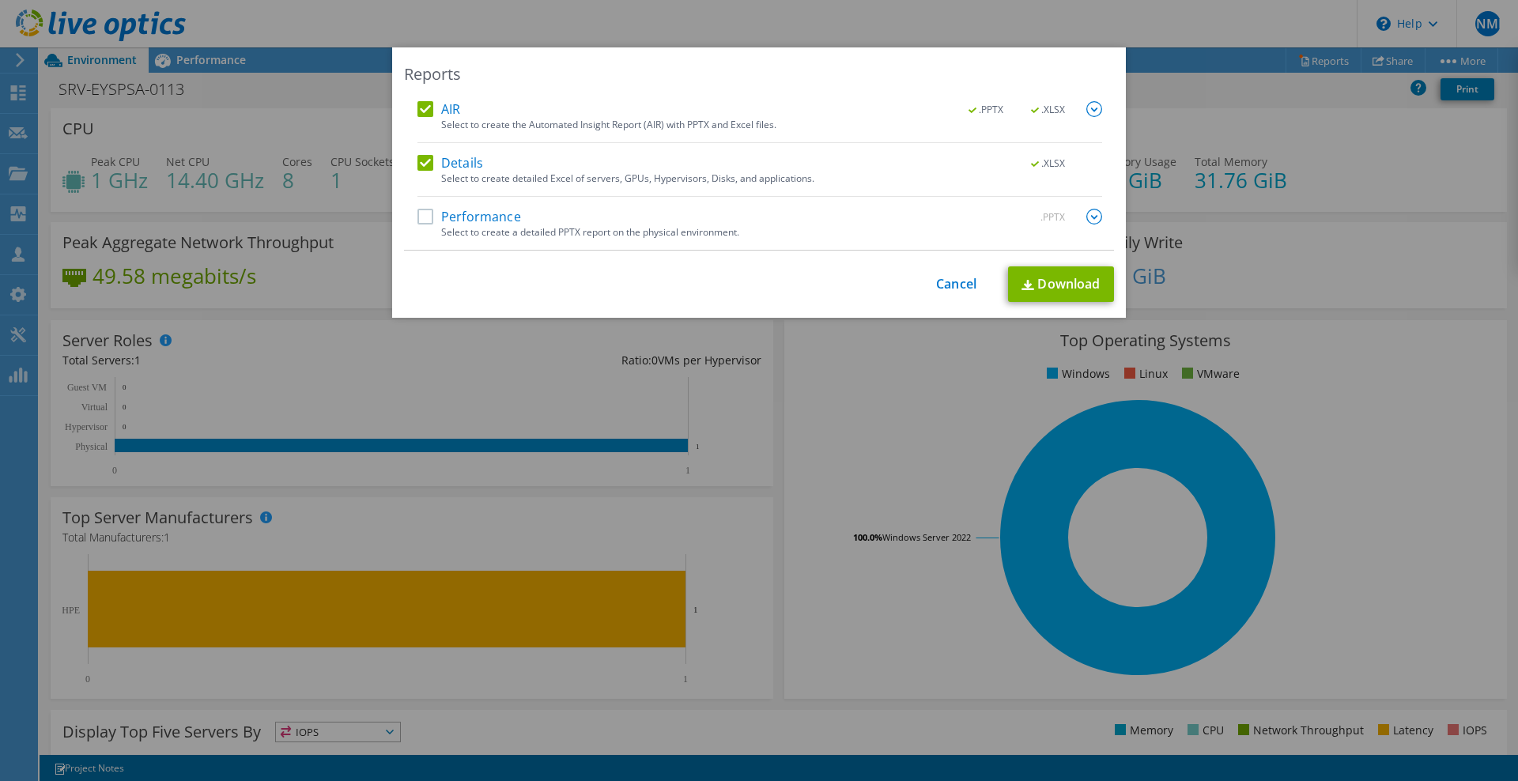
click at [449, 227] on div "Select to create a detailed PPTX report on the physical environment." at bounding box center [771, 232] width 661 height 11
click at [448, 219] on label "Performance" at bounding box center [470, 217] width 104 height 16
click at [0, 0] on input "Performance" at bounding box center [0, 0] width 0 height 0
click at [1089, 212] on img at bounding box center [1095, 217] width 16 height 16
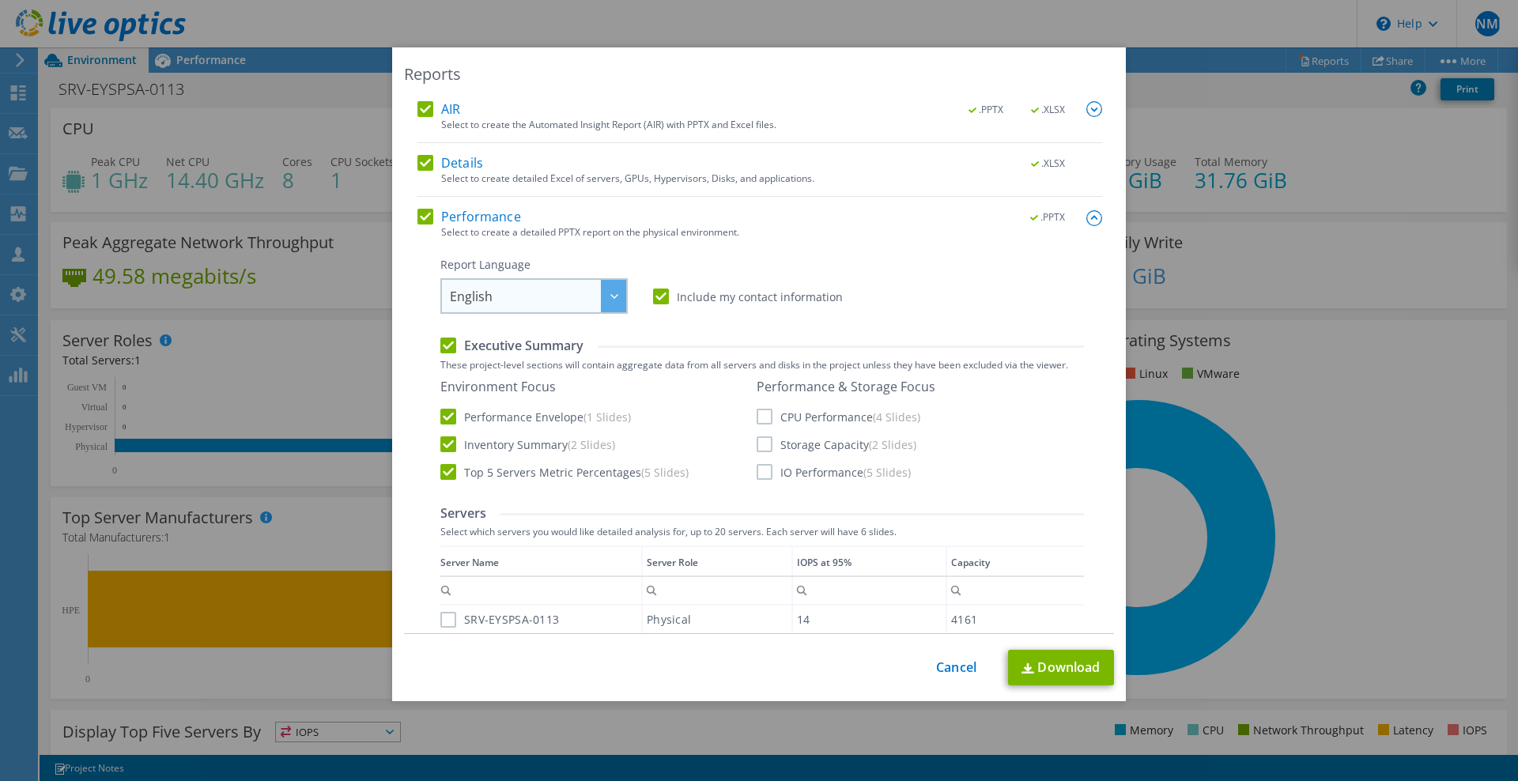
click at [601, 296] on div at bounding box center [613, 296] width 25 height 32
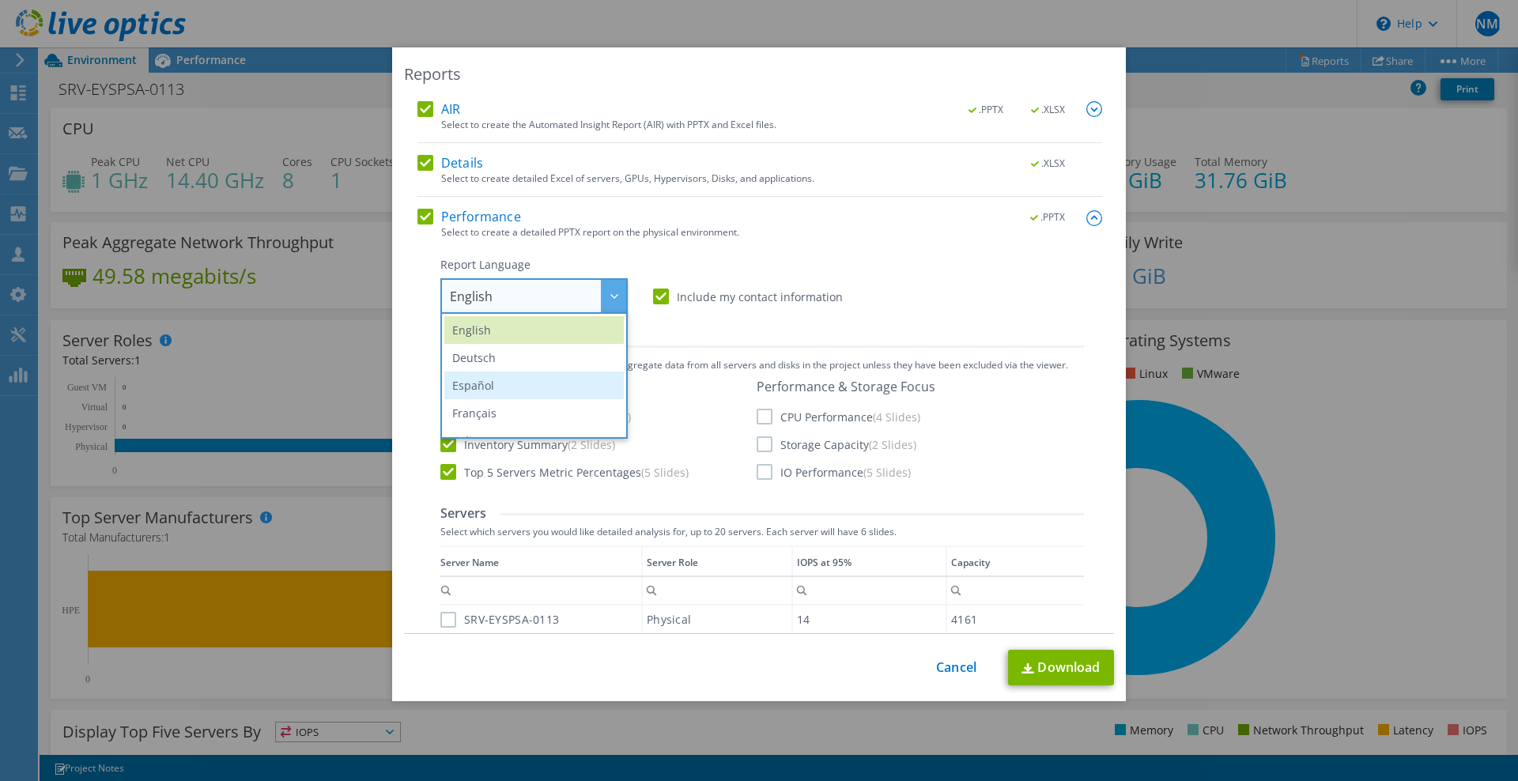
click at [524, 378] on li "Español" at bounding box center [534, 386] width 180 height 28
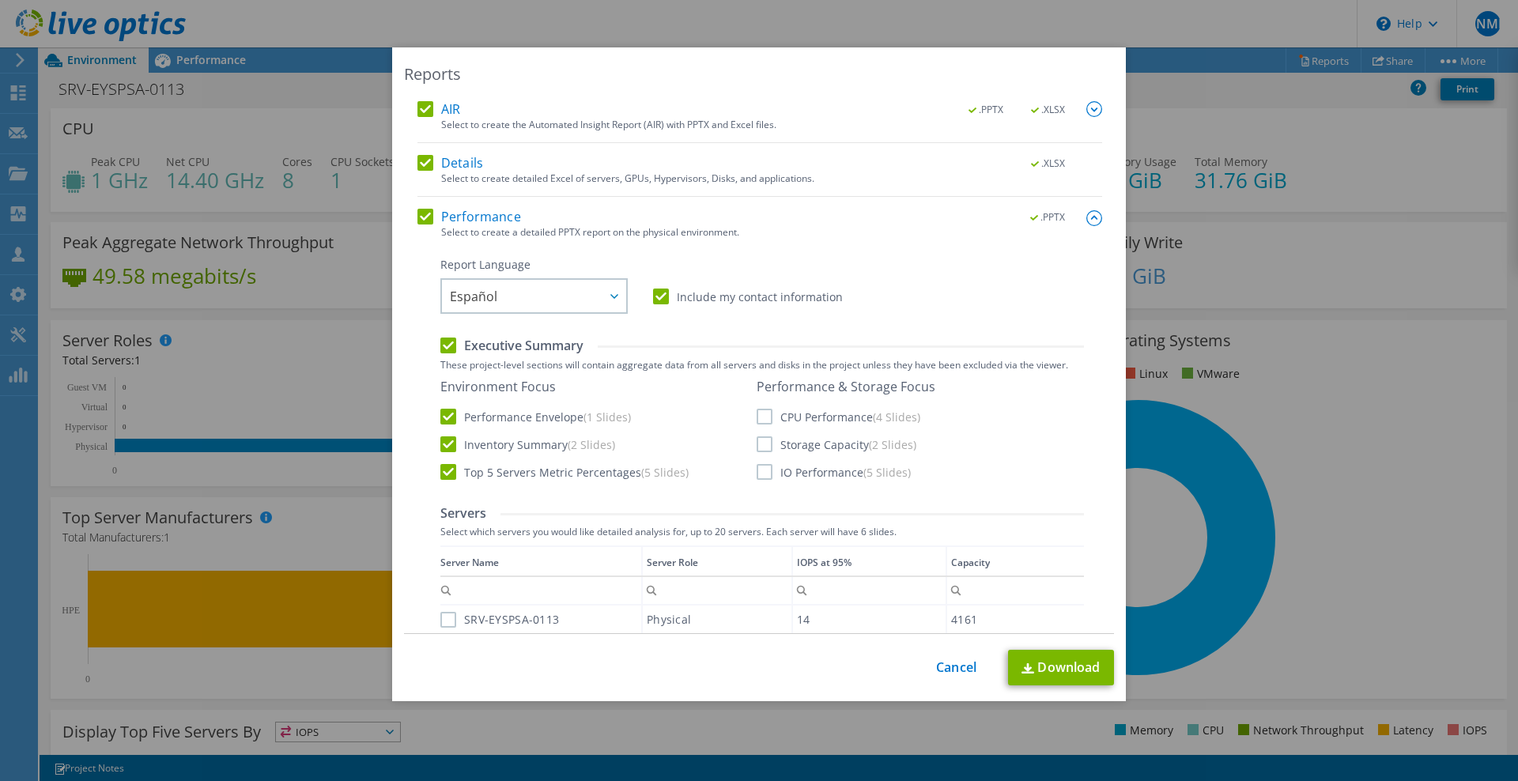
click at [441, 351] on label "Executive Summary" at bounding box center [511, 345] width 143 height 17
click at [0, 0] on input "Executive Summary" at bounding box center [0, 0] width 0 height 0
click at [441, 351] on label "Executive Summary" at bounding box center [511, 345] width 143 height 17
click at [0, 0] on input "Executive Summary" at bounding box center [0, 0] width 0 height 0
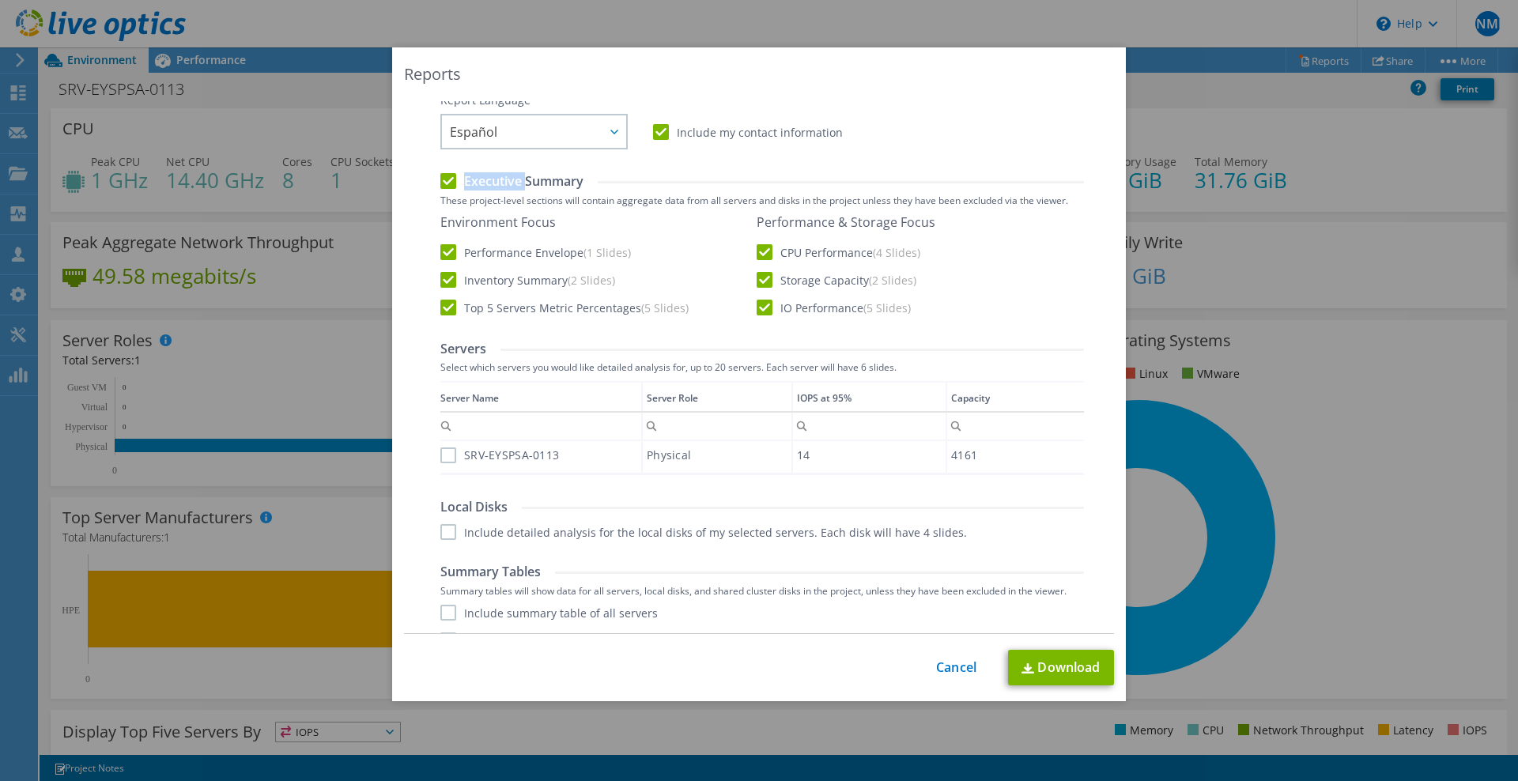
scroll to position [219, 0]
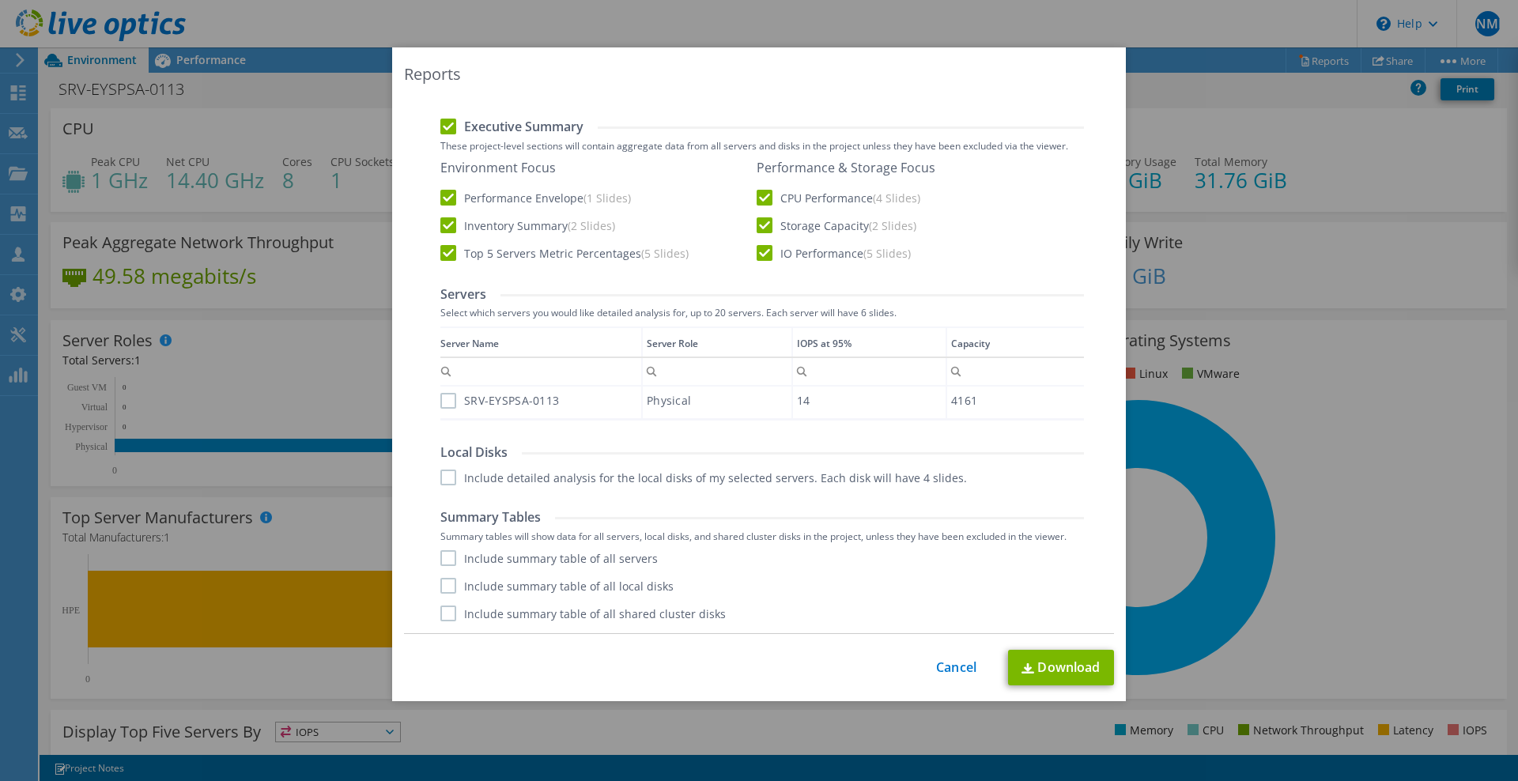
click at [441, 399] on label "SRV-EYSPSA-0113" at bounding box center [499, 401] width 119 height 16
click at [0, 0] on input "SRV-EYSPSA-0113" at bounding box center [0, 0] width 0 height 0
click at [440, 470] on label "Include detailed analysis for the local disks of my selected servers. Each disk…" at bounding box center [703, 478] width 527 height 16
click at [0, 0] on input "Include detailed analysis for the local disks of my selected servers. Each disk…" at bounding box center [0, 0] width 0 height 0
click at [440, 555] on label "Include summary table of all servers" at bounding box center [548, 558] width 217 height 16
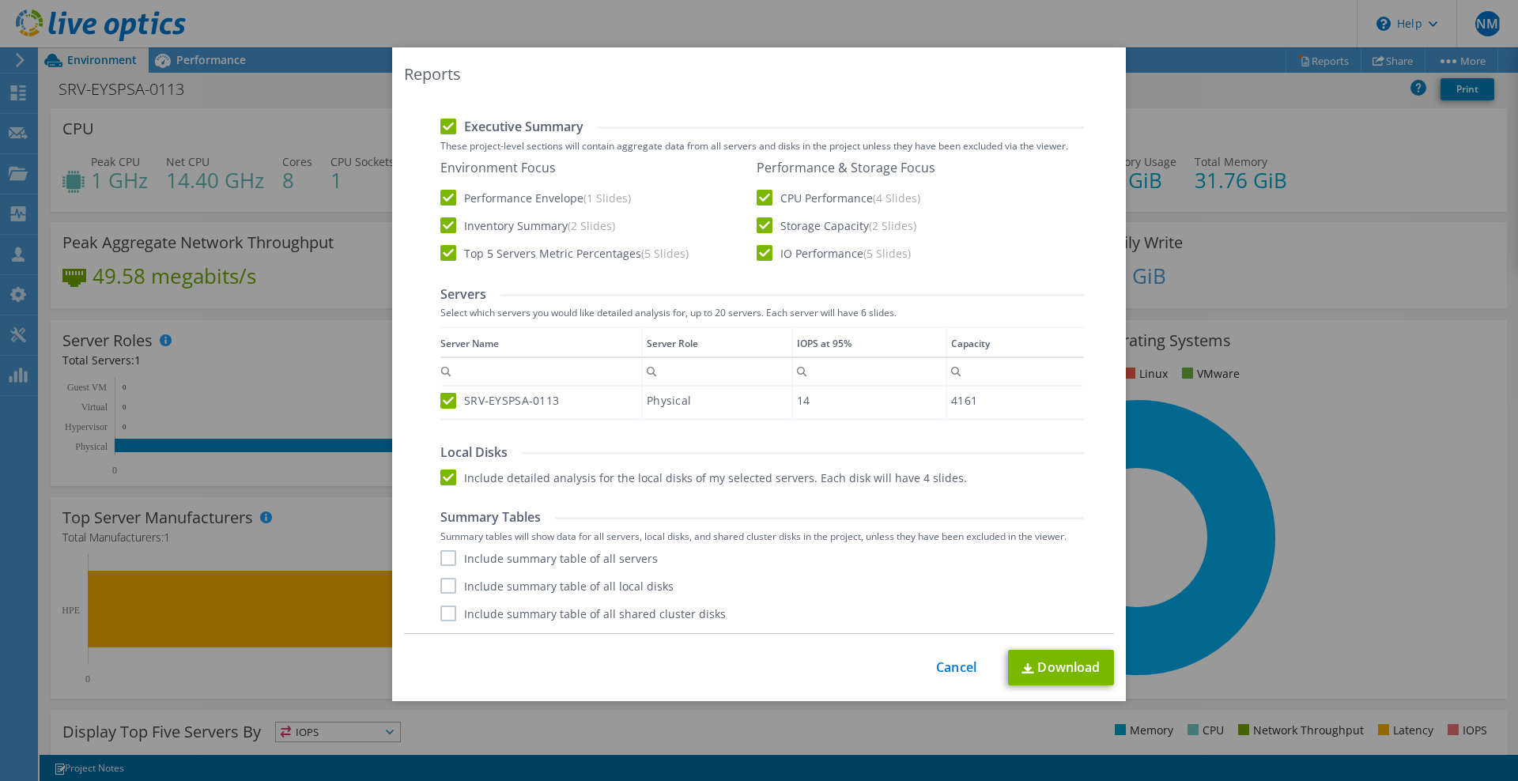
click at [0, 0] on input "Include summary table of all servers" at bounding box center [0, 0] width 0 height 0
click at [443, 588] on label "Include summary table of all local disks" at bounding box center [556, 586] width 233 height 16
click at [0, 0] on input "Include summary table of all local disks" at bounding box center [0, 0] width 0 height 0
click at [441, 610] on label "Include summary table of all shared cluster disks" at bounding box center [582, 614] width 285 height 16
click at [0, 0] on input "Include summary table of all shared cluster disks" at bounding box center [0, 0] width 0 height 0
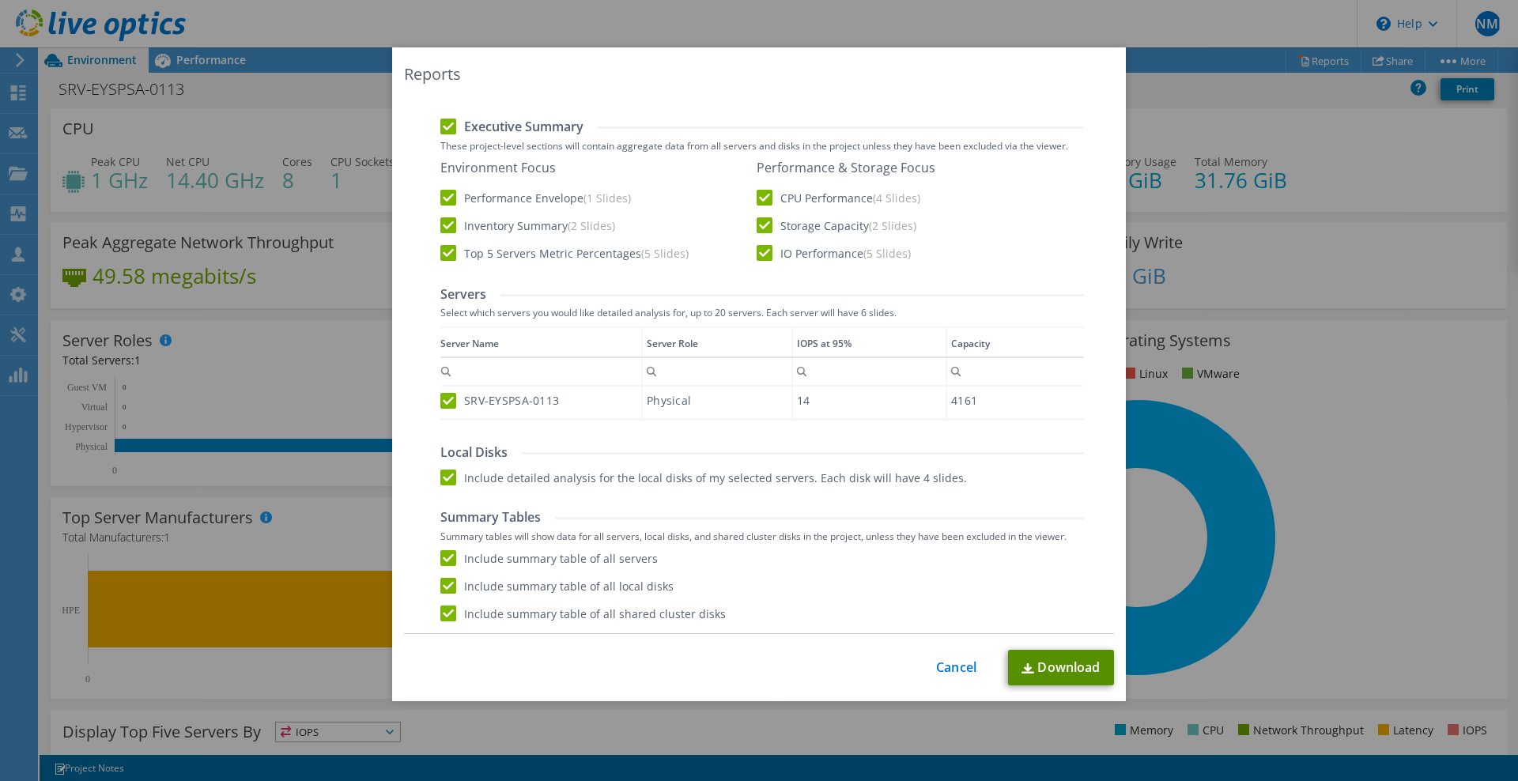
click at [1043, 678] on link "Download" at bounding box center [1061, 668] width 106 height 36
click at [947, 668] on link "Cancel" at bounding box center [956, 667] width 40 height 15
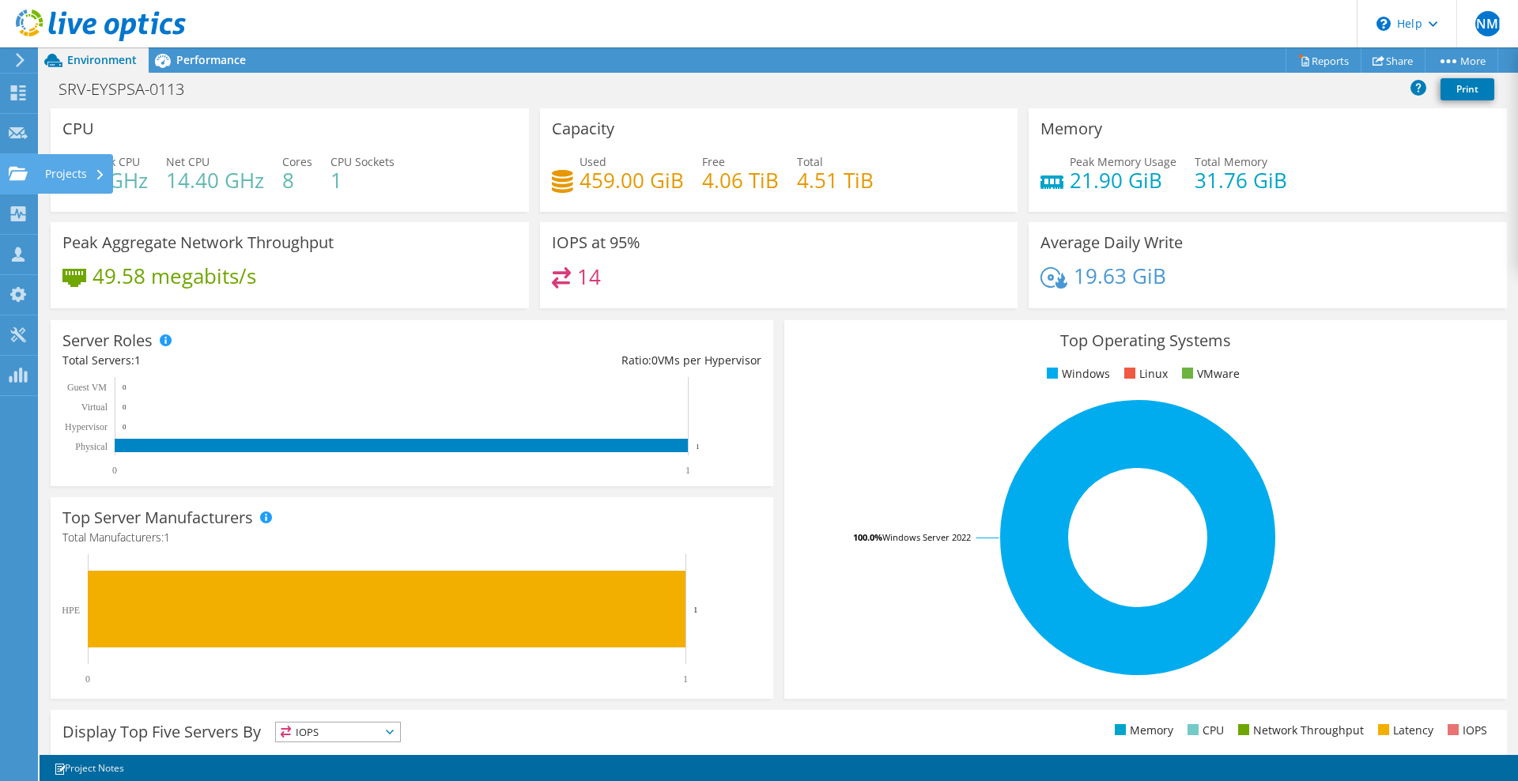
click at [37, 172] on div "Projects" at bounding box center [75, 174] width 76 height 40
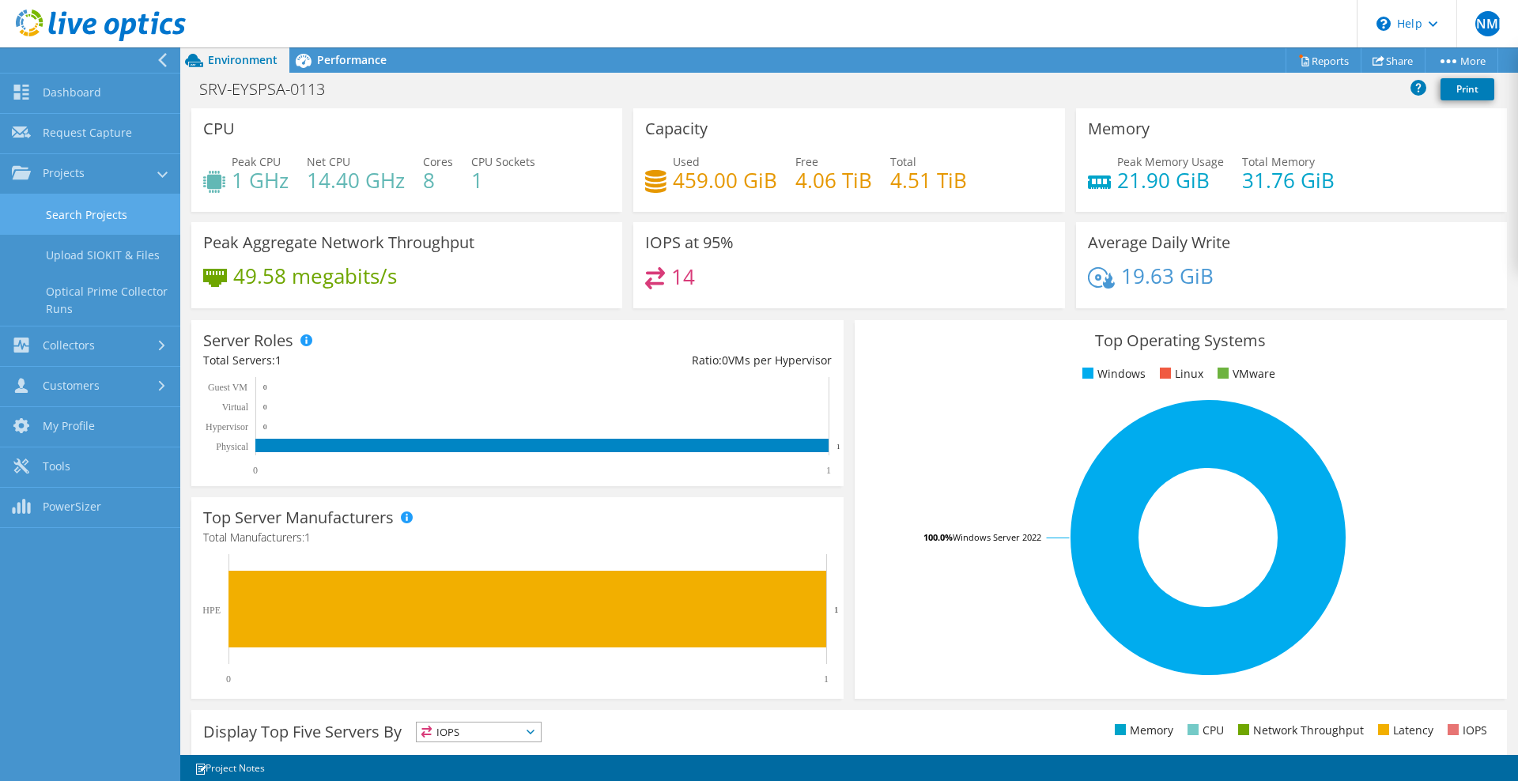
click at [83, 225] on link "Search Projects" at bounding box center [90, 215] width 180 height 40
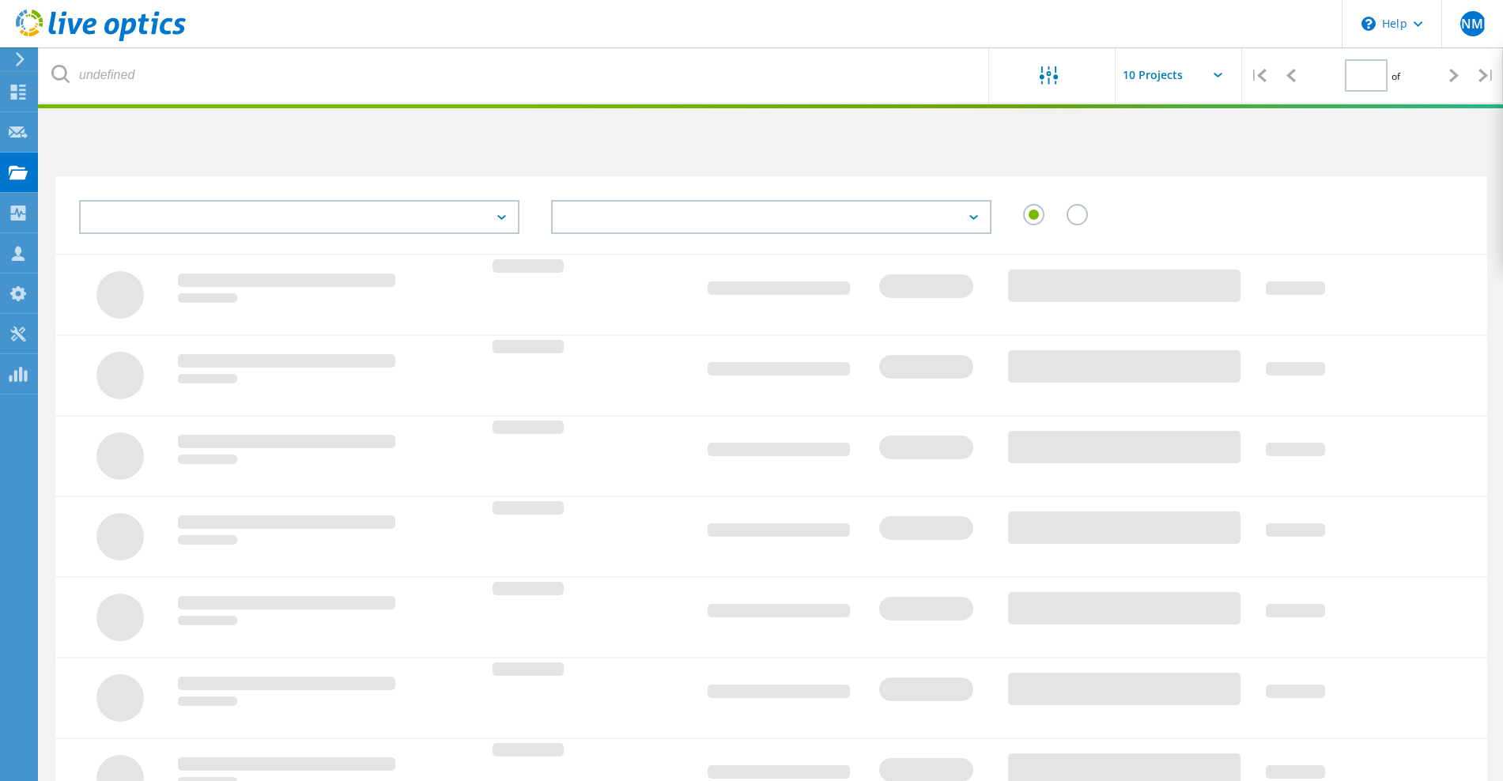
type input "1"
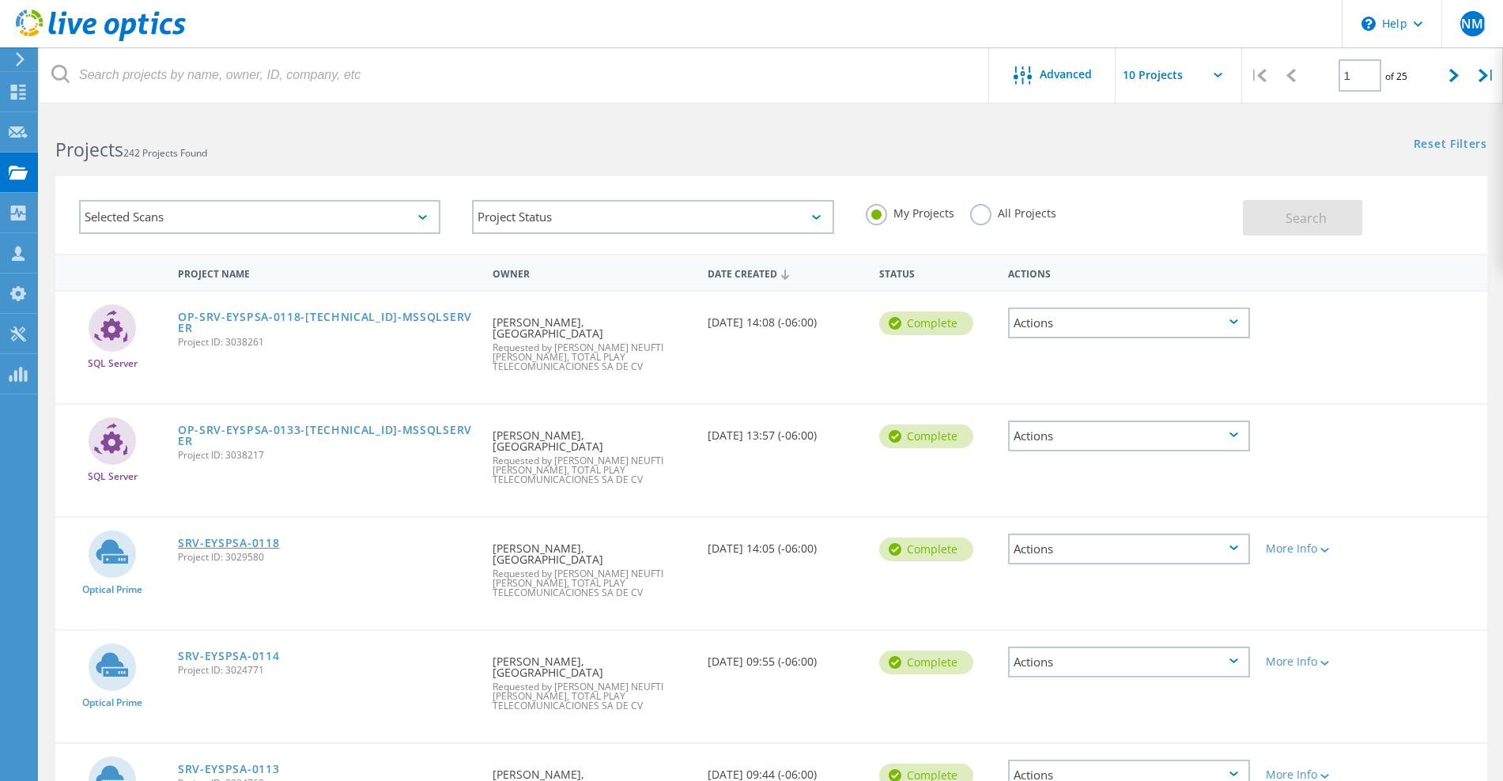
click at [263, 538] on link "SRV-EYSPSA-0118" at bounding box center [229, 543] width 102 height 11
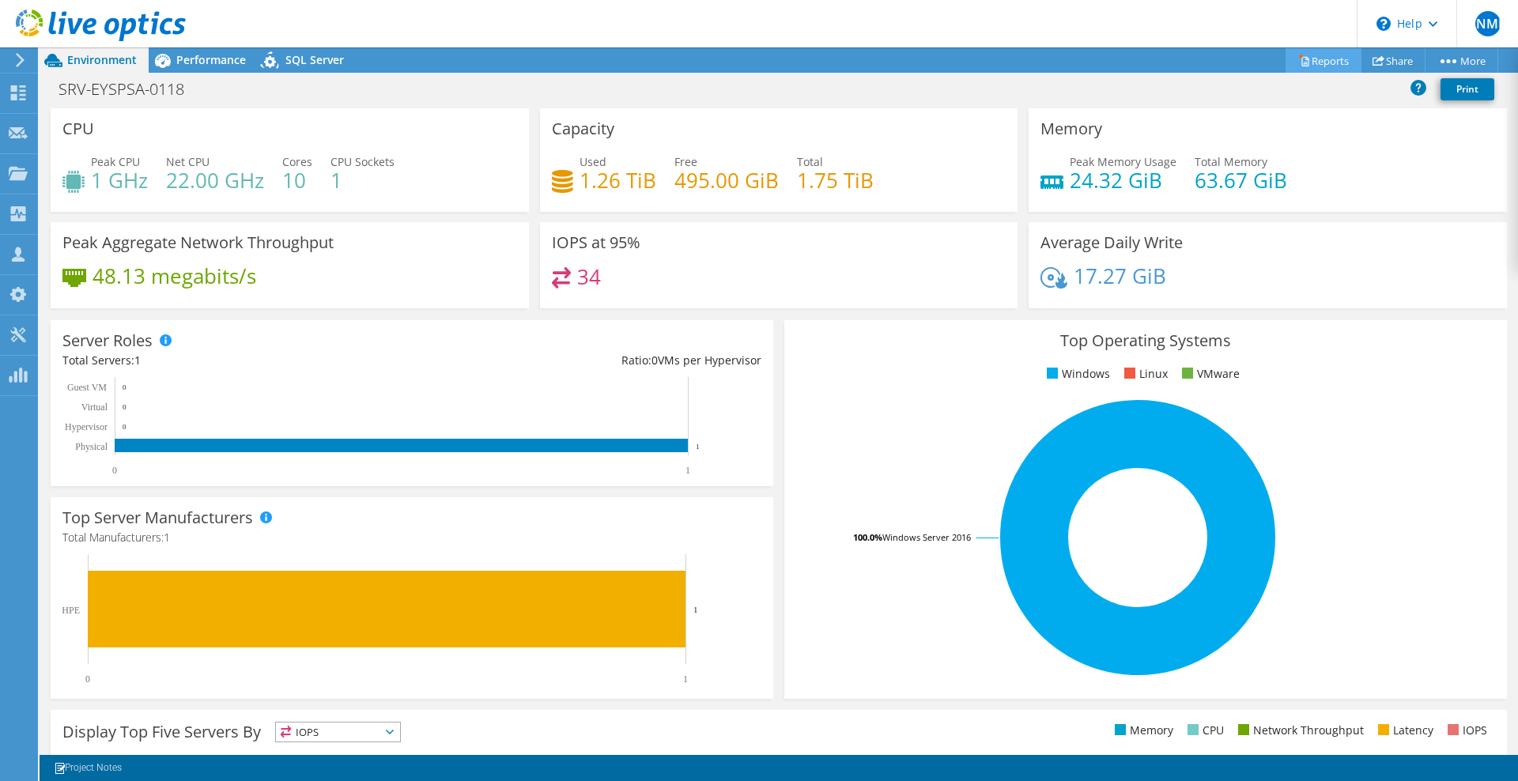
click at [1321, 64] on link "Reports" at bounding box center [1324, 60] width 76 height 25
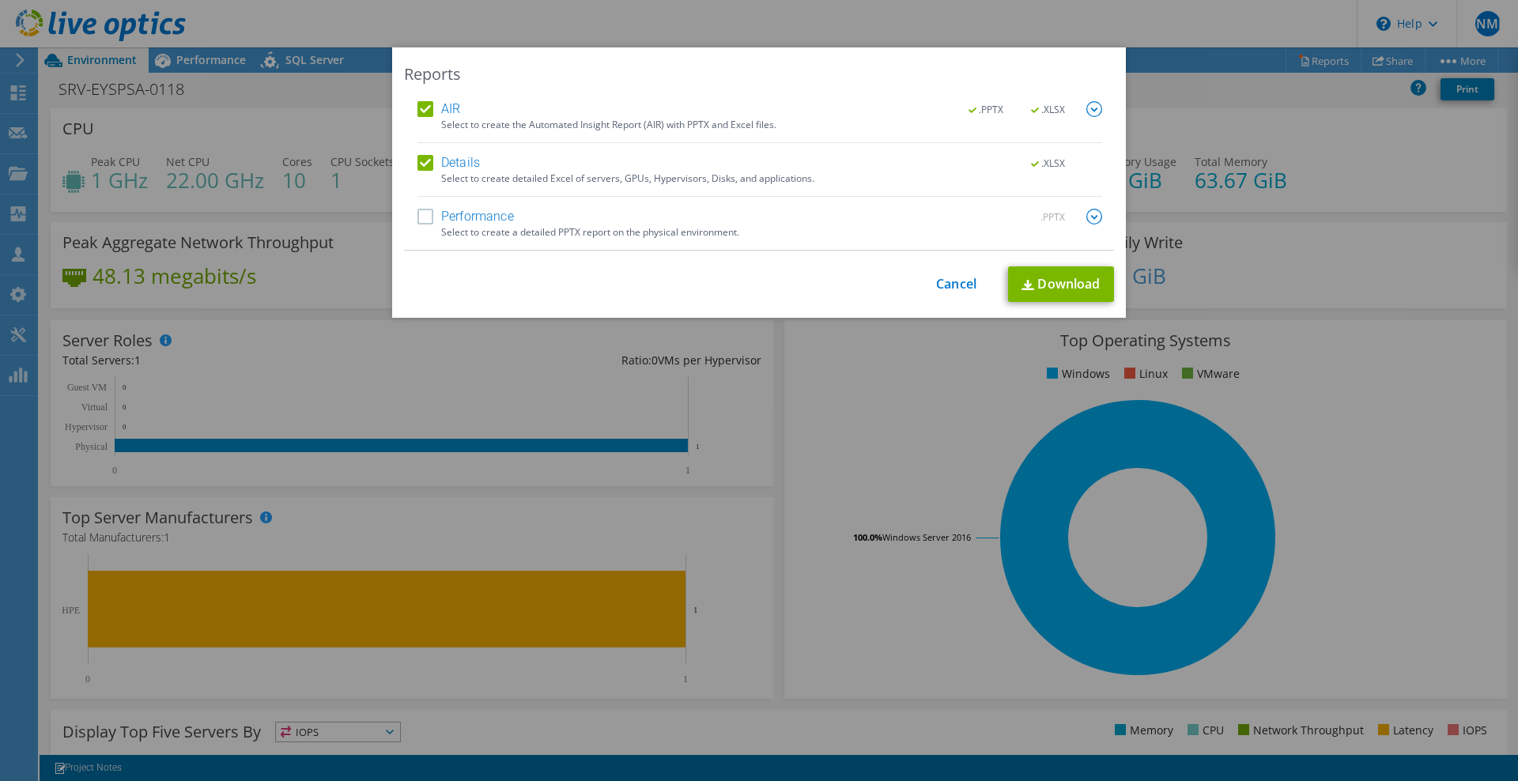
click at [429, 214] on label "Performance" at bounding box center [466, 217] width 96 height 16
click at [0, 0] on input "Performance" at bounding box center [0, 0] width 0 height 0
click at [1087, 216] on img at bounding box center [1095, 217] width 16 height 16
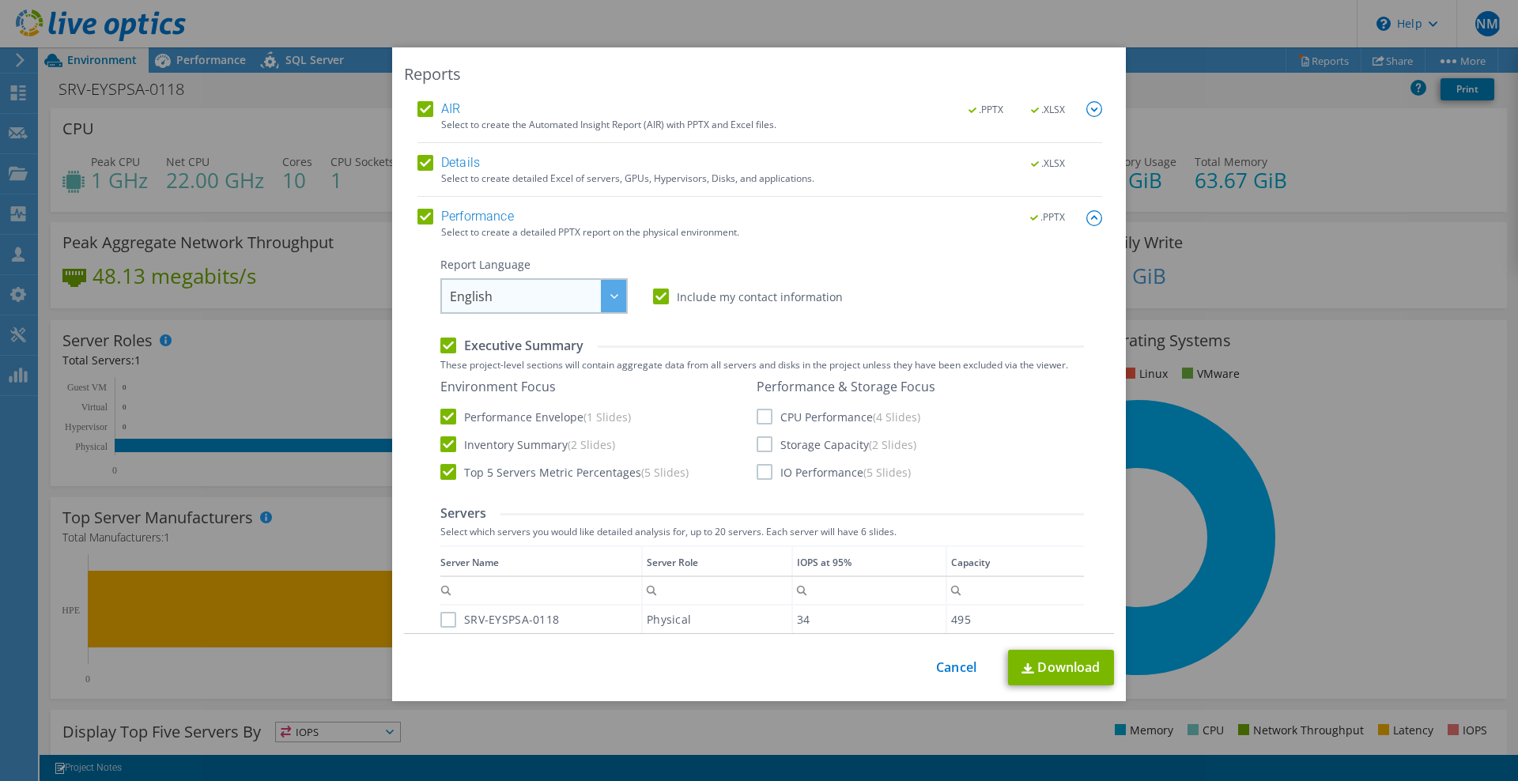
click at [601, 294] on div at bounding box center [613, 296] width 25 height 32
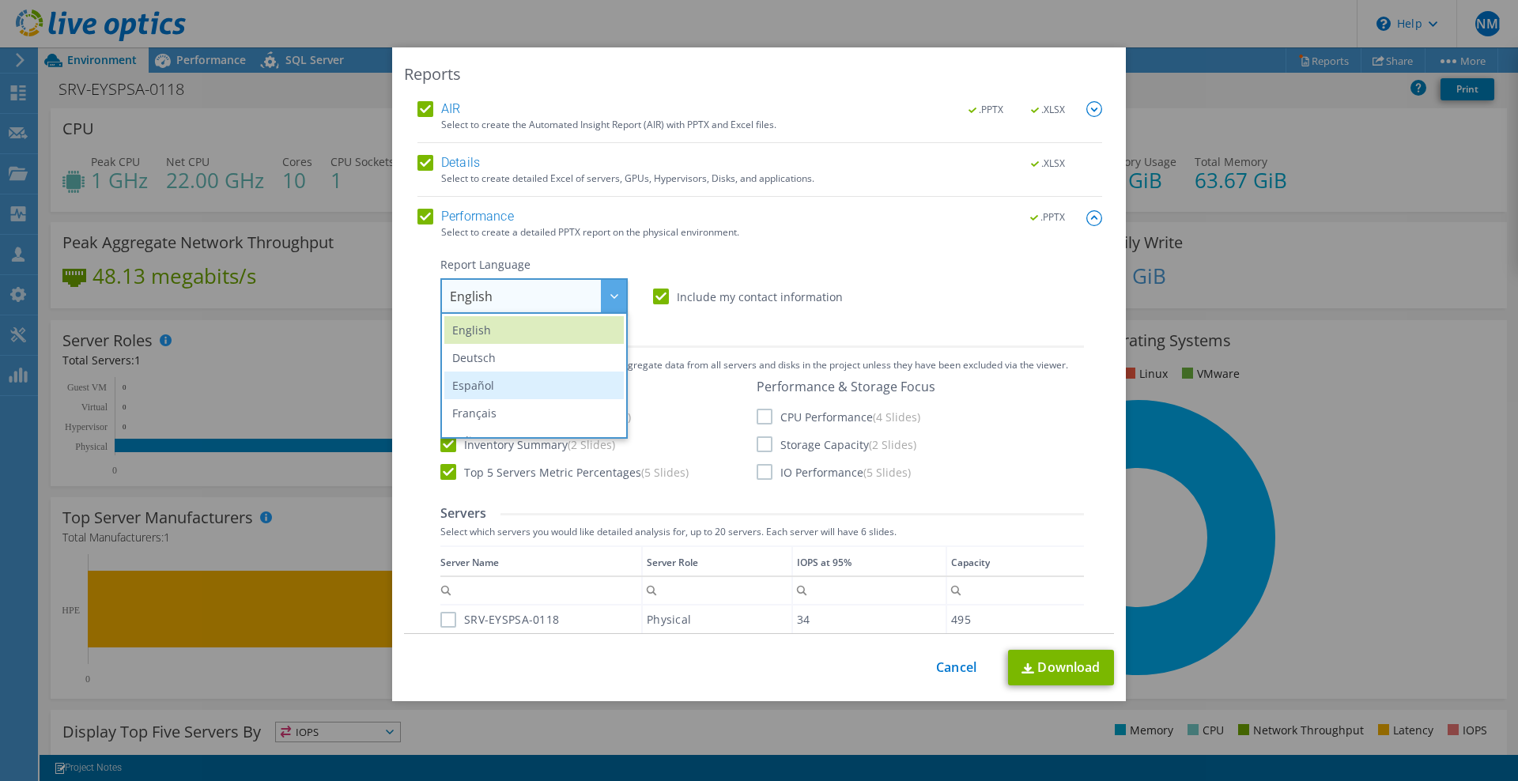
click at [489, 383] on li "Español" at bounding box center [534, 386] width 180 height 28
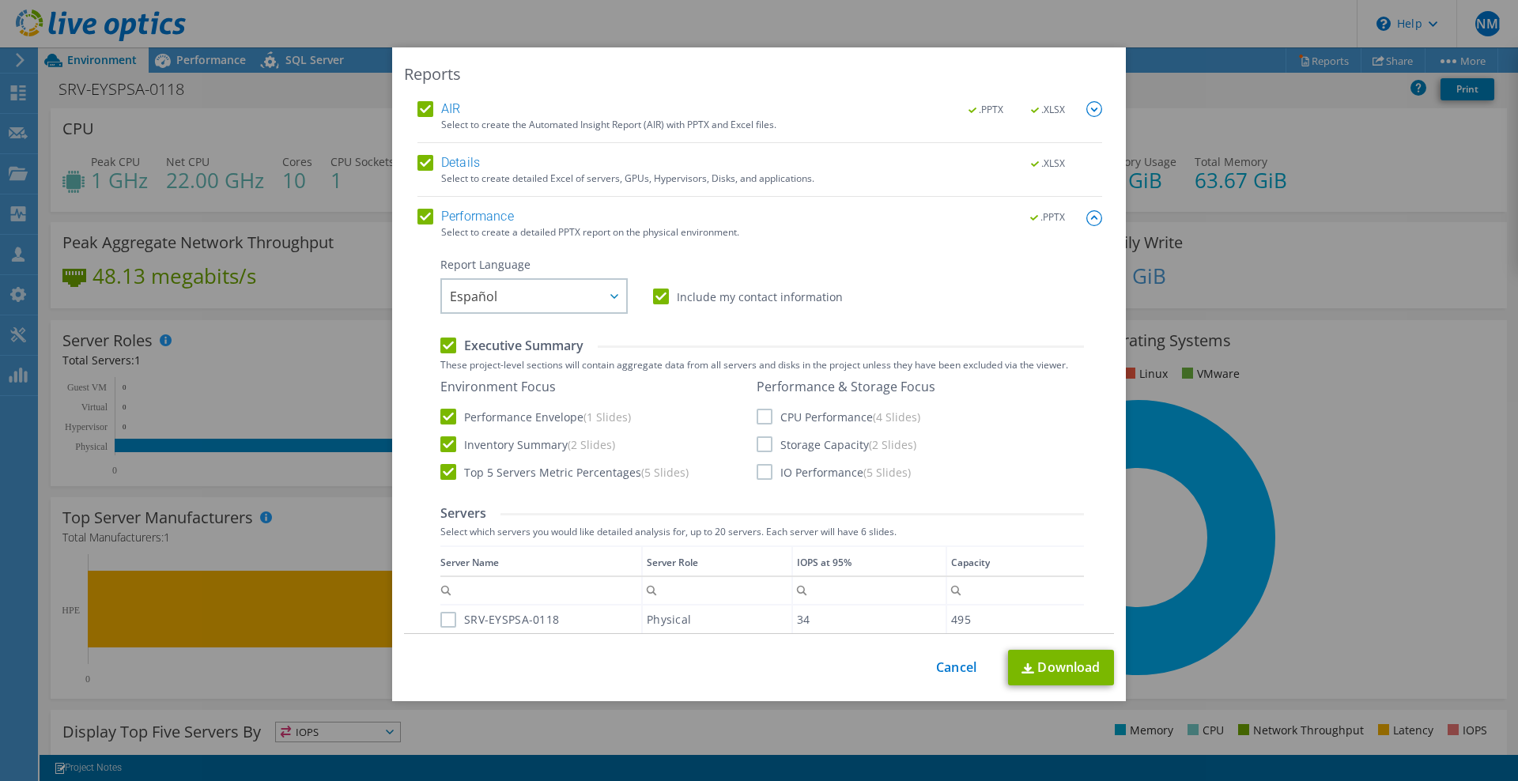
click at [451, 352] on label "Executive Summary" at bounding box center [511, 345] width 143 height 17
click at [0, 0] on input "Executive Summary" at bounding box center [0, 0] width 0 height 0
click at [446, 347] on label "Executive Summary" at bounding box center [511, 345] width 143 height 17
click at [0, 0] on input "Executive Summary" at bounding box center [0, 0] width 0 height 0
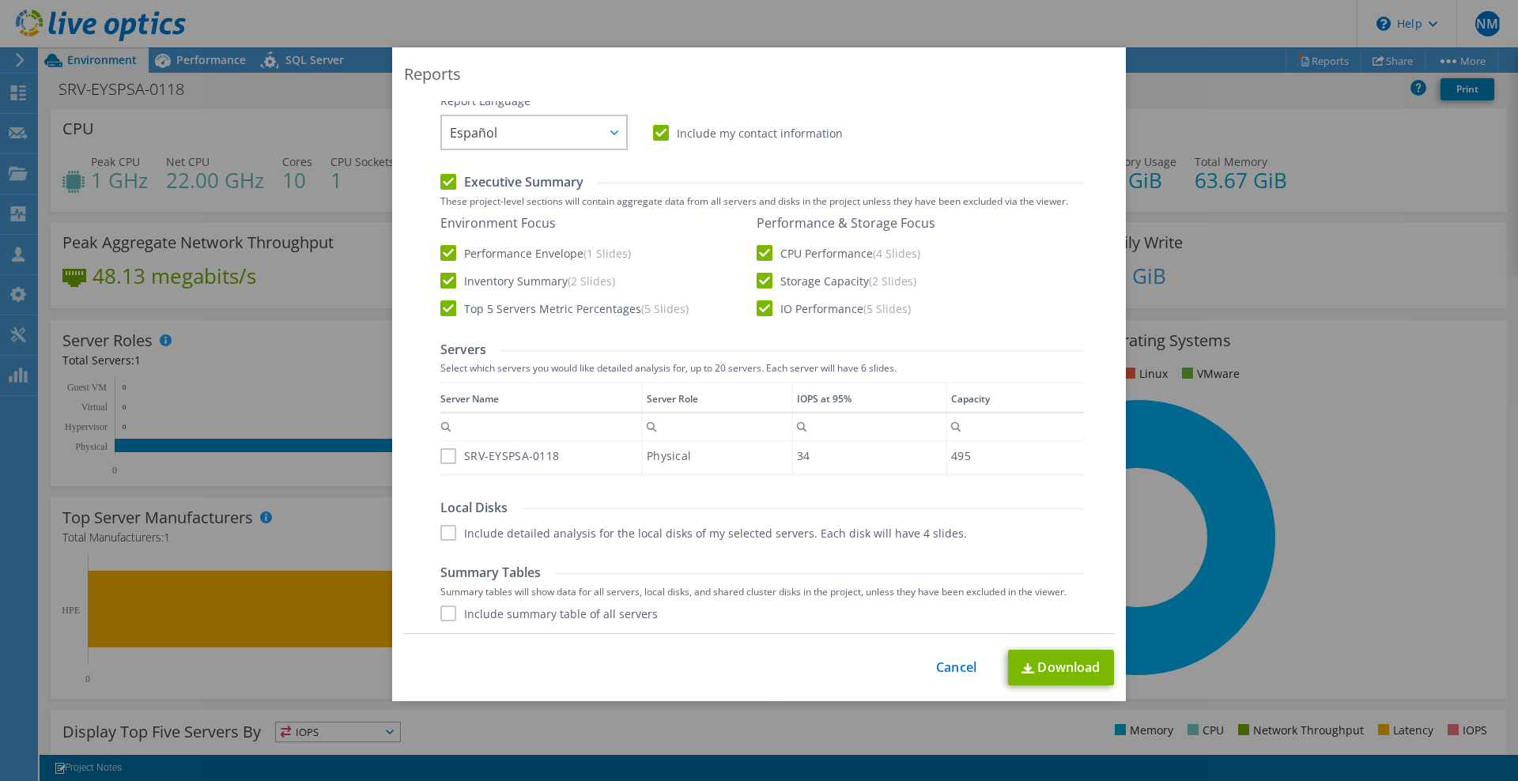
scroll to position [164, 0]
click at [448, 448] on label "SRV-EYSPSA-0118" at bounding box center [499, 456] width 119 height 16
click at [0, 0] on input "SRV-EYSPSA-0118" at bounding box center [0, 0] width 0 height 0
click at [440, 533] on label "Include detailed analysis for the local disks of my selected servers. Each disk…" at bounding box center [703, 532] width 527 height 16
click at [0, 0] on input "Include detailed analysis for the local disks of my selected servers. Each disk…" at bounding box center [0, 0] width 0 height 0
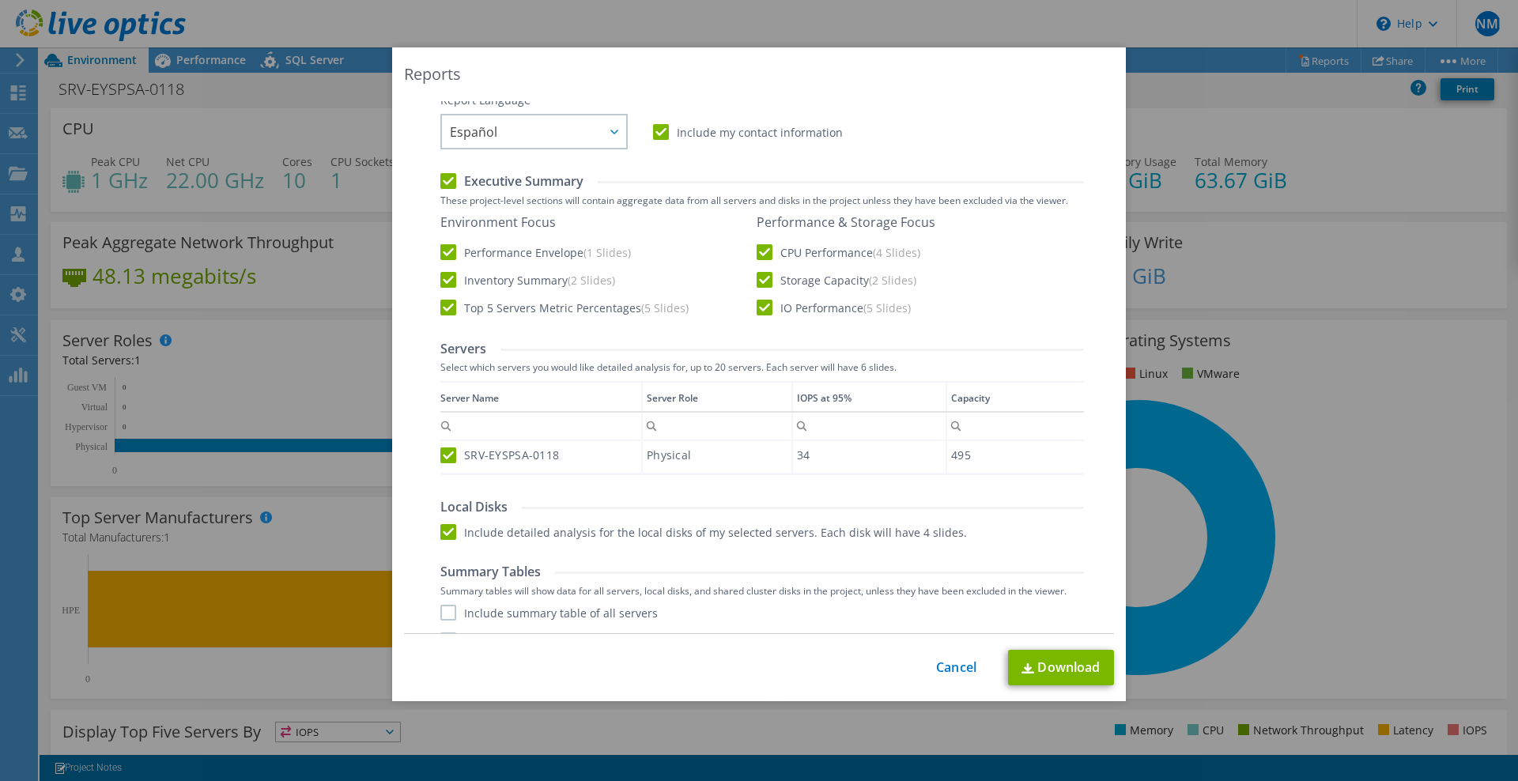
scroll to position [219, 0]
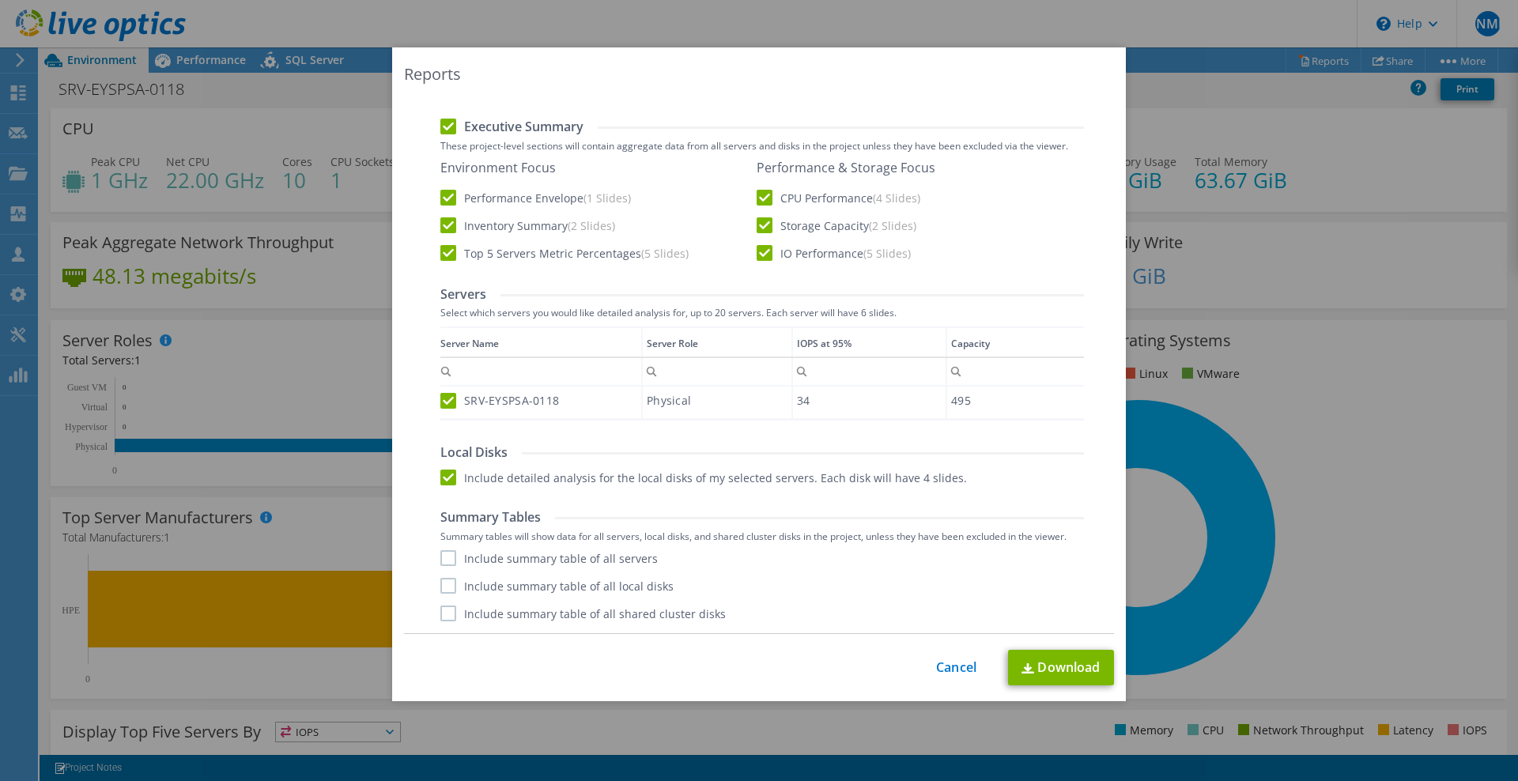
click at [442, 559] on label "Include summary table of all servers" at bounding box center [548, 558] width 217 height 16
click at [0, 0] on input "Include summary table of all servers" at bounding box center [0, 0] width 0 height 0
click at [441, 588] on label "Include summary table of all local disks" at bounding box center [556, 586] width 233 height 16
click at [0, 0] on input "Include summary table of all local disks" at bounding box center [0, 0] width 0 height 0
click at [445, 613] on label "Include summary table of all shared cluster disks" at bounding box center [582, 614] width 285 height 16
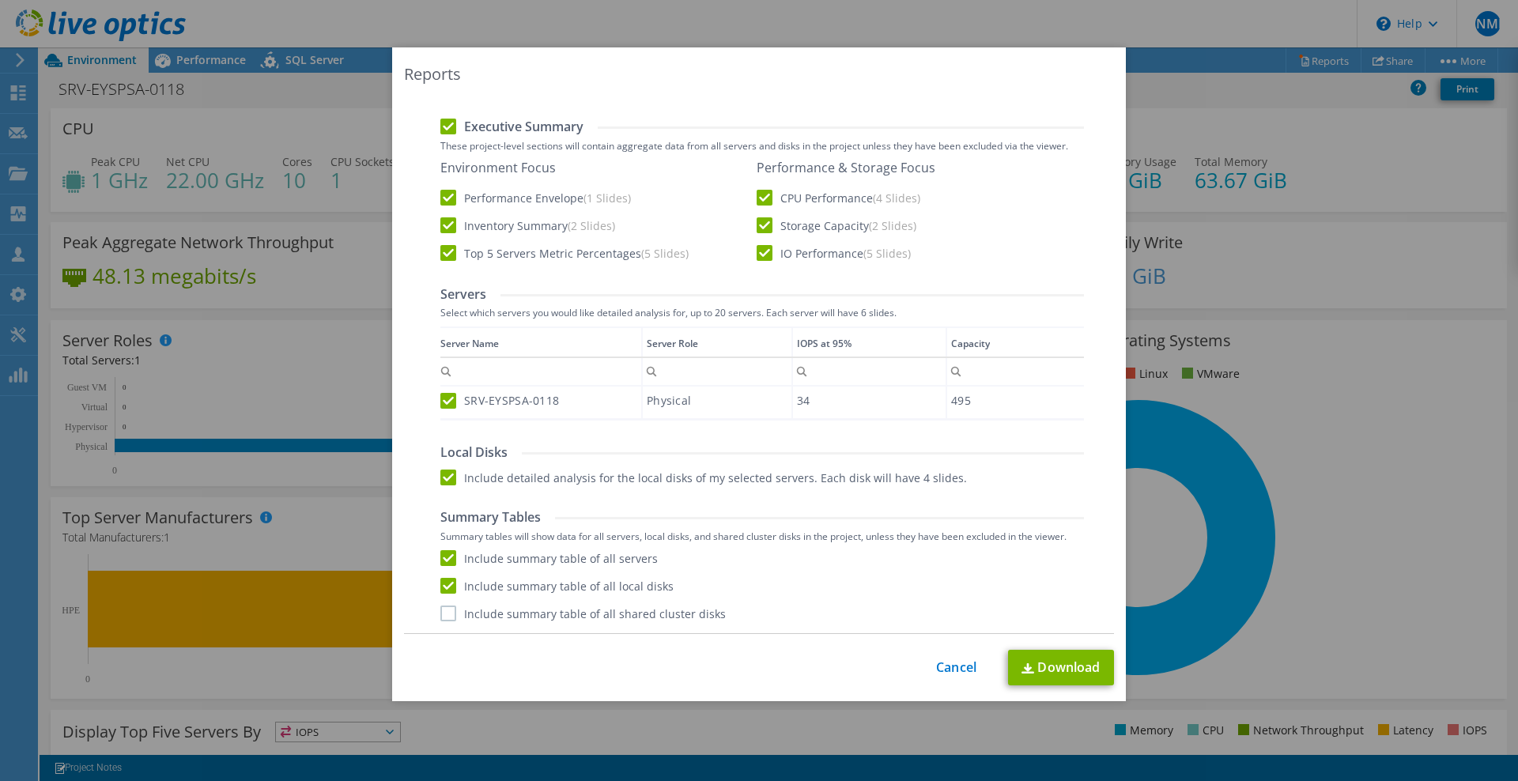
click at [0, 0] on input "Include summary table of all shared cluster disks" at bounding box center [0, 0] width 0 height 0
click at [1022, 676] on link "Download" at bounding box center [1061, 668] width 106 height 36
